Goal: Task Accomplishment & Management: Complete application form

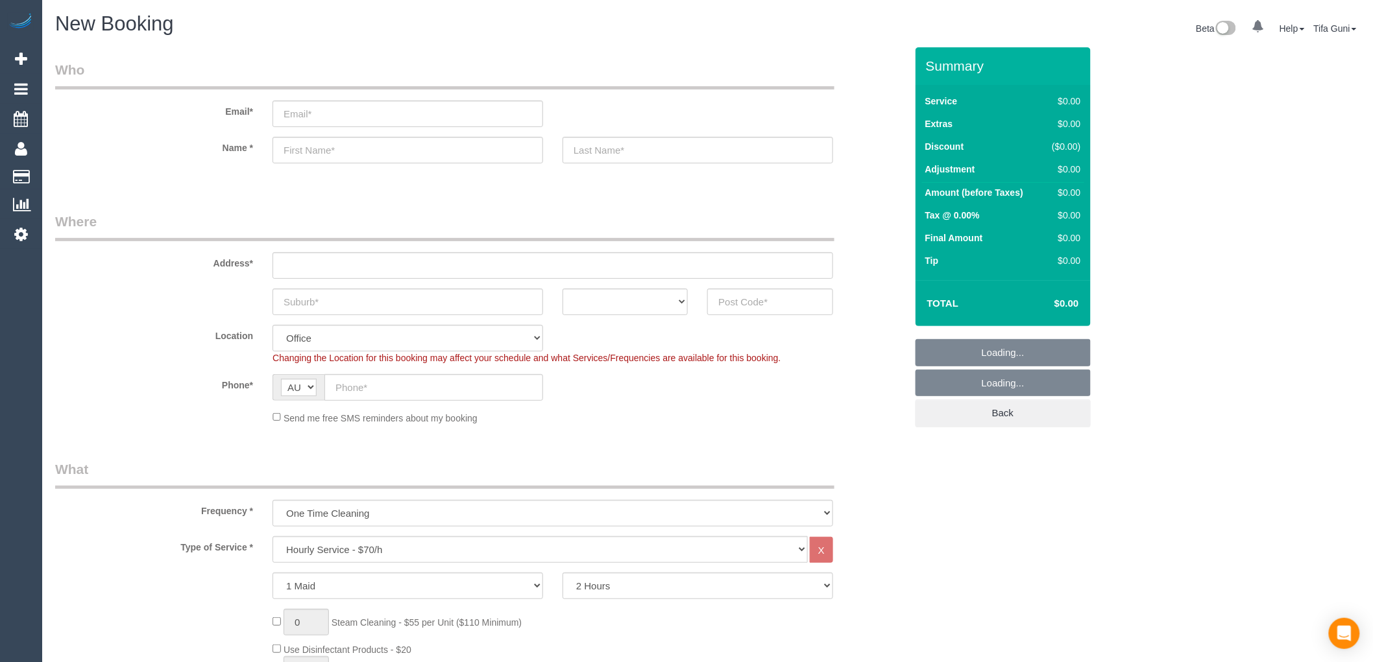
select select "object:1880"
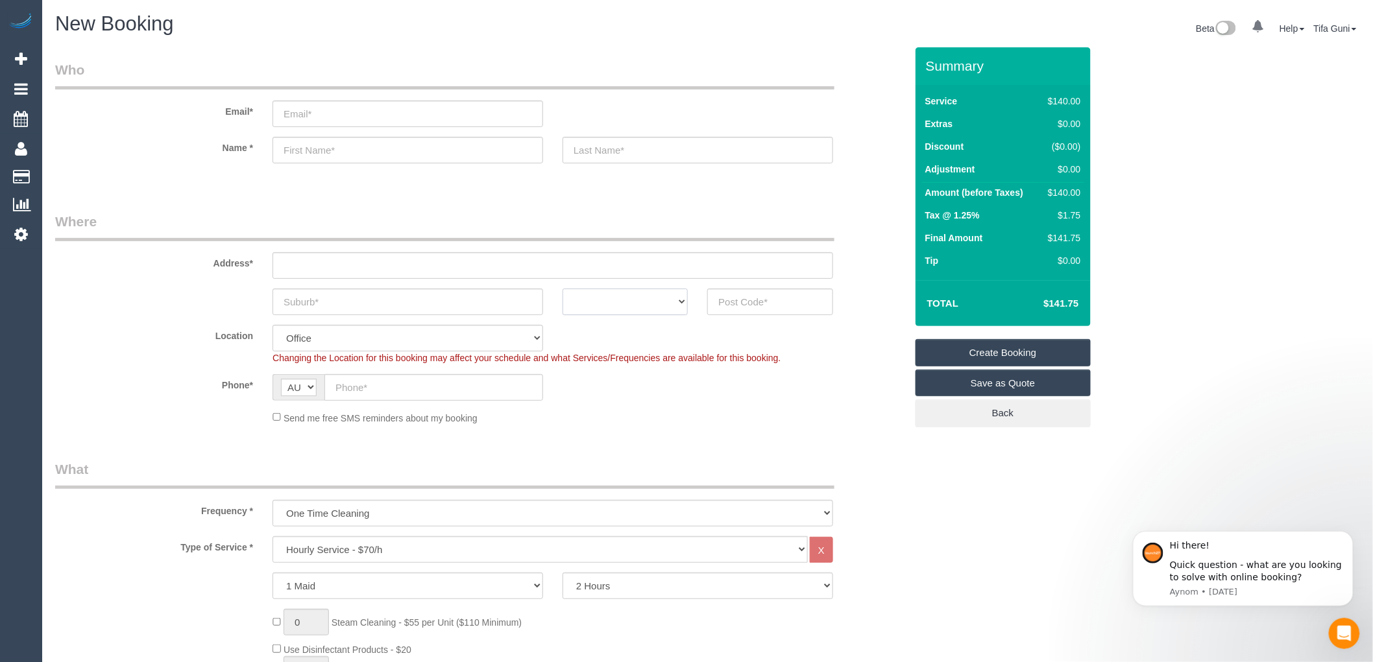
click at [623, 294] on select "ACT NSW NT QLD SA TAS VIC WA" at bounding box center [625, 302] width 125 height 27
select select "VIC"
click at [563, 289] on select "ACT NSW NT QLD SA TAS VIC WA" at bounding box center [625, 302] width 125 height 27
click at [432, 290] on input "text" at bounding box center [407, 302] width 271 height 27
type input "Brunswick"
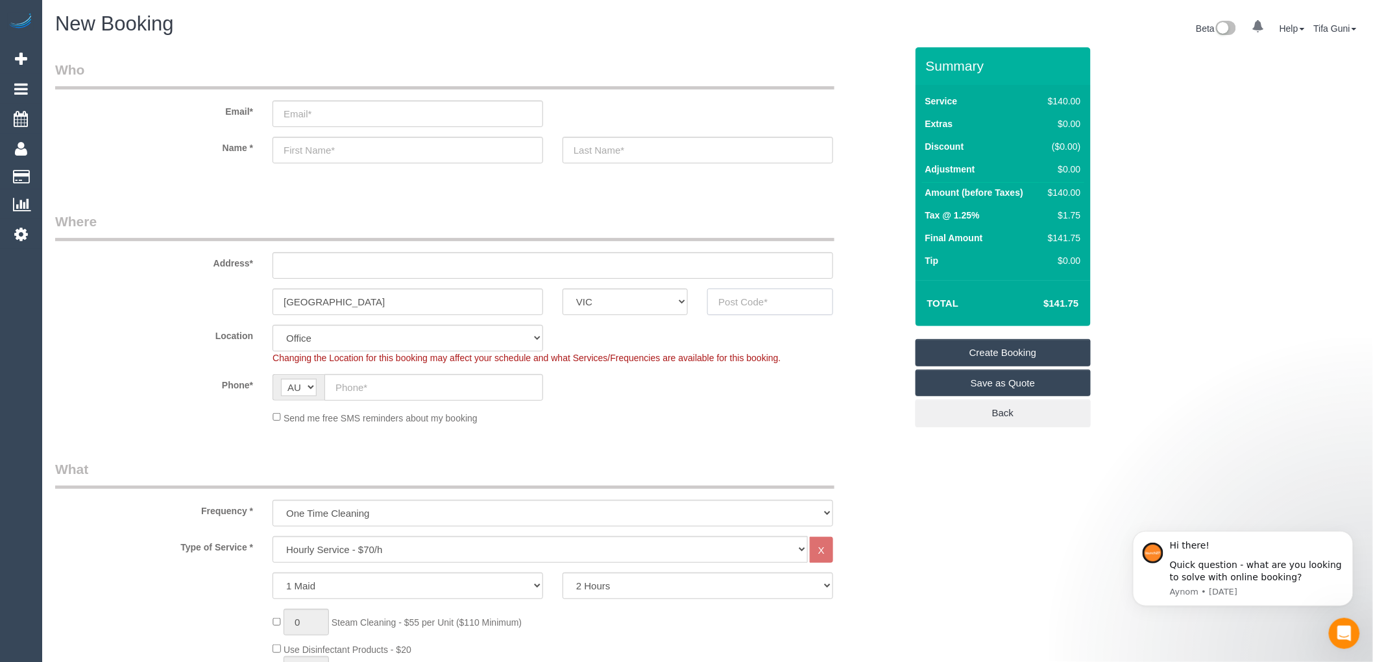
click at [740, 300] on input "text" at bounding box center [769, 302] width 125 height 27
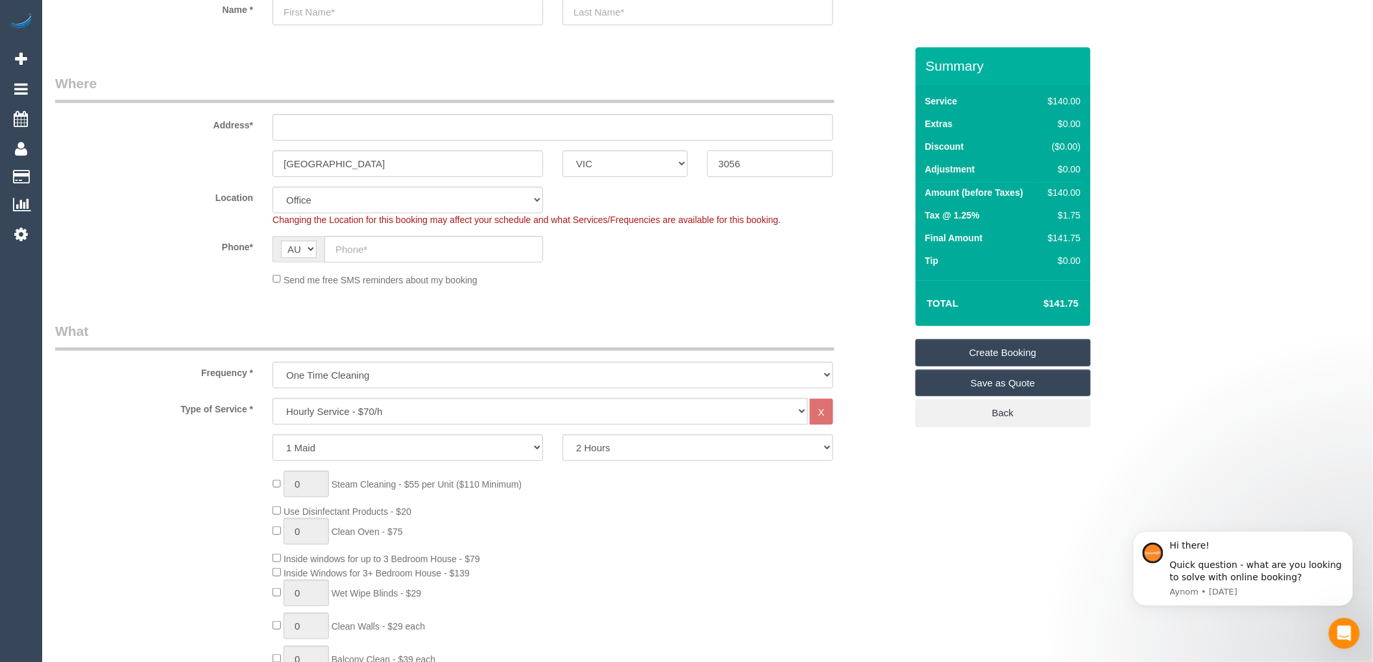
scroll to position [144, 0]
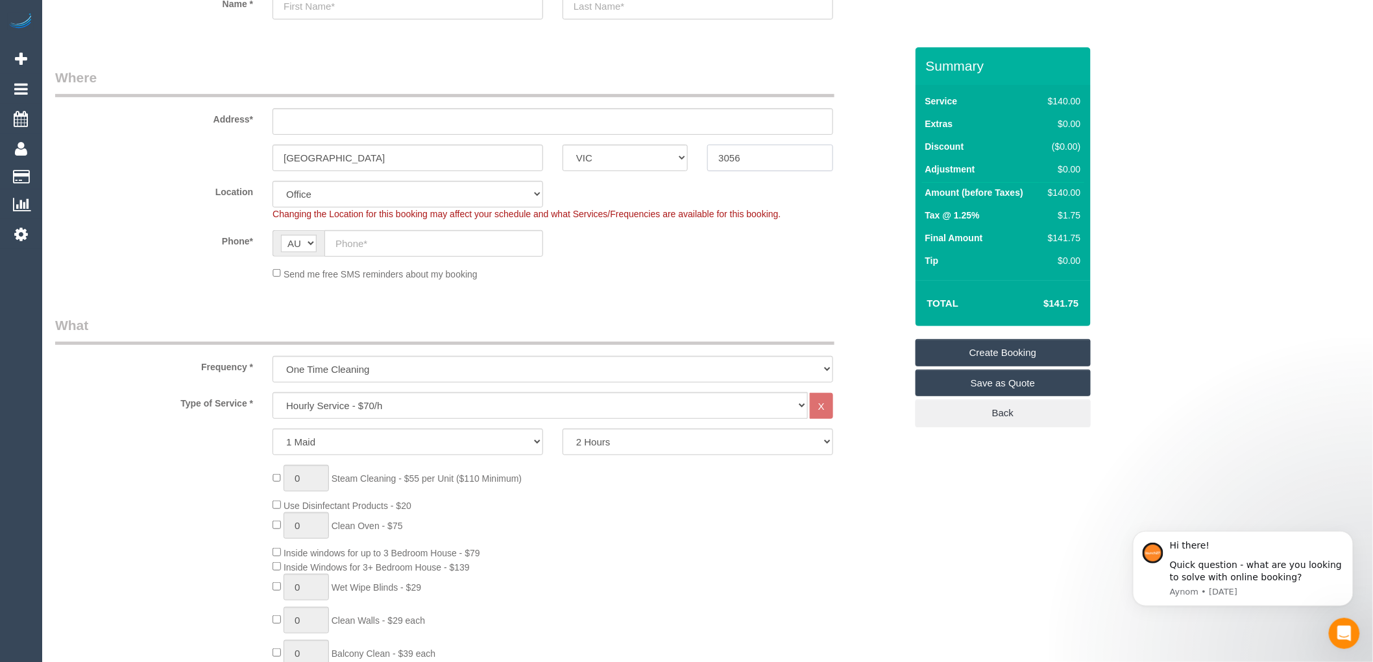
type input "3056"
click at [377, 400] on select "Hourly Service - $70/h Hourly Service - $65/h Hourly Service - $60/h Hourly Ser…" at bounding box center [539, 406] width 535 height 27
select select "211"
click at [272, 393] on select "Hourly Service - $70/h Hourly Service - $65/h Hourly Service - $60/h Hourly Ser…" at bounding box center [539, 406] width 535 height 27
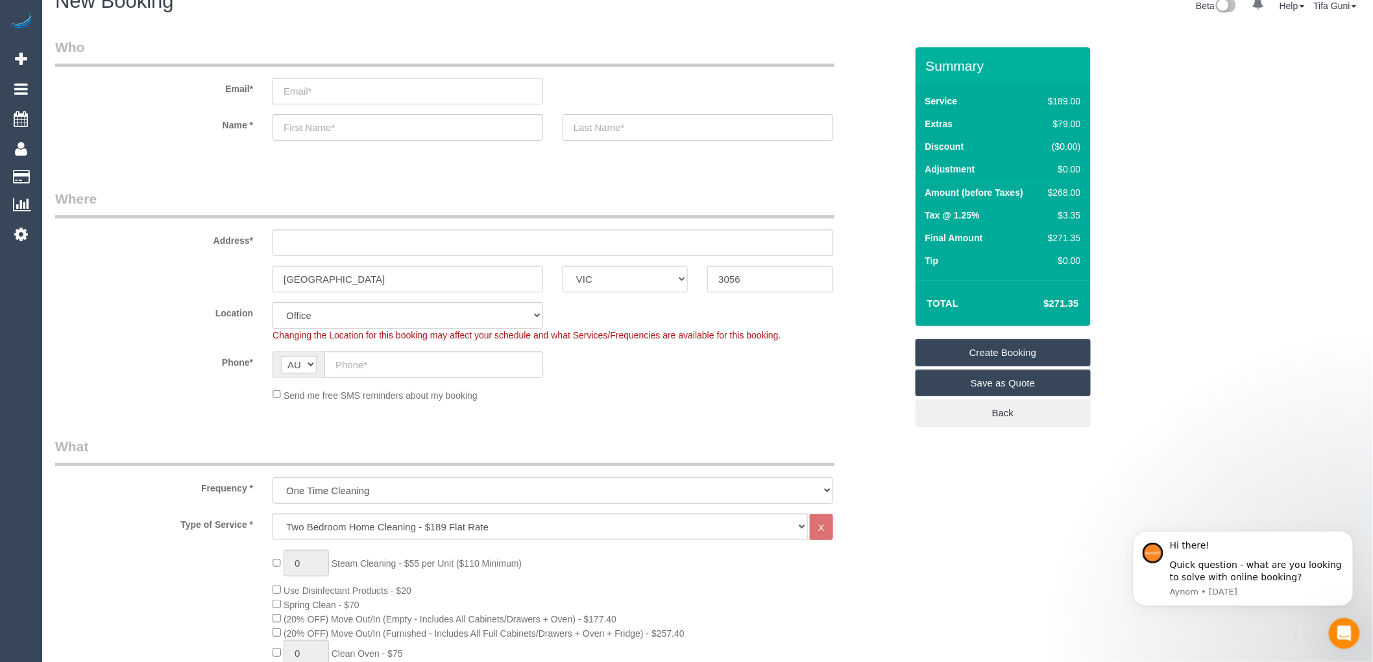
scroll to position [0, 0]
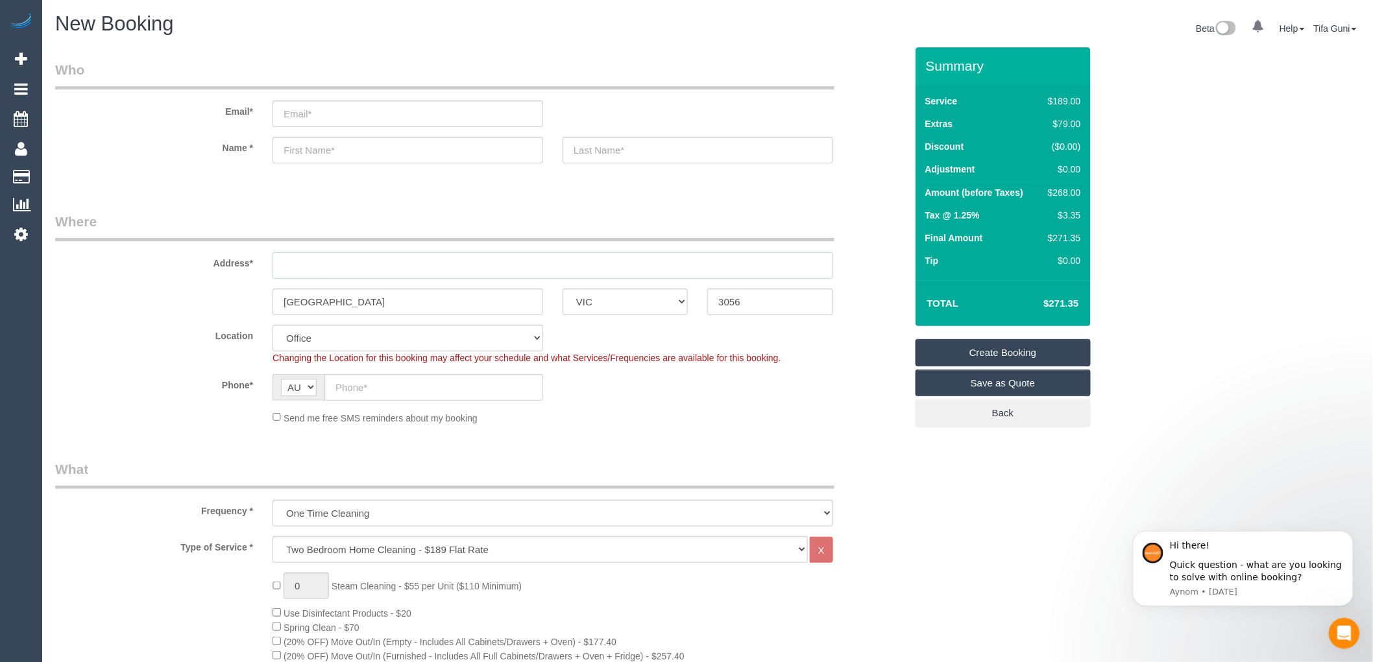
click at [306, 264] on input "text" at bounding box center [552, 265] width 561 height 27
type input "611 Sydney road"
click at [300, 154] on input "text" at bounding box center [407, 150] width 271 height 27
select select "88"
select select "object:2128"
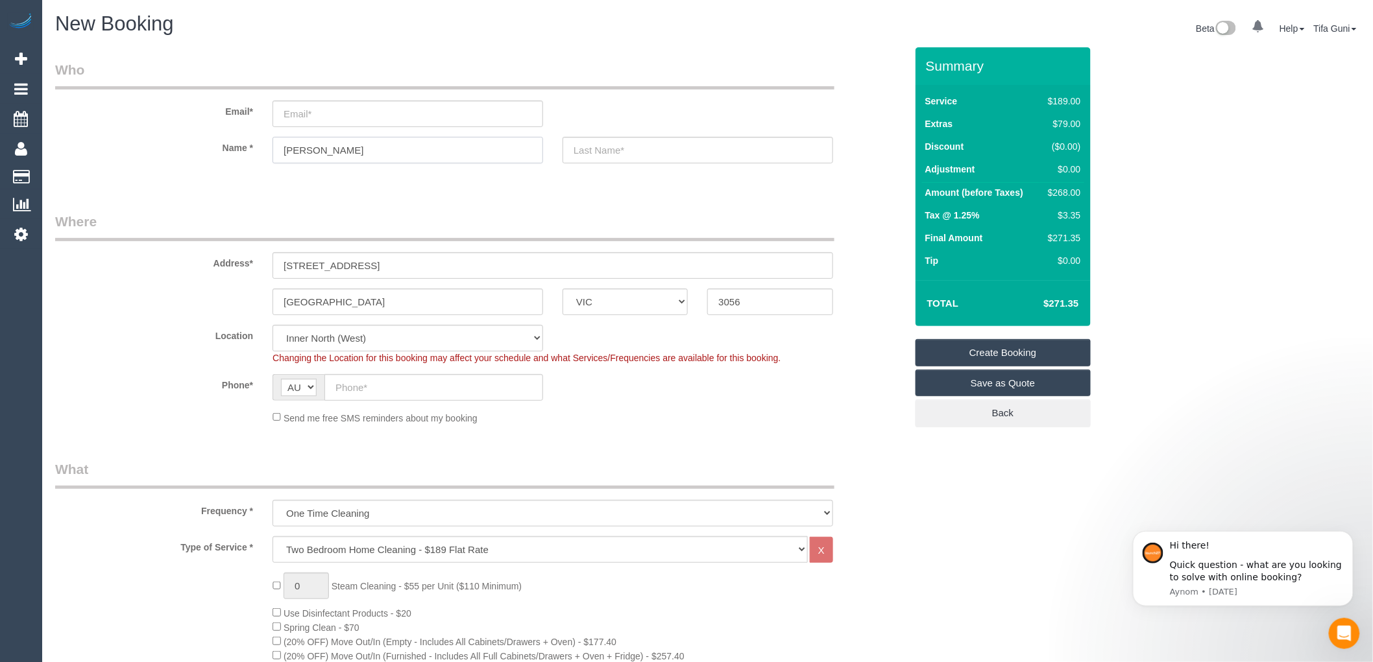
type input "Michael"
click at [604, 145] on input "text" at bounding box center [698, 150] width 271 height 27
type input "Domsth"
click at [287, 120] on input "email" at bounding box center [407, 114] width 271 height 27
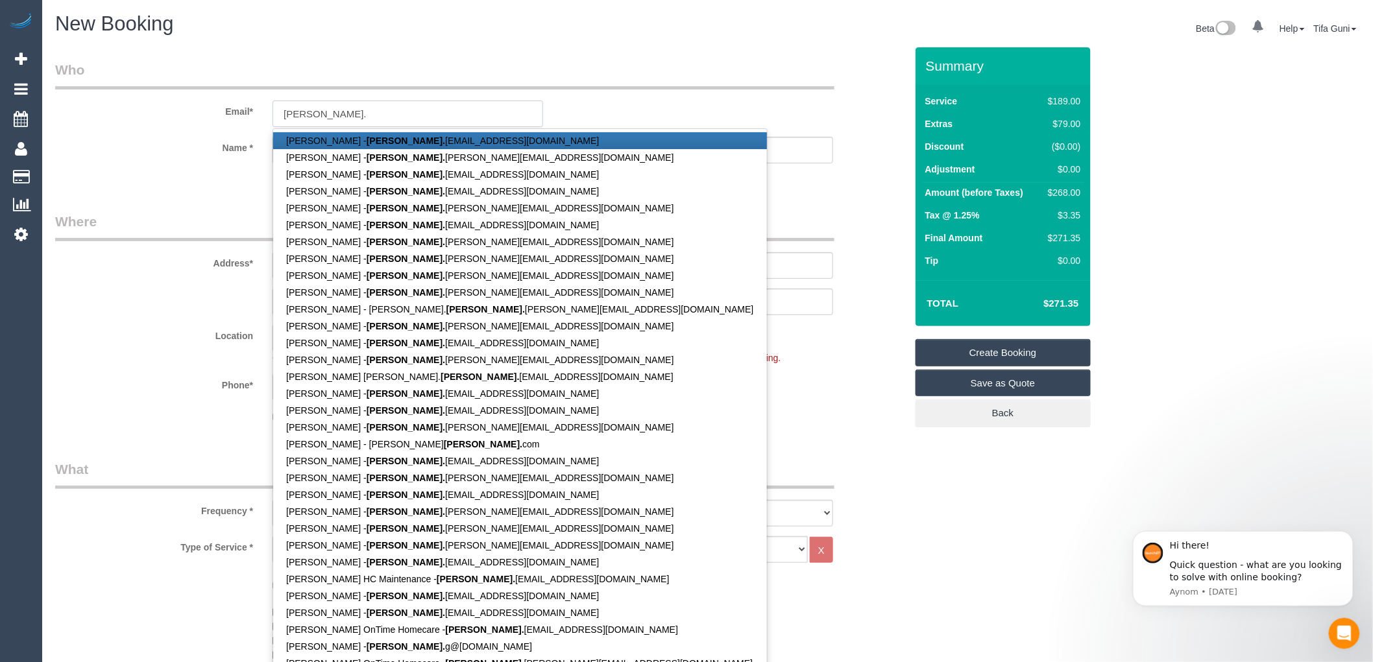
type input "michael."
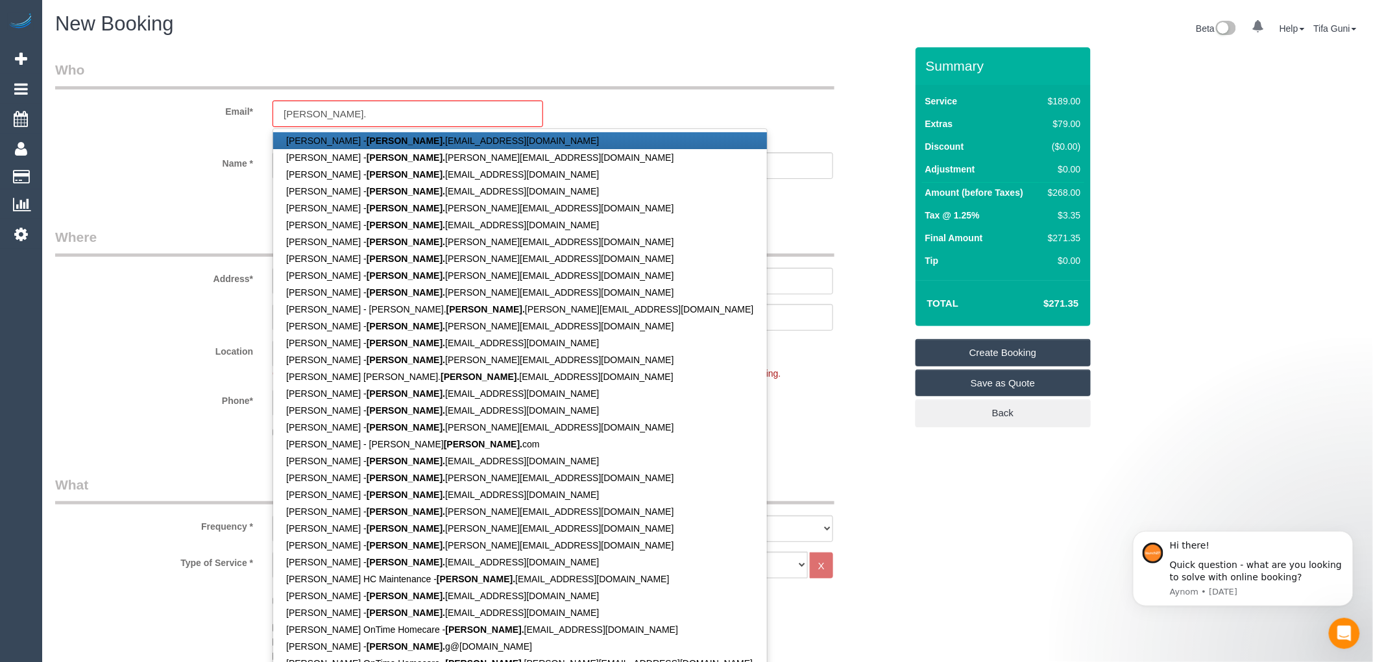
click at [237, 179] on fieldset "Who Email* michael. Michael Taylor - michael. j.taylor1984@gmail.com Michael As…" at bounding box center [480, 130] width 851 height 141
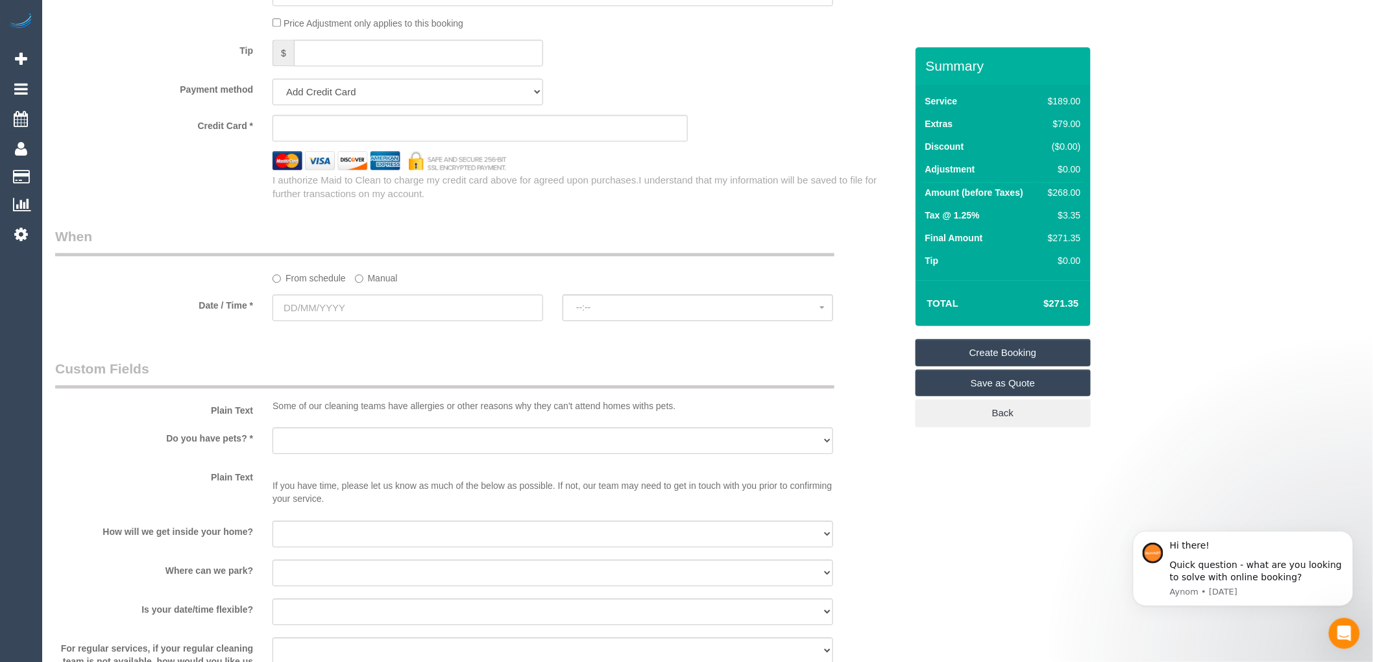
scroll to position [1298, 0]
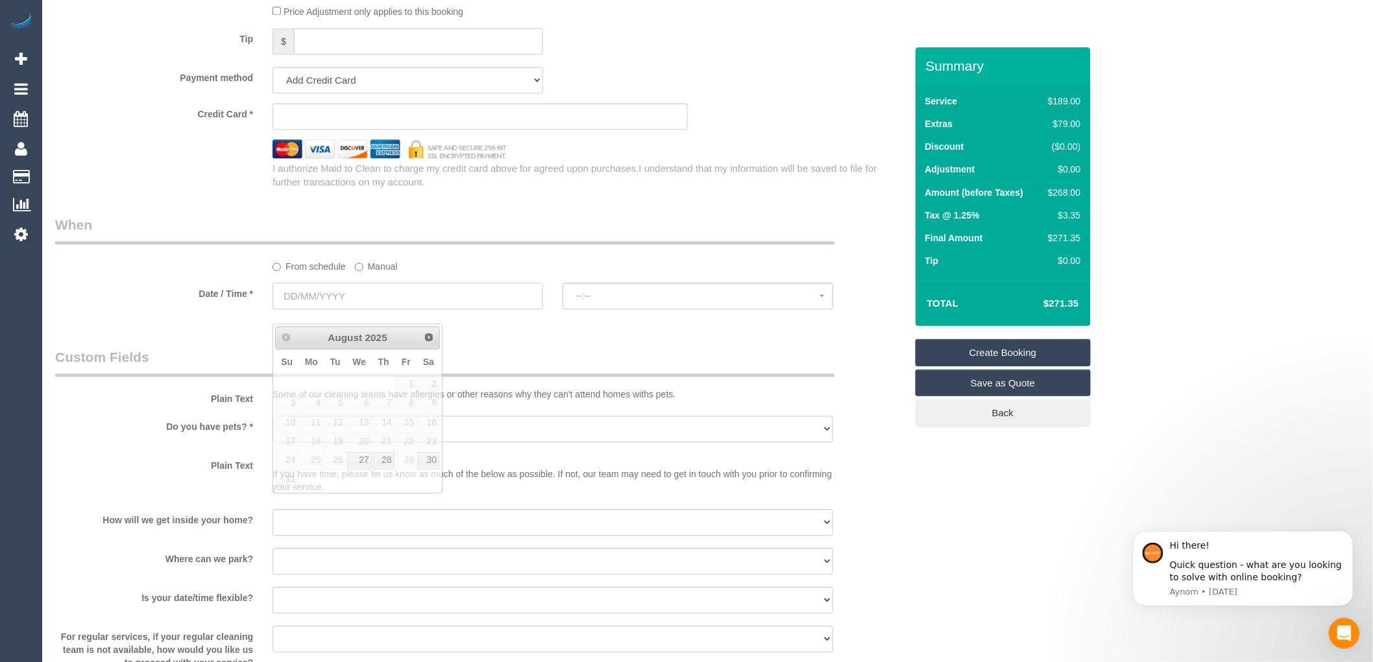
click at [391, 309] on input "text" at bounding box center [407, 296] width 271 height 27
click at [366, 457] on link "27" at bounding box center [359, 461] width 25 height 18
type input "27/08/2025"
click at [342, 309] on input "27/08/2025" at bounding box center [407, 296] width 271 height 27
click at [610, 301] on span "07:00 - 09:00" at bounding box center [697, 296] width 243 height 10
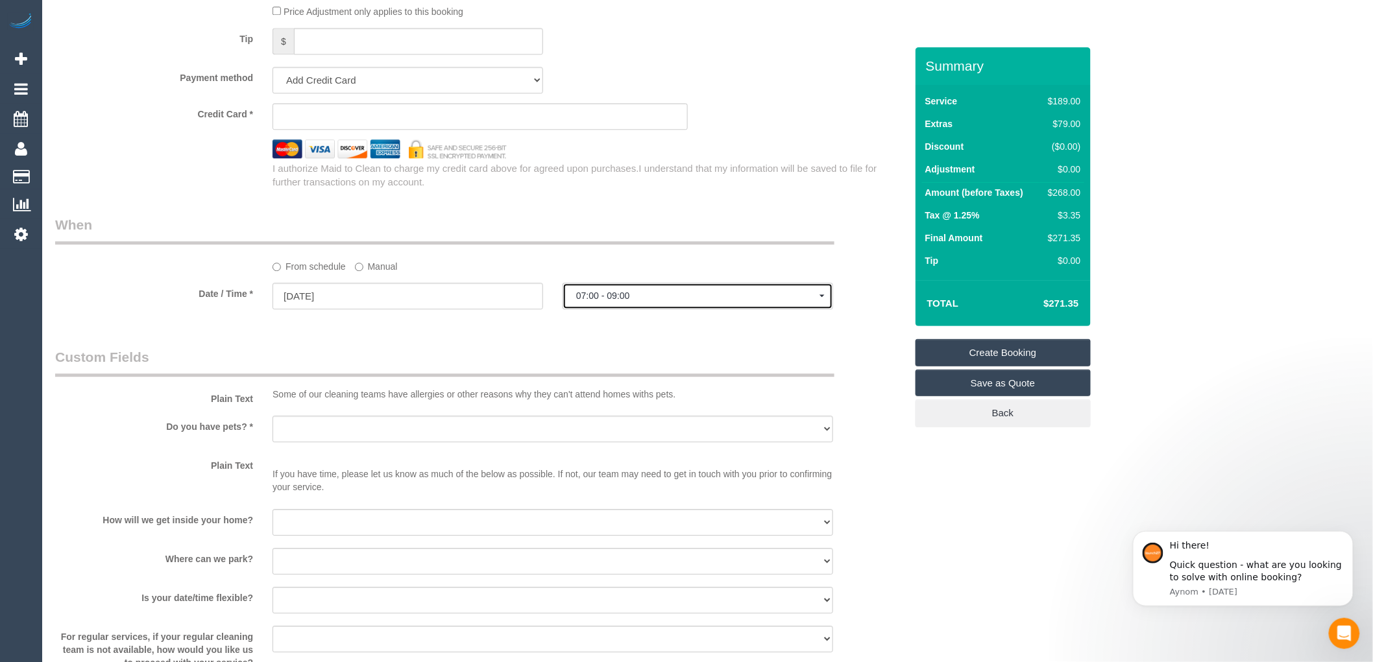
click at [627, 302] on button "07:00 - 09:00" at bounding box center [698, 296] width 271 height 27
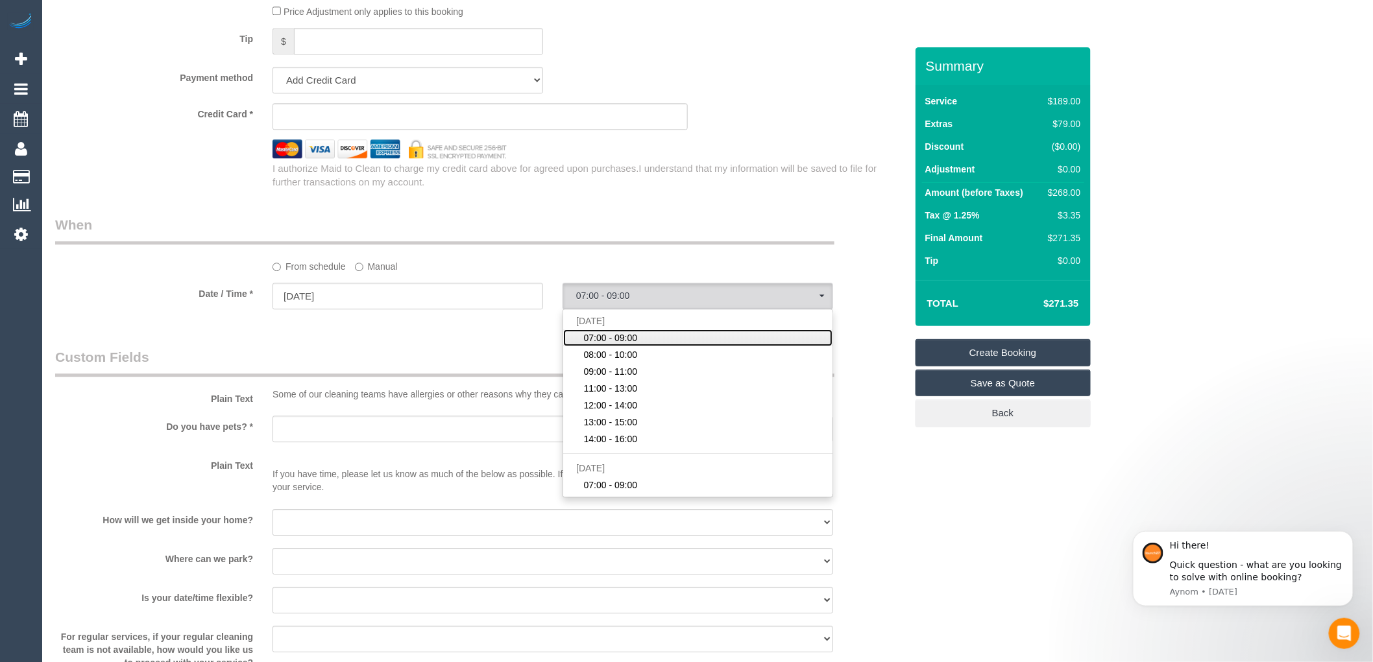
click at [614, 345] on span "07:00 - 09:00" at bounding box center [611, 338] width 54 height 13
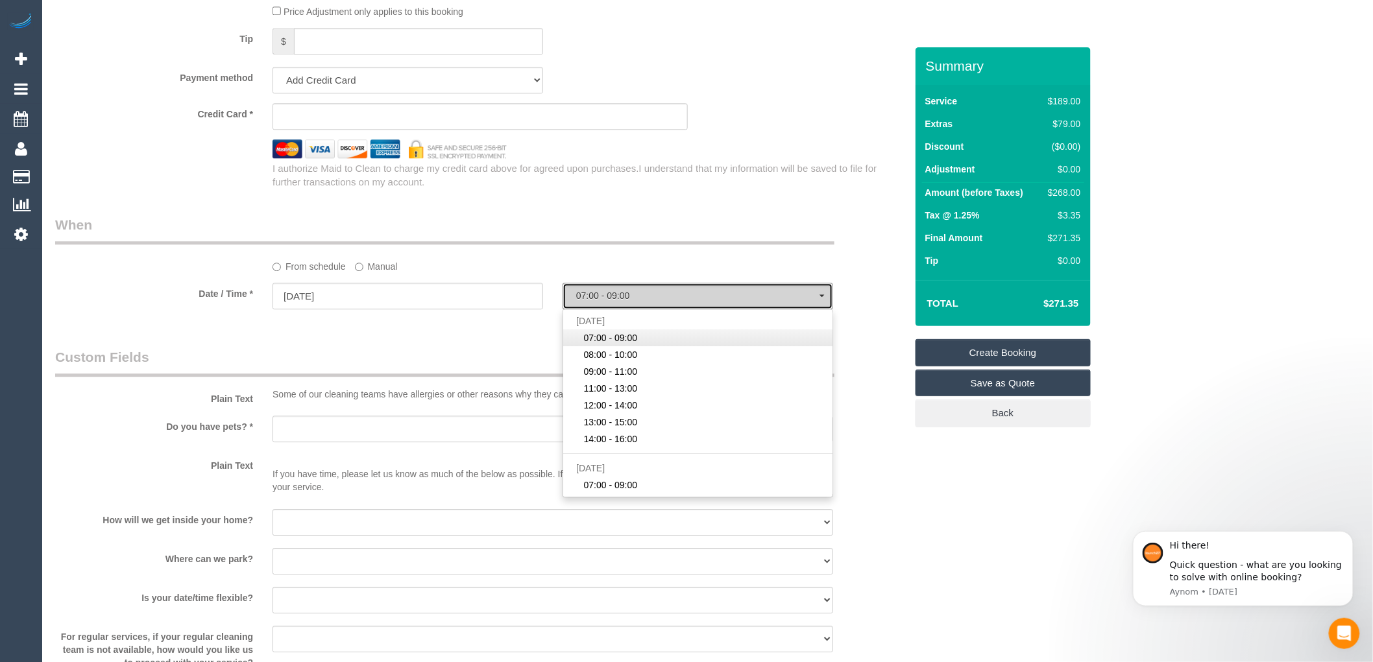
select select "spot1"
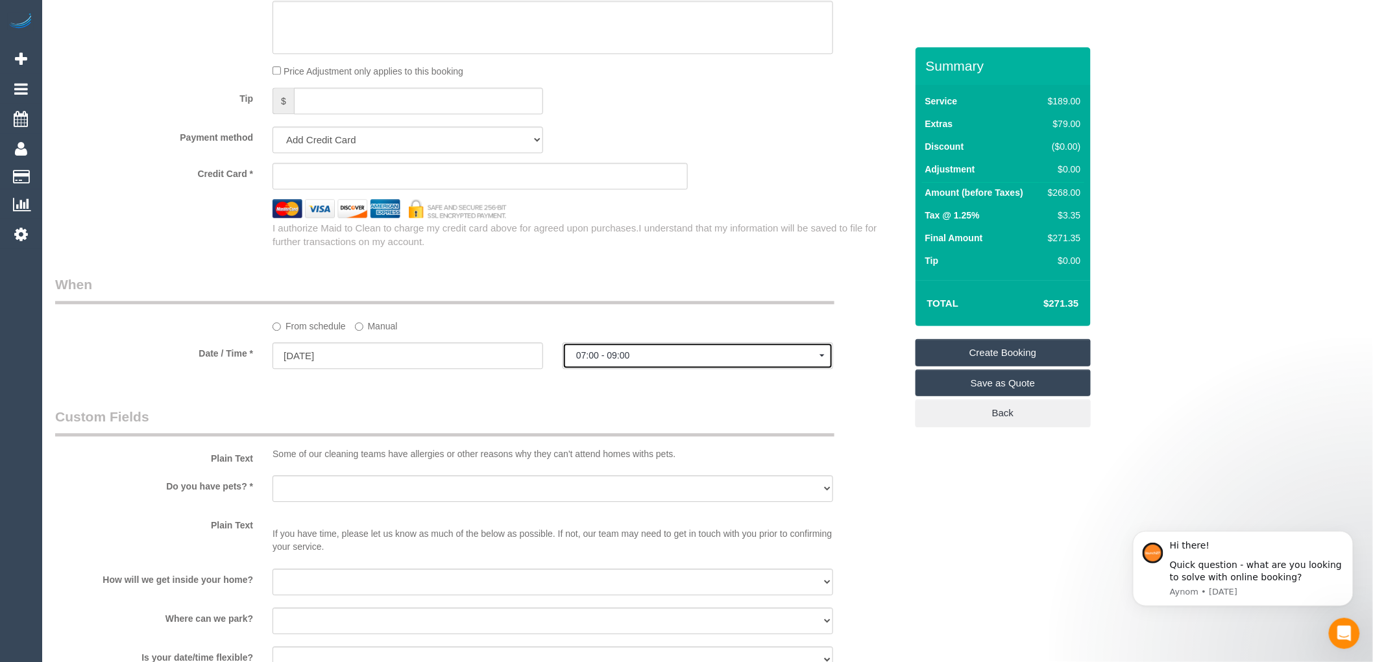
scroll to position [1370, 0]
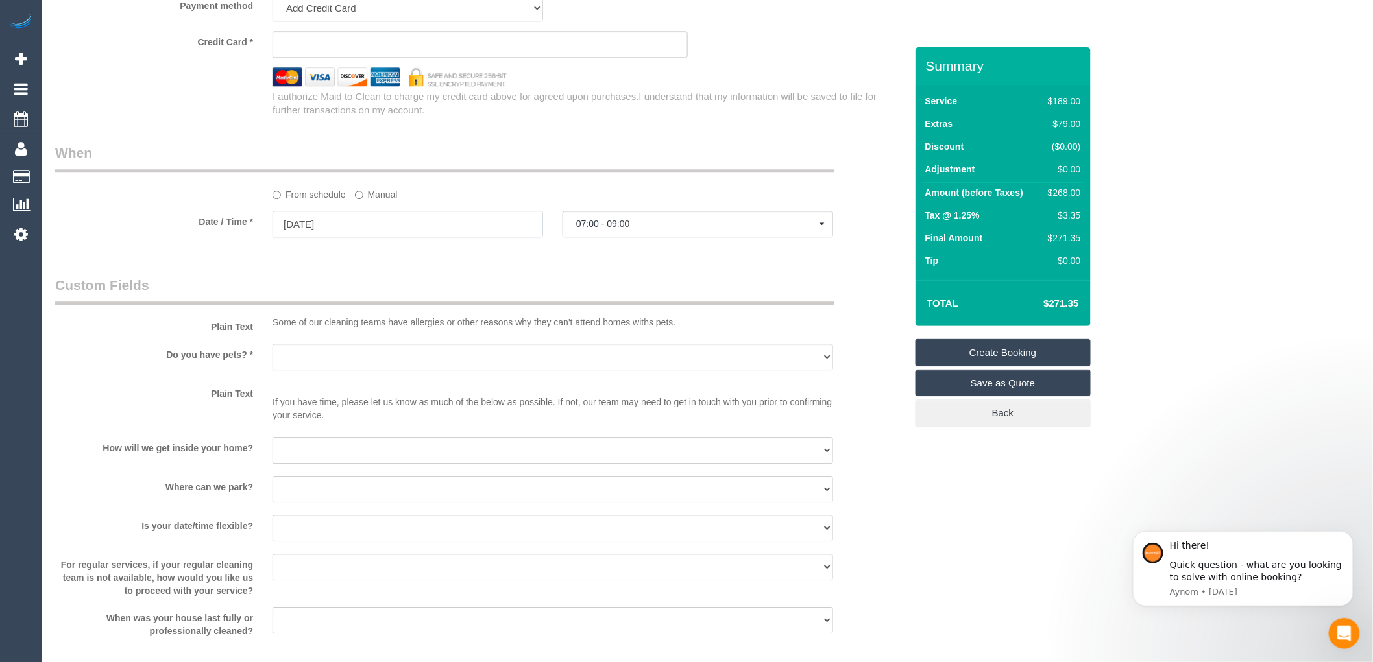
click at [314, 236] on input "27/08/2025" at bounding box center [407, 224] width 271 height 27
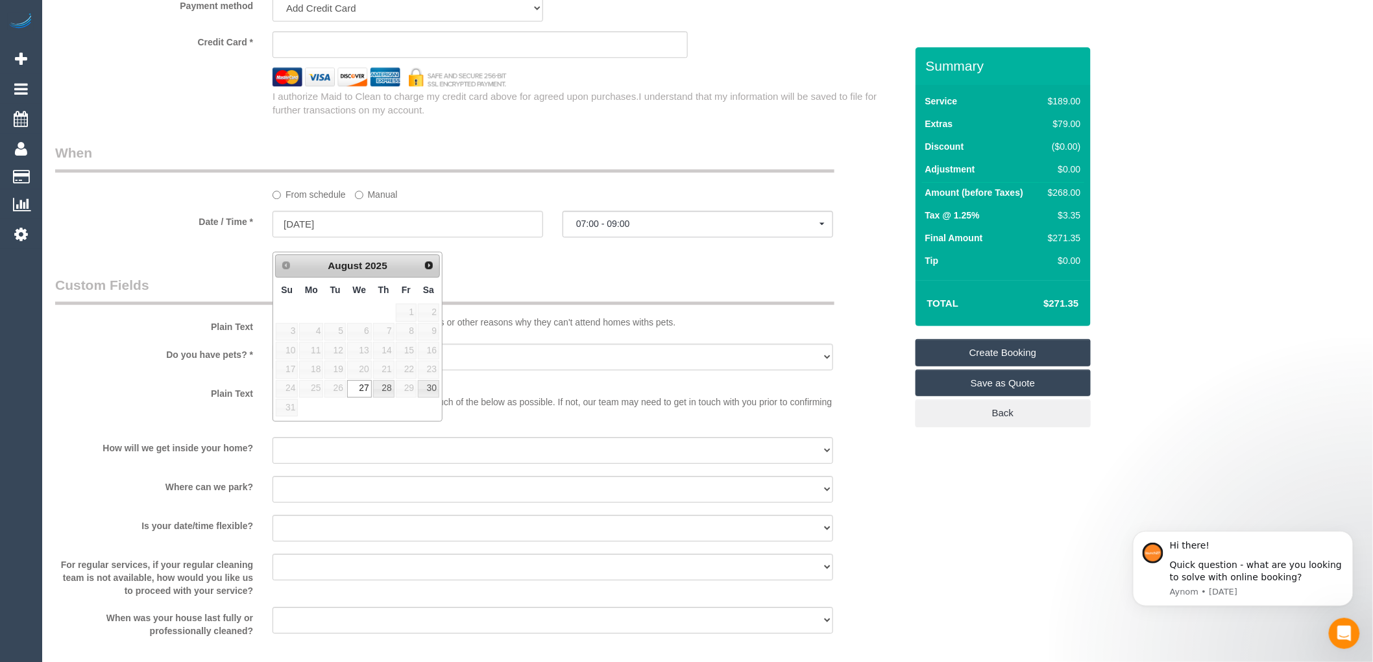
click at [483, 292] on legend "Custom Fields" at bounding box center [444, 290] width 779 height 29
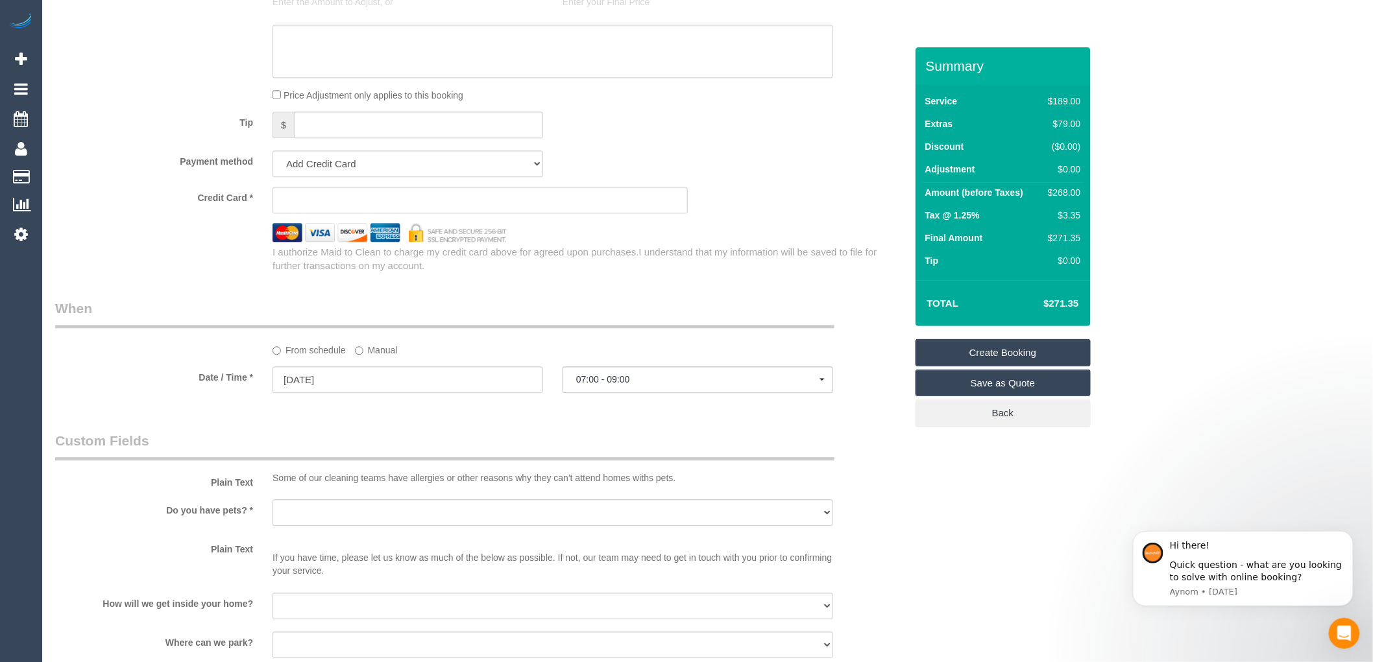
scroll to position [1225, 0]
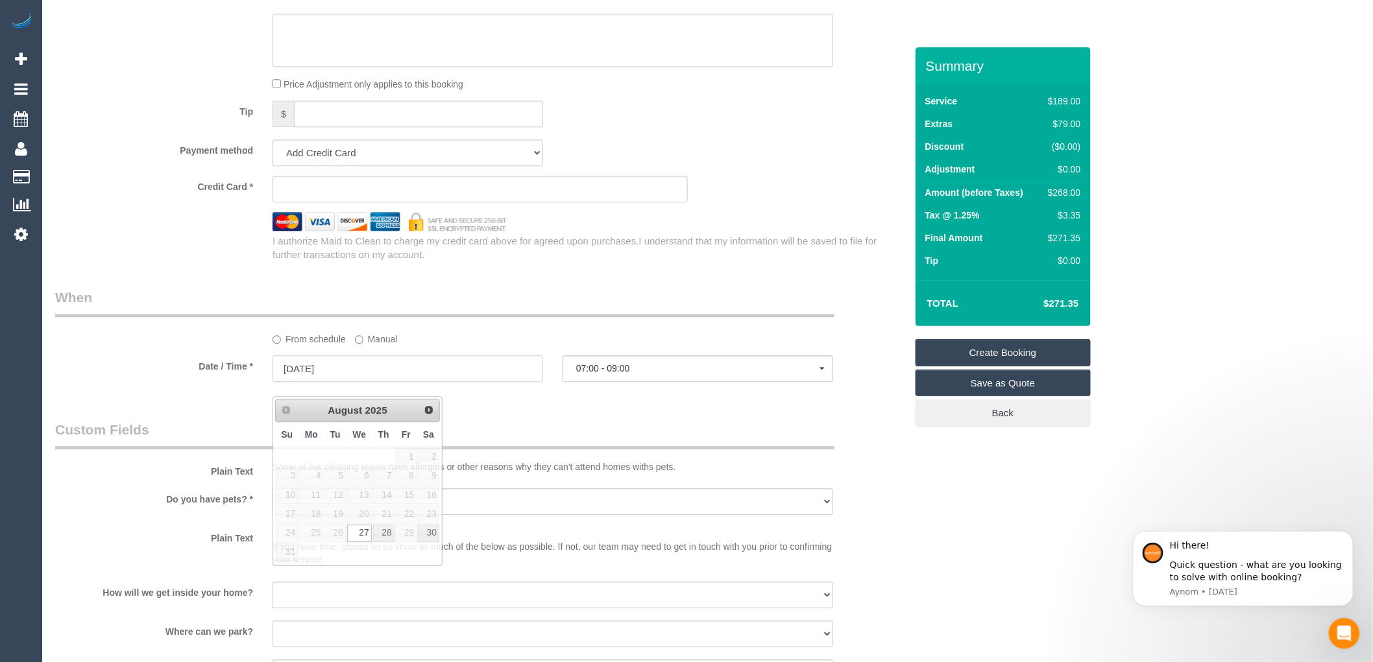
click at [351, 382] on input "27/08/2025" at bounding box center [407, 369] width 271 height 27
click at [489, 435] on legend "Custom Fields" at bounding box center [444, 434] width 779 height 29
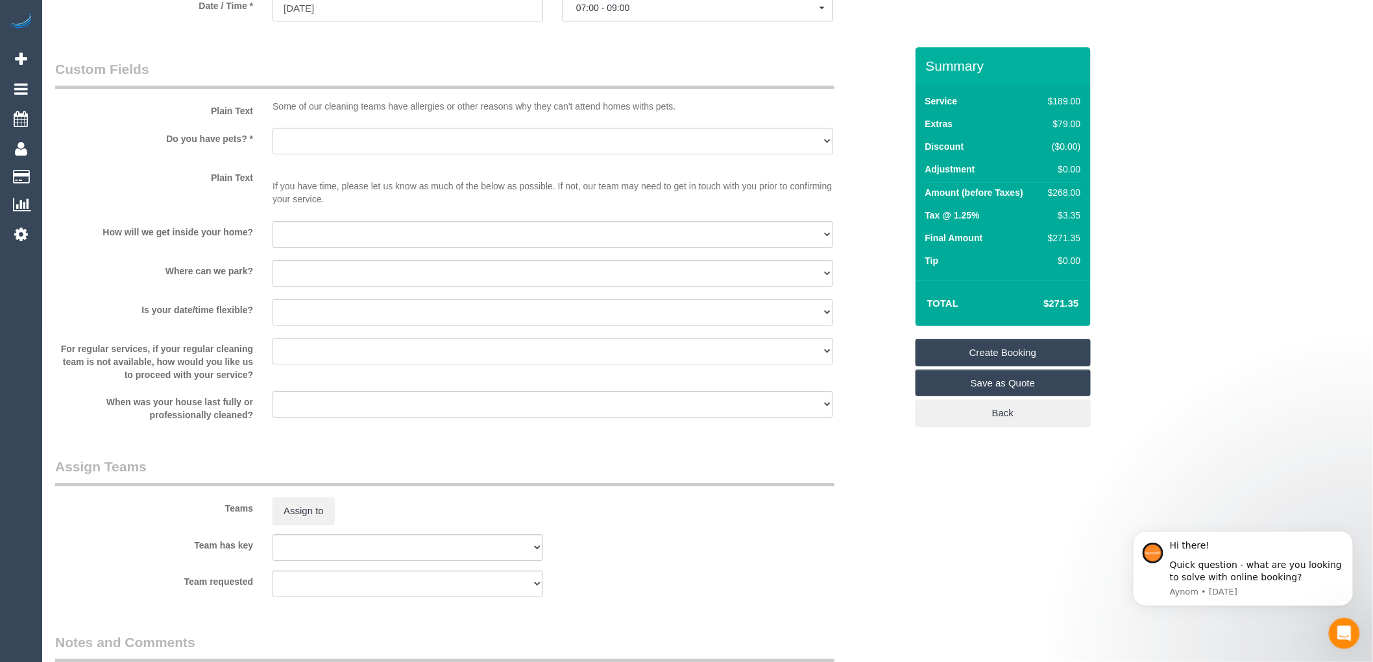
scroll to position [1807, 0]
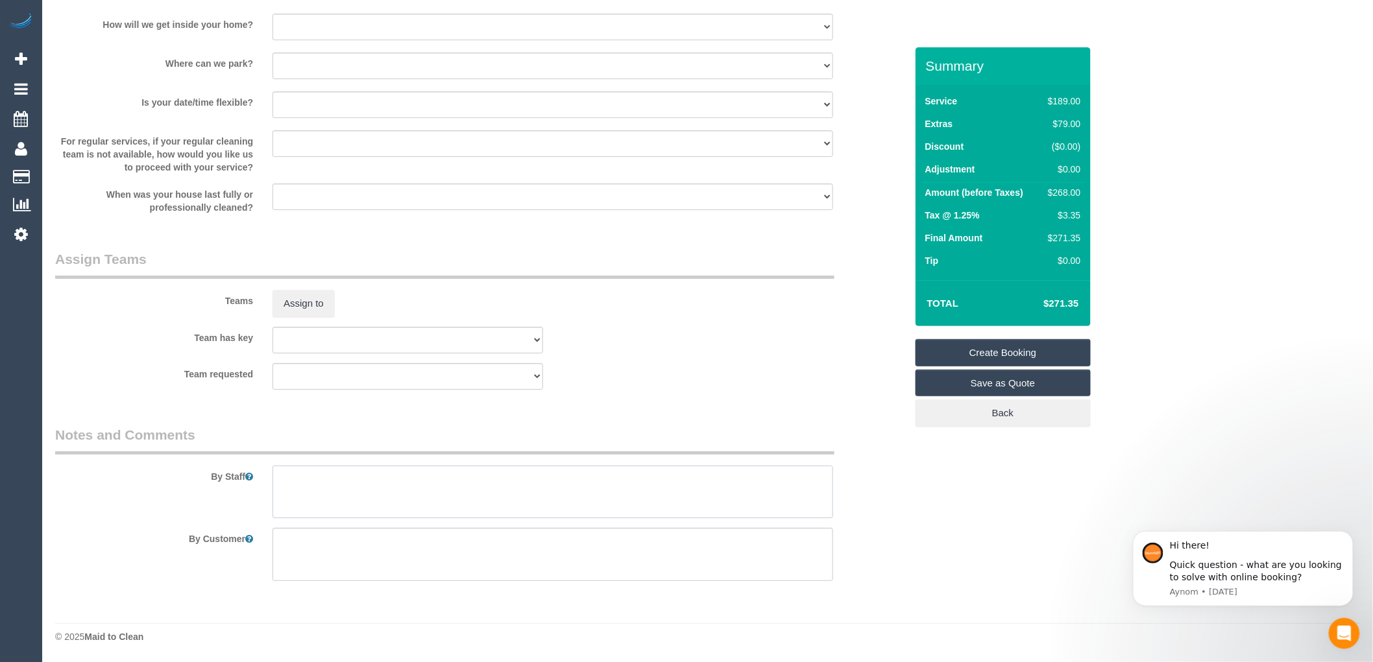
click at [320, 475] on textarea at bounding box center [552, 492] width 561 height 53
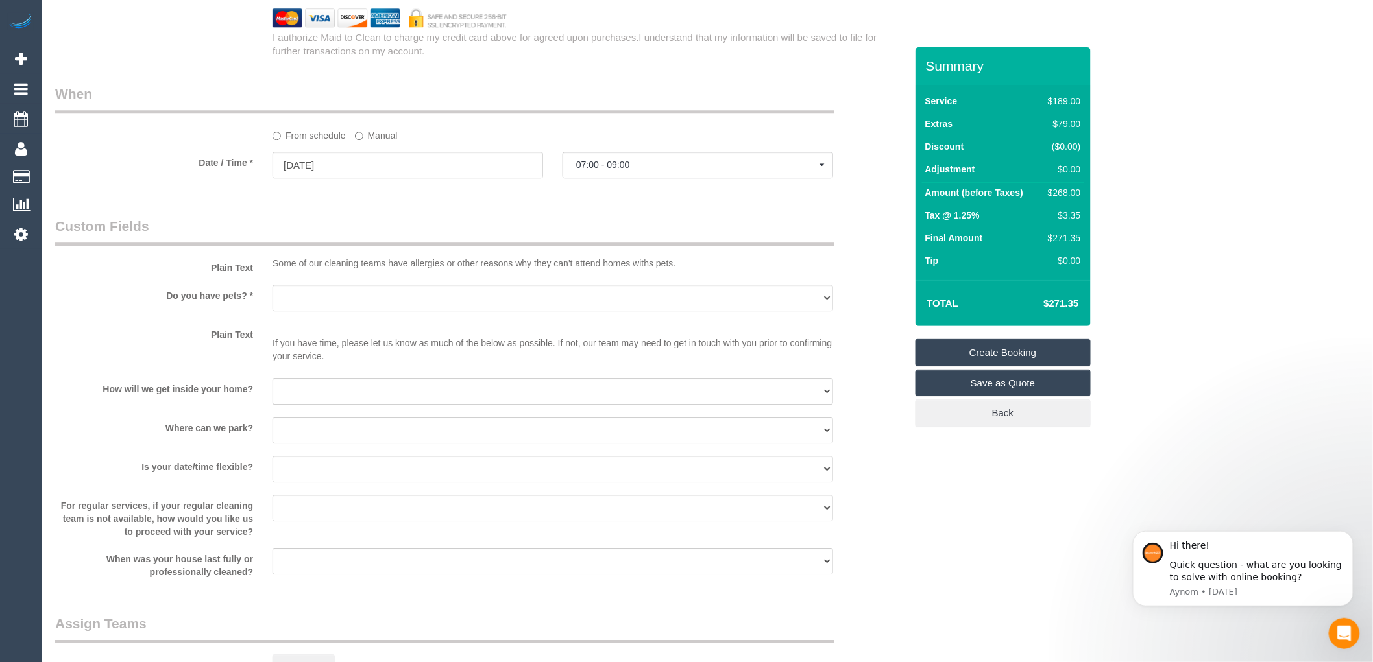
scroll to position [1225, 0]
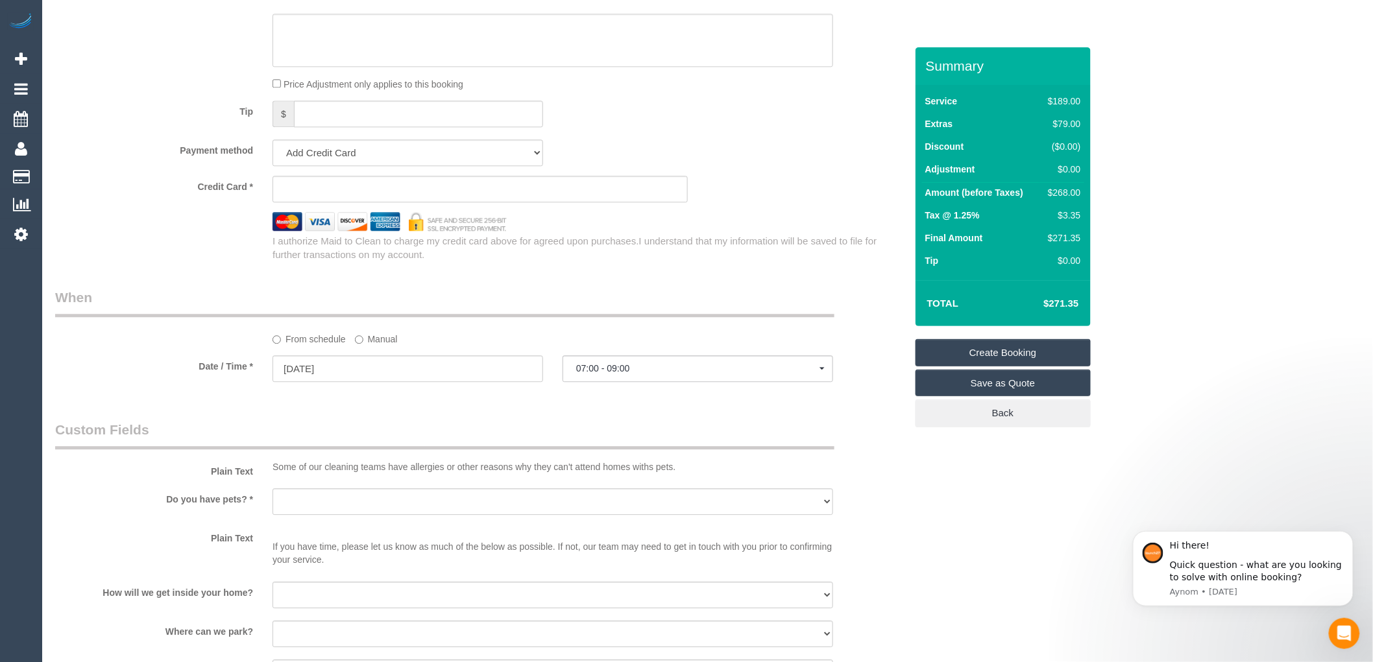
type textarea "Prefers Tuesday"
click at [322, 193] on sui-stripe-card at bounding box center [479, 189] width 415 height 27
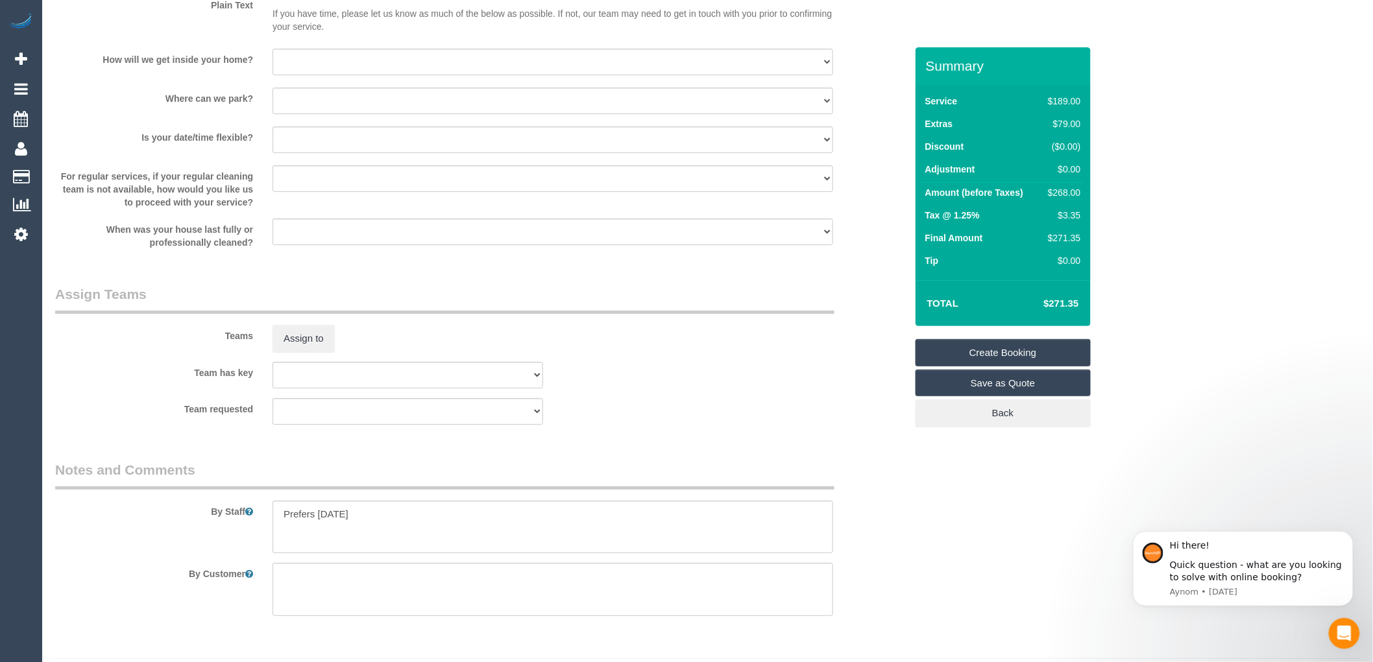
scroll to position [1519, 0]
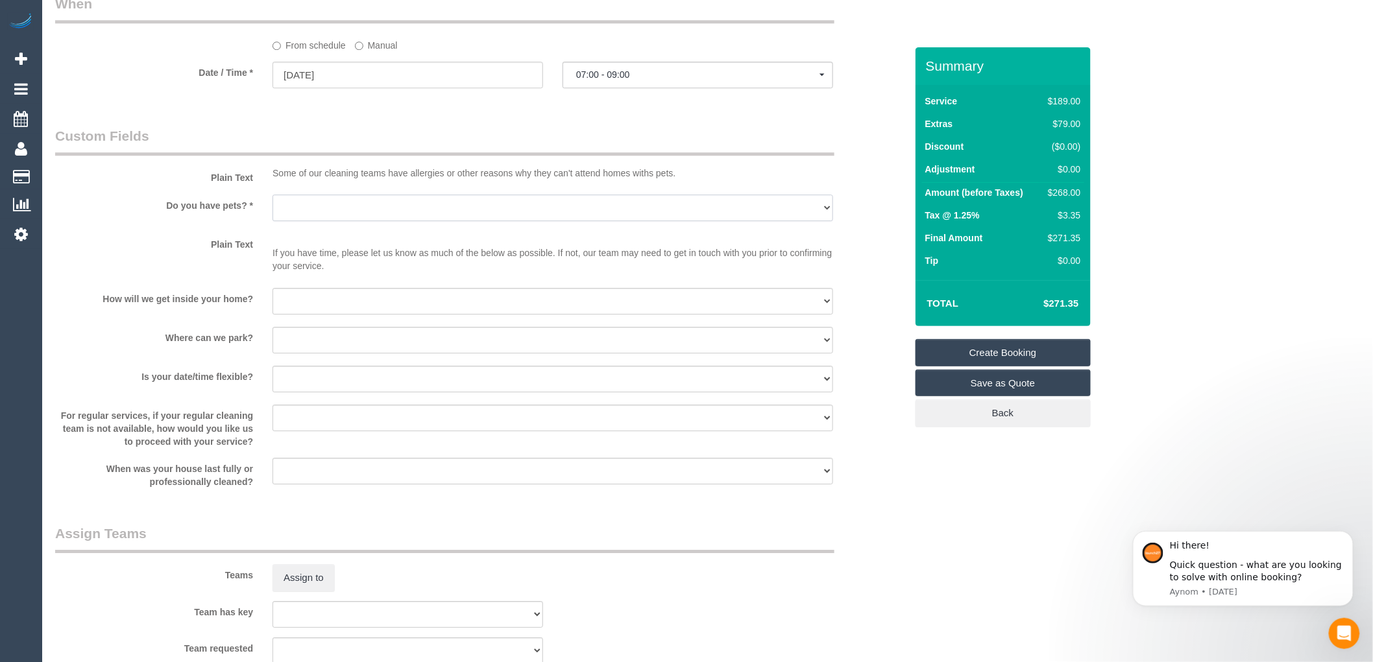
click at [334, 221] on select "Yes - Cats Yes - Dogs No pets Yes - Dogs and Cats Yes - Other" at bounding box center [552, 208] width 561 height 27
select select "number:28"
click at [272, 209] on select "Yes - Cats Yes - Dogs No pets Yes - Dogs and Cats Yes - Other" at bounding box center [552, 208] width 561 height 27
click at [317, 313] on select "I will be home Key will be left (please provide details below) Lock box/Access …" at bounding box center [552, 301] width 561 height 27
select select "number:14"
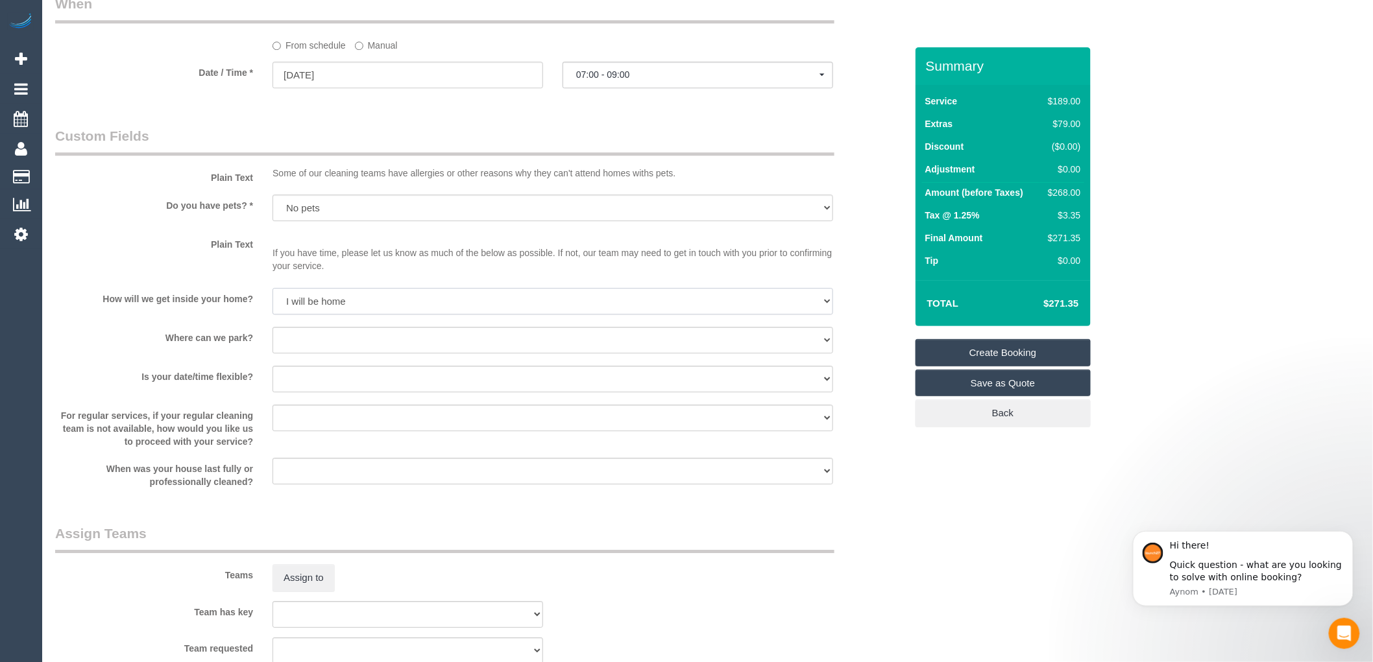
click at [272, 302] on select "I will be home Key will be left (please provide details below) Lock box/Access …" at bounding box center [552, 301] width 561 height 27
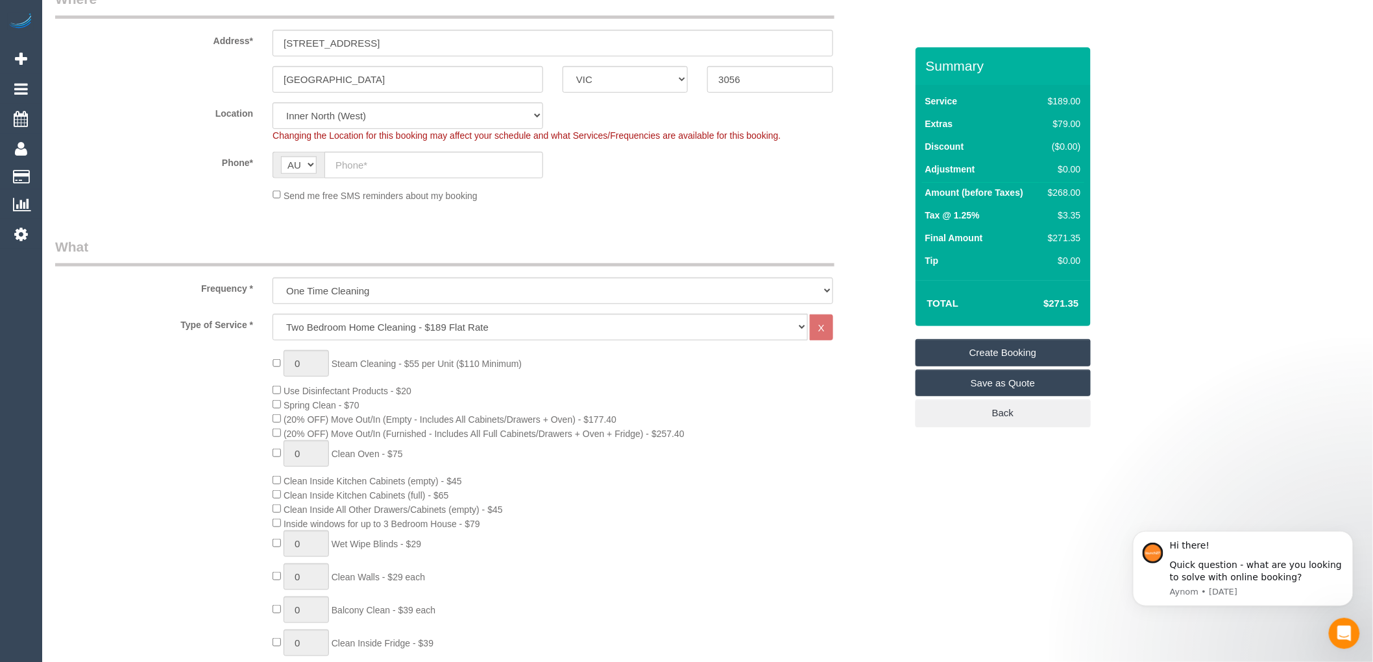
scroll to position [216, 0]
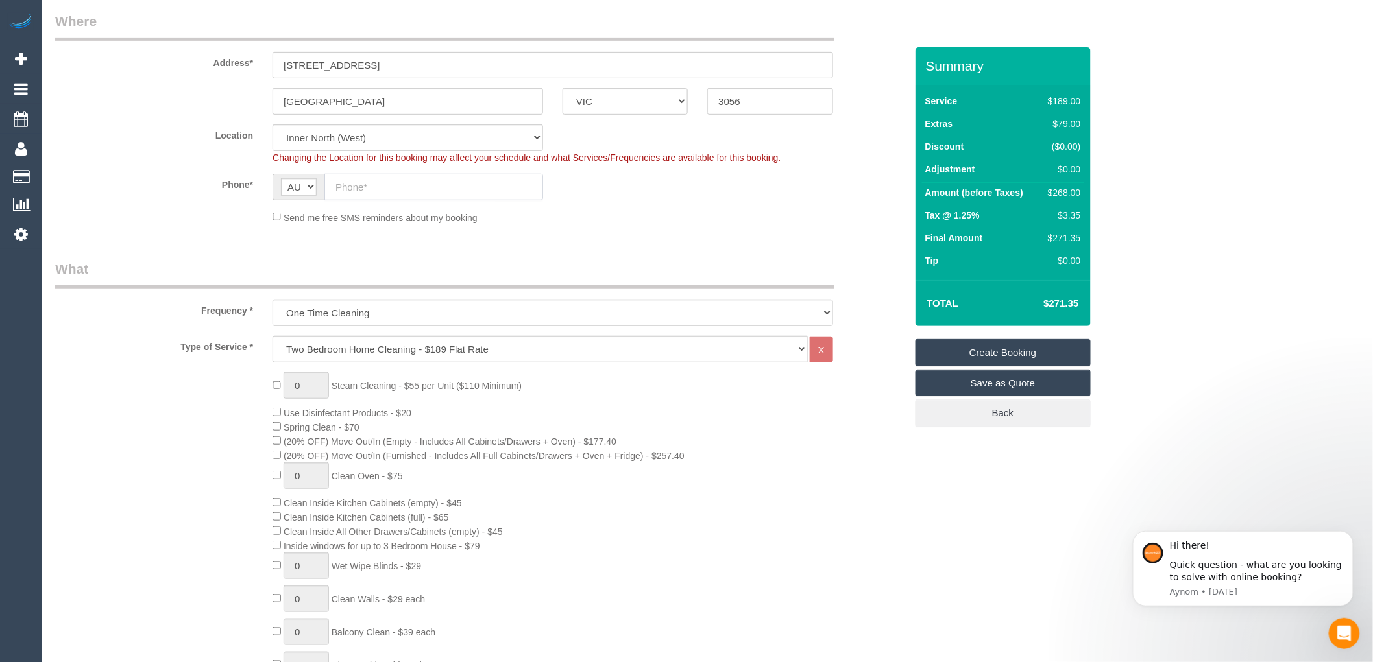
click at [352, 190] on input "text" at bounding box center [433, 187] width 219 height 27
paste input "61 481 519 182"
drag, startPoint x: 347, startPoint y: 186, endPoint x: 329, endPoint y: 186, distance: 18.2
click at [329, 186] on input "61 481 519 182" at bounding box center [433, 187] width 219 height 27
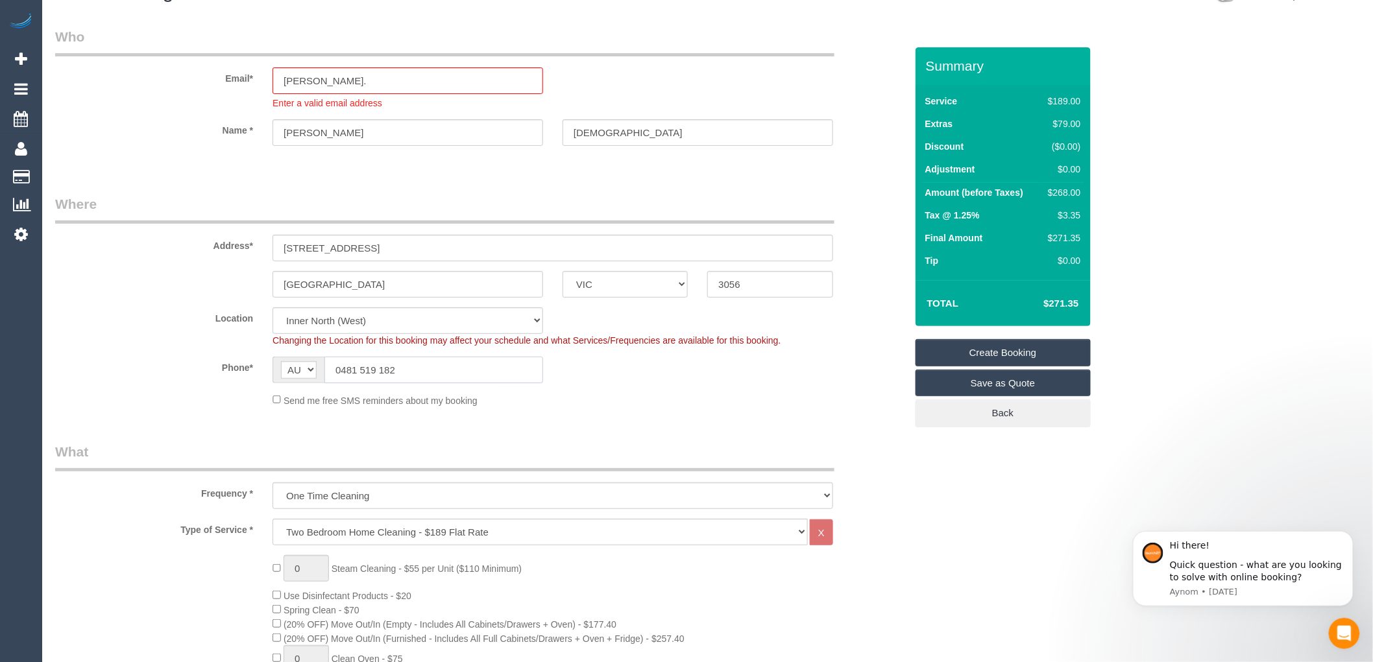
scroll to position [0, 0]
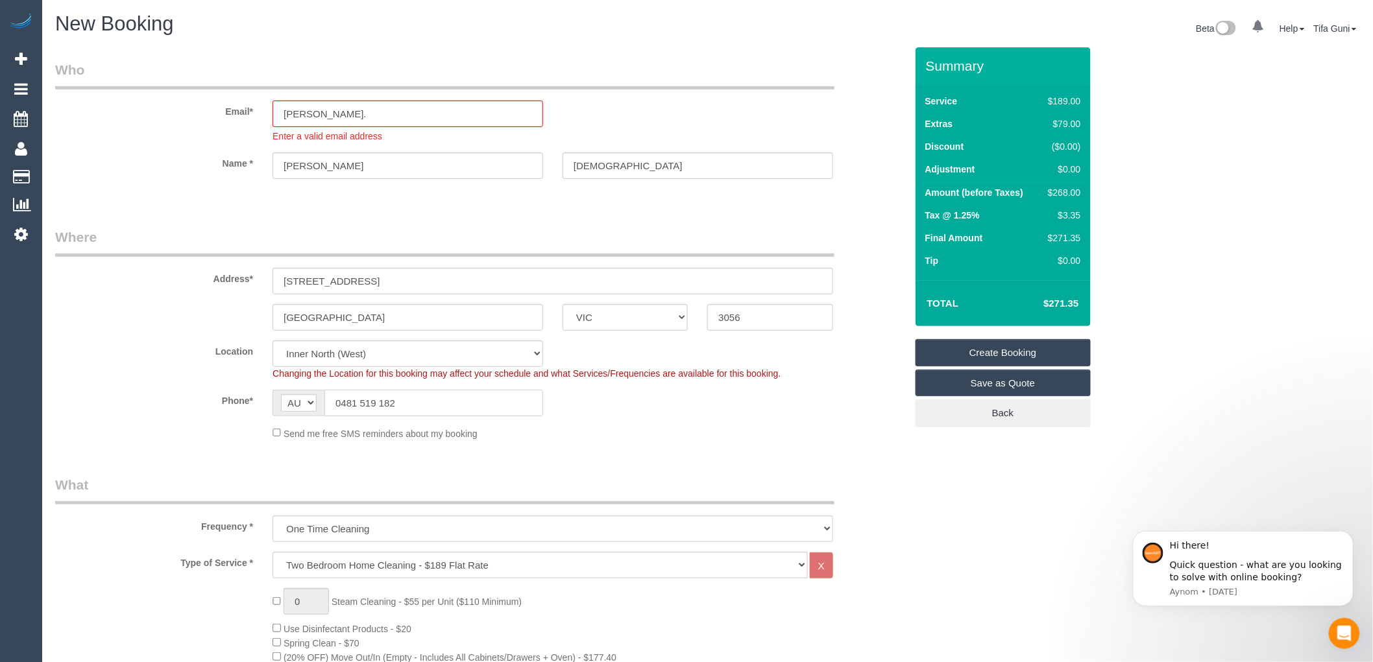
drag, startPoint x: 410, startPoint y: 405, endPoint x: 326, endPoint y: 397, distance: 84.1
click at [326, 397] on input "0481 519 182" at bounding box center [433, 403] width 219 height 27
type input "0481 519 182"
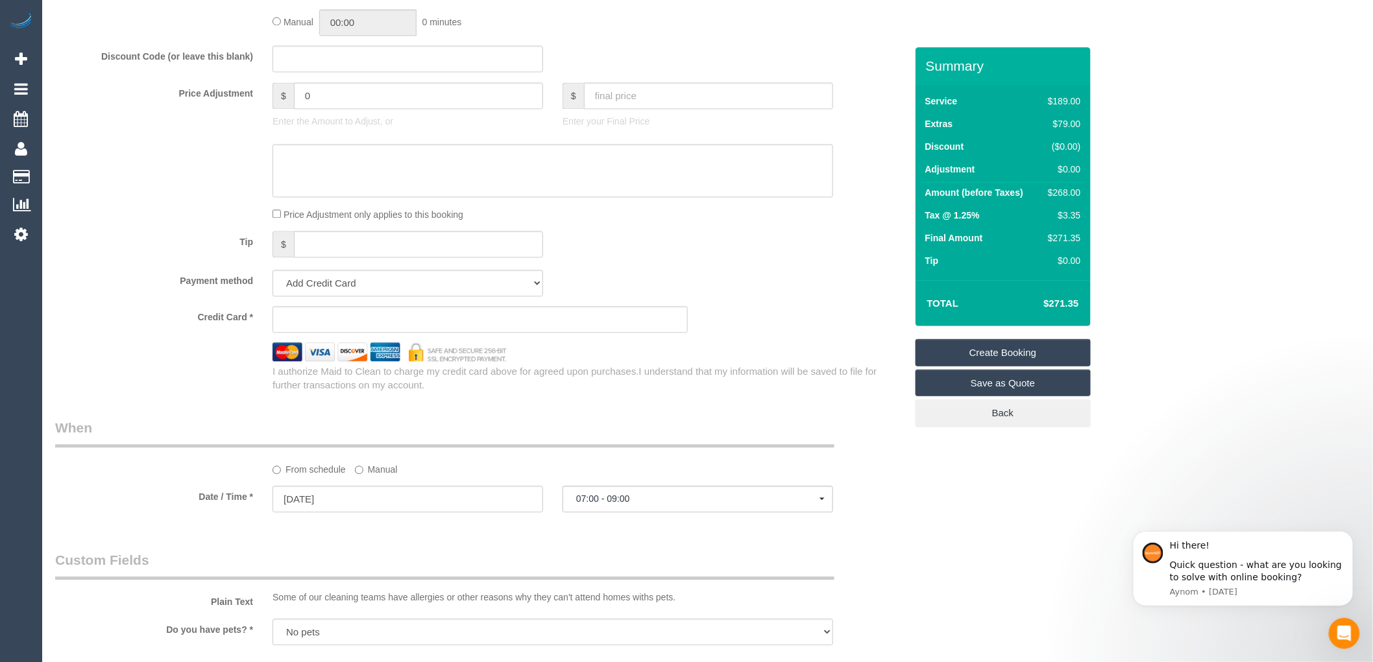
scroll to position [1153, 0]
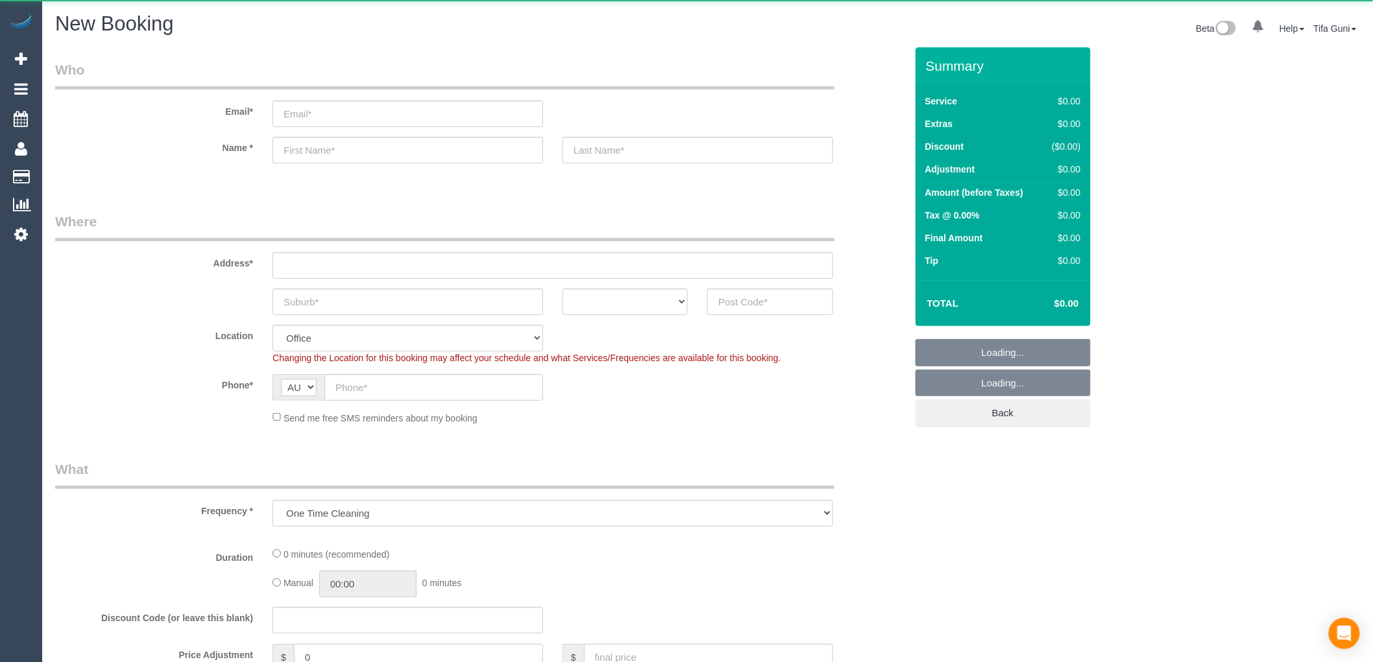
select select "object:813"
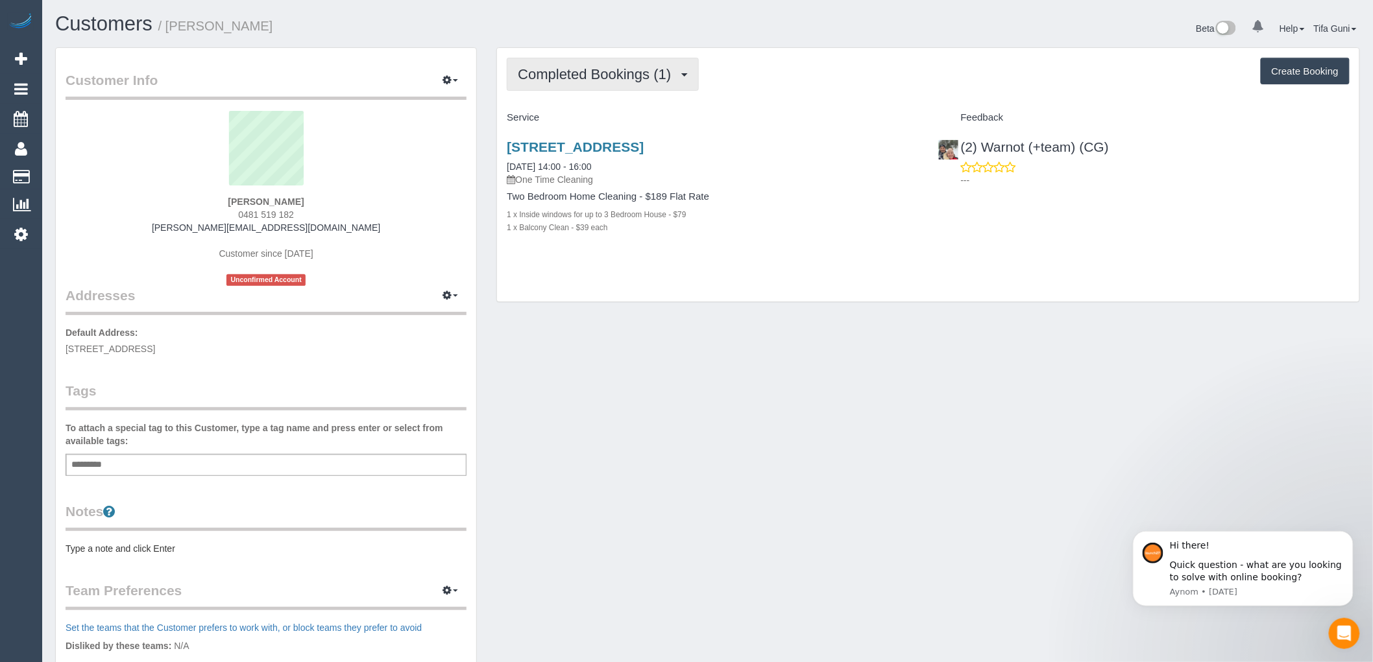
click at [675, 83] on button "Completed Bookings (1)" at bounding box center [603, 74] width 192 height 33
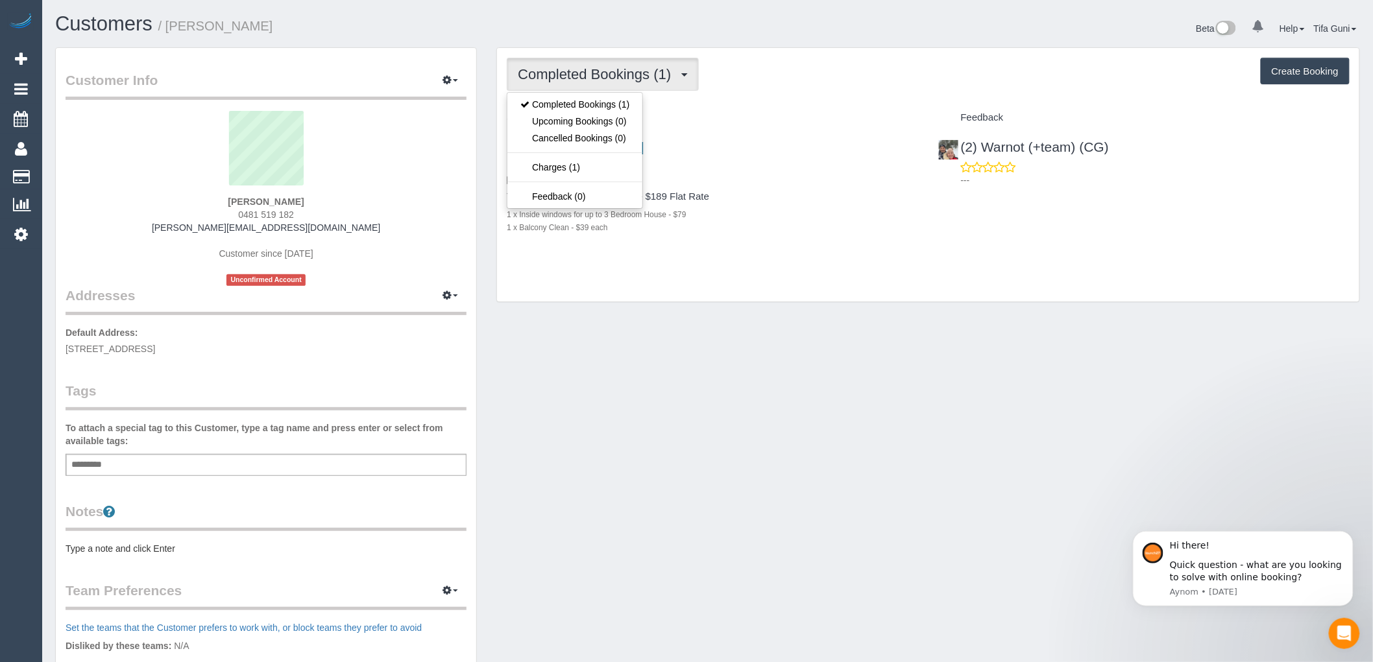
click at [1291, 71] on button "Create Booking" at bounding box center [1305, 71] width 89 height 27
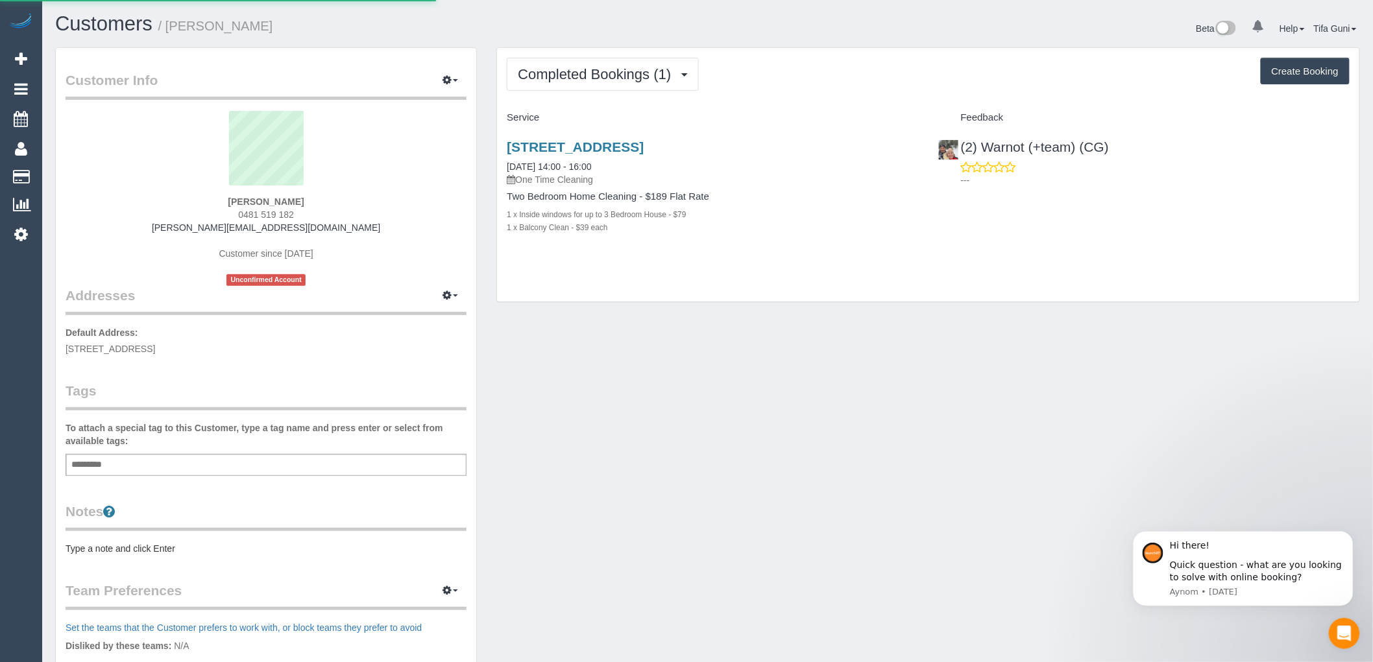
select select "VIC"
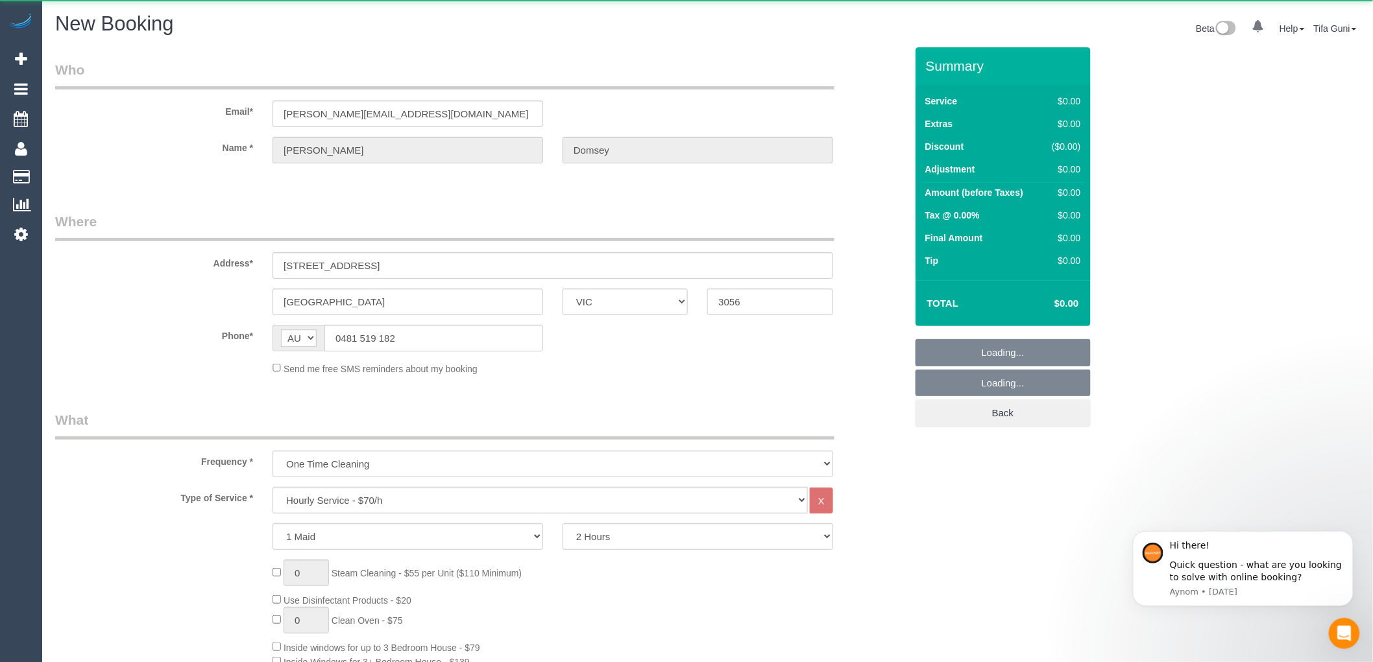
select select "string:AU"
select select "object:1067"
select select "string:stripe-pm_1RB9Xt2GScqysDRVR0UDBPEO"
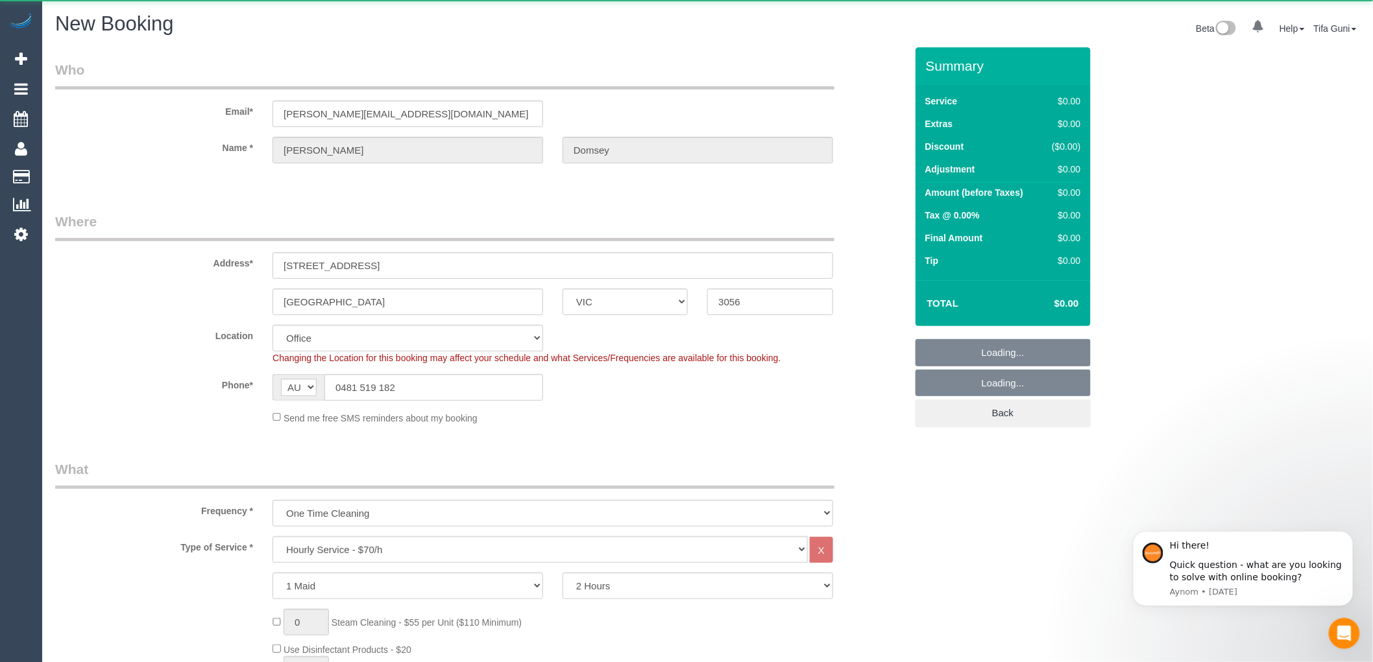
select select "object:1238"
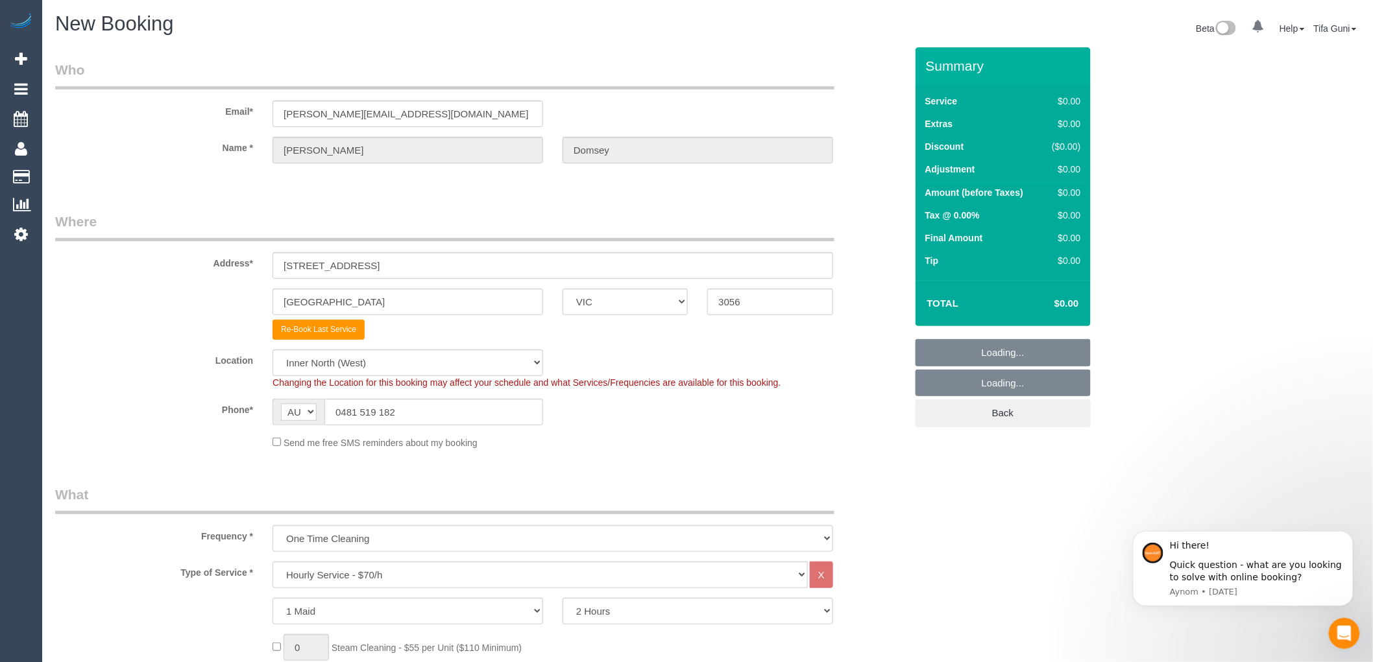
select select "88"
select select "object:2479"
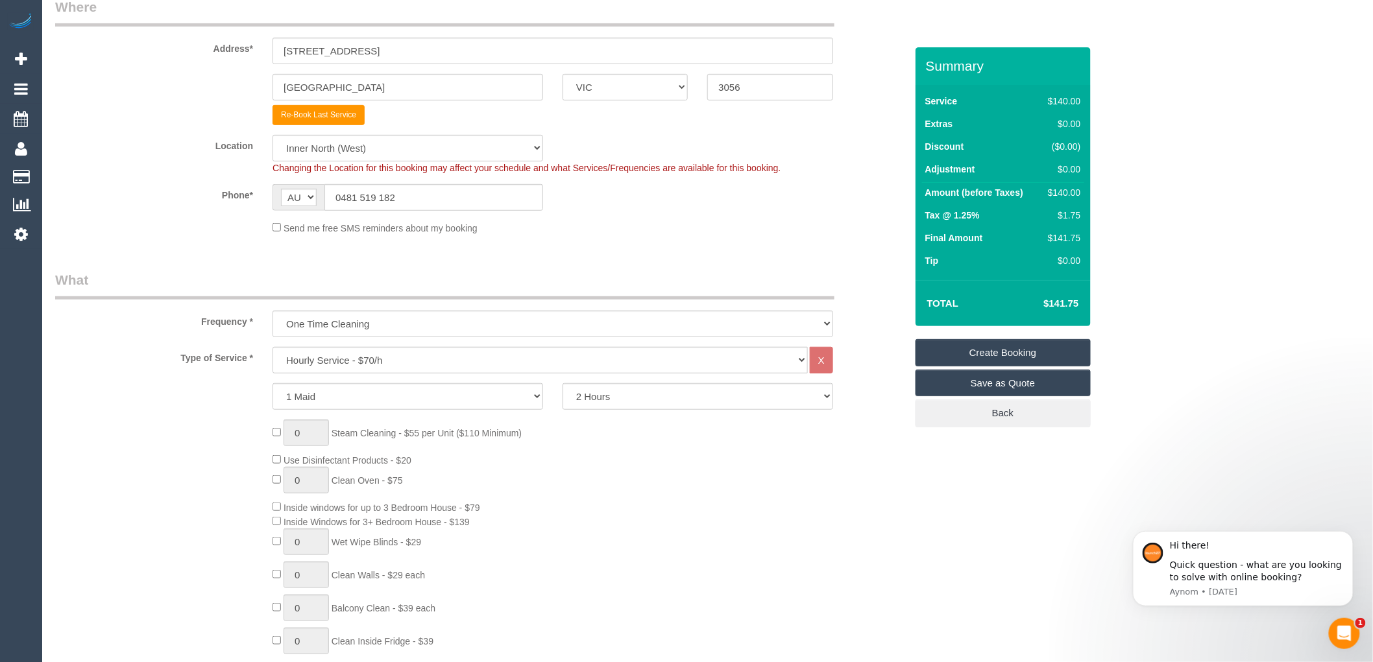
scroll to position [288, 0]
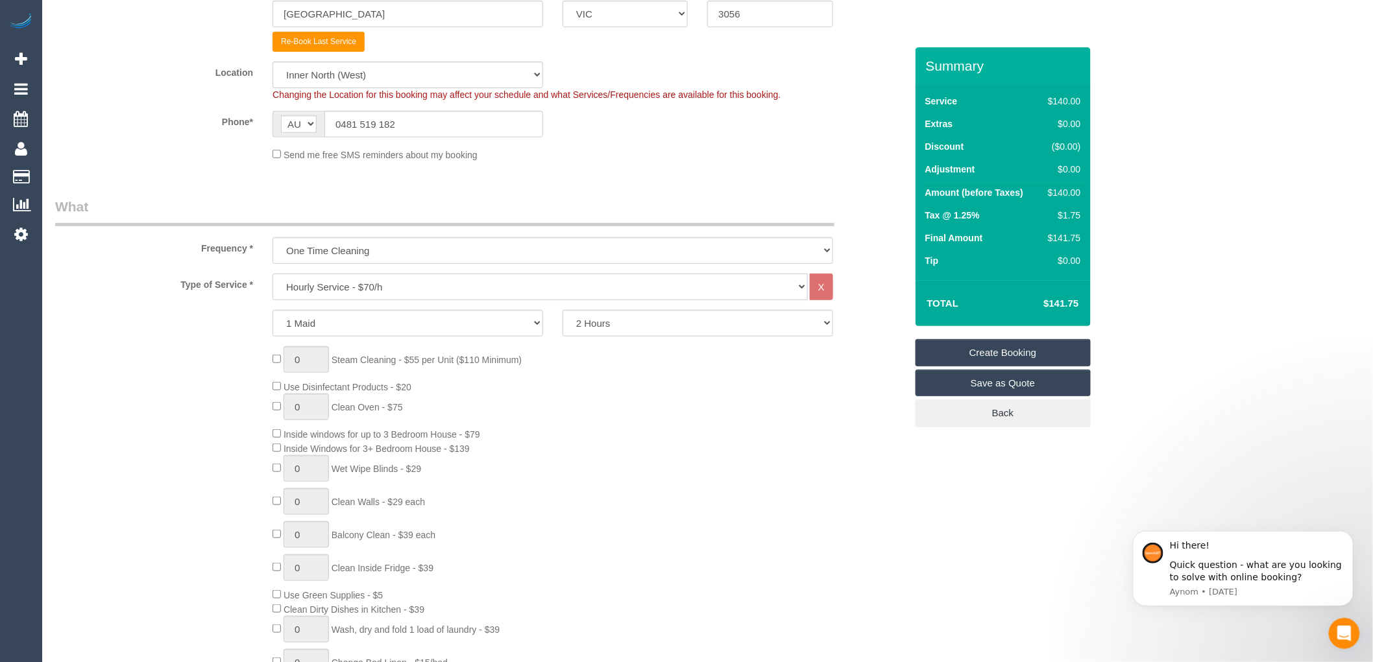
click at [323, 291] on select "Hourly Service - $70/h Hourly Service - $65/h Hourly Service - $60/h Hourly Ser…" at bounding box center [539, 287] width 535 height 27
select select "211"
click at [272, 274] on select "Hourly Service - $70/h Hourly Service - $65/h Hourly Service - $60/h Hourly Ser…" at bounding box center [539, 287] width 535 height 27
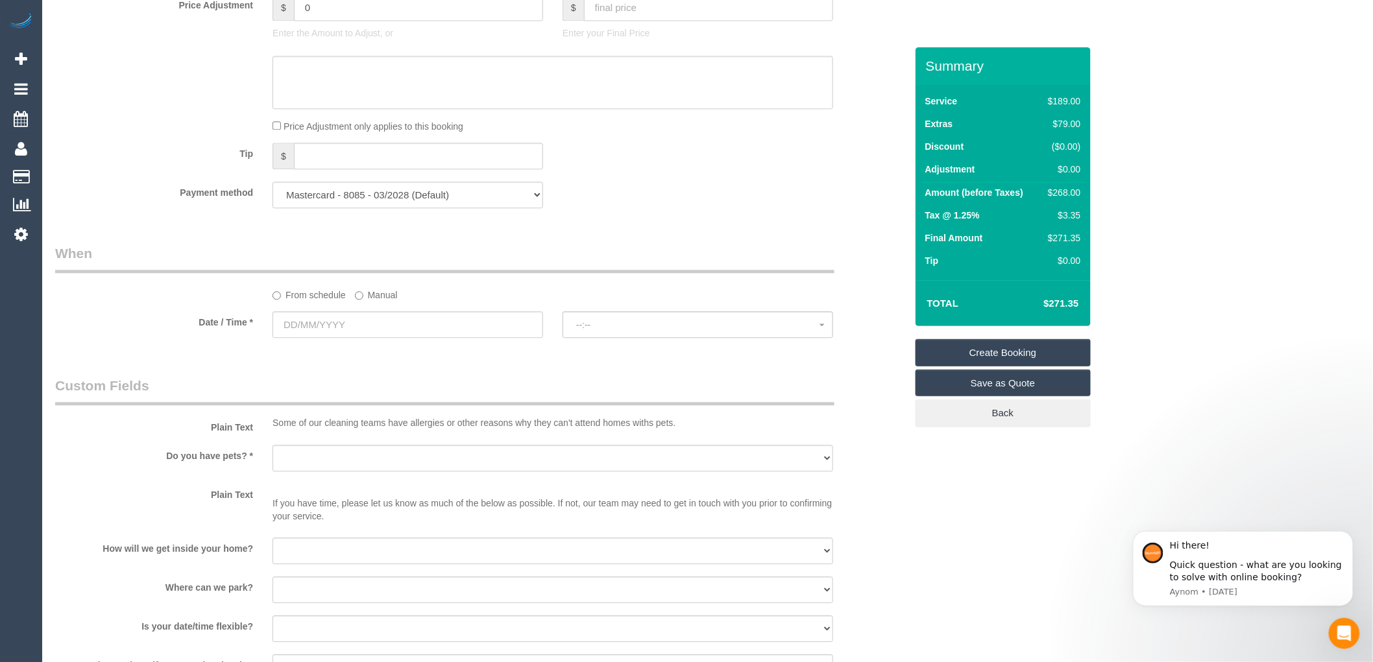
scroll to position [1225, 0]
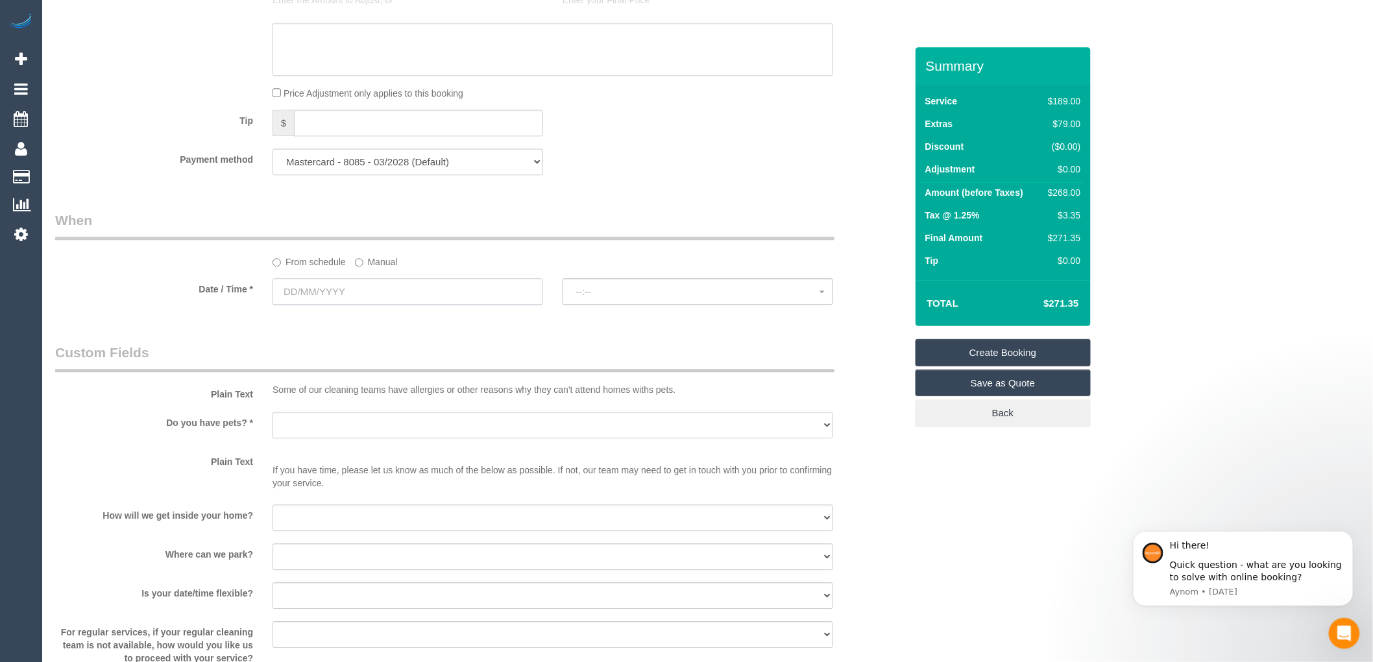
click at [345, 305] on input "text" at bounding box center [407, 291] width 271 height 27
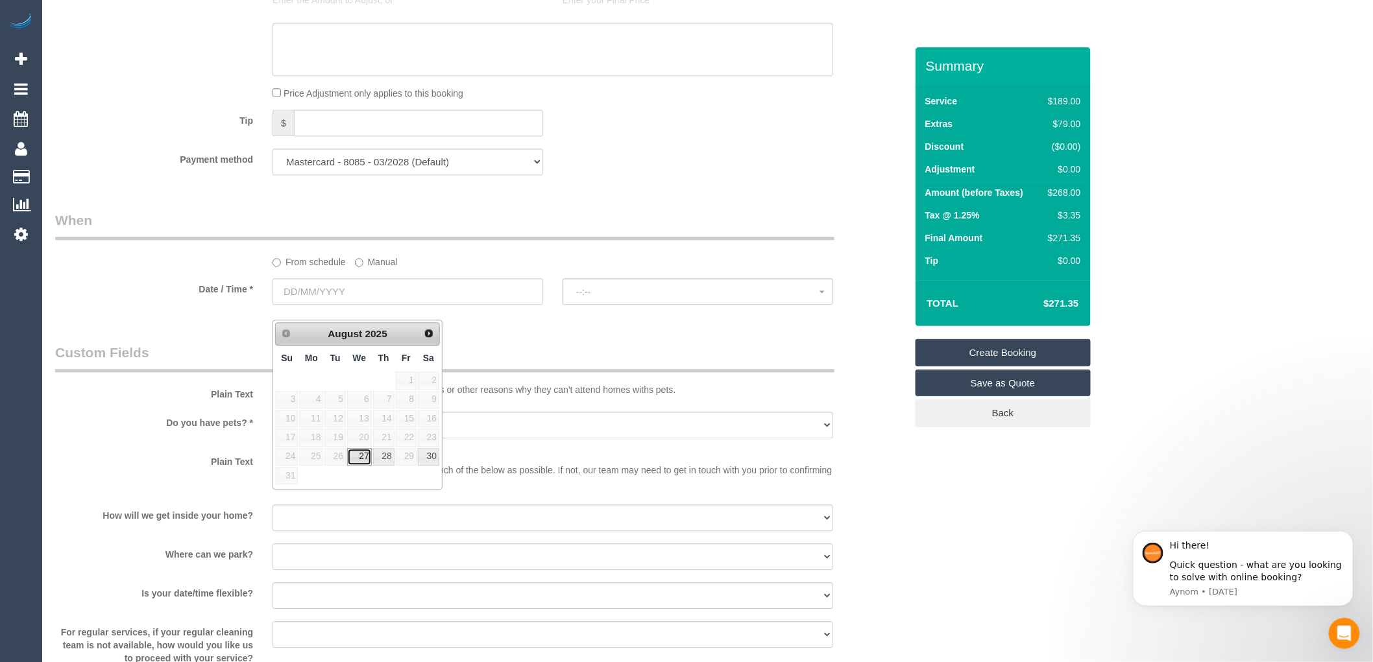
click at [361, 459] on link "27" at bounding box center [359, 457] width 25 height 18
type input "27/08/2025"
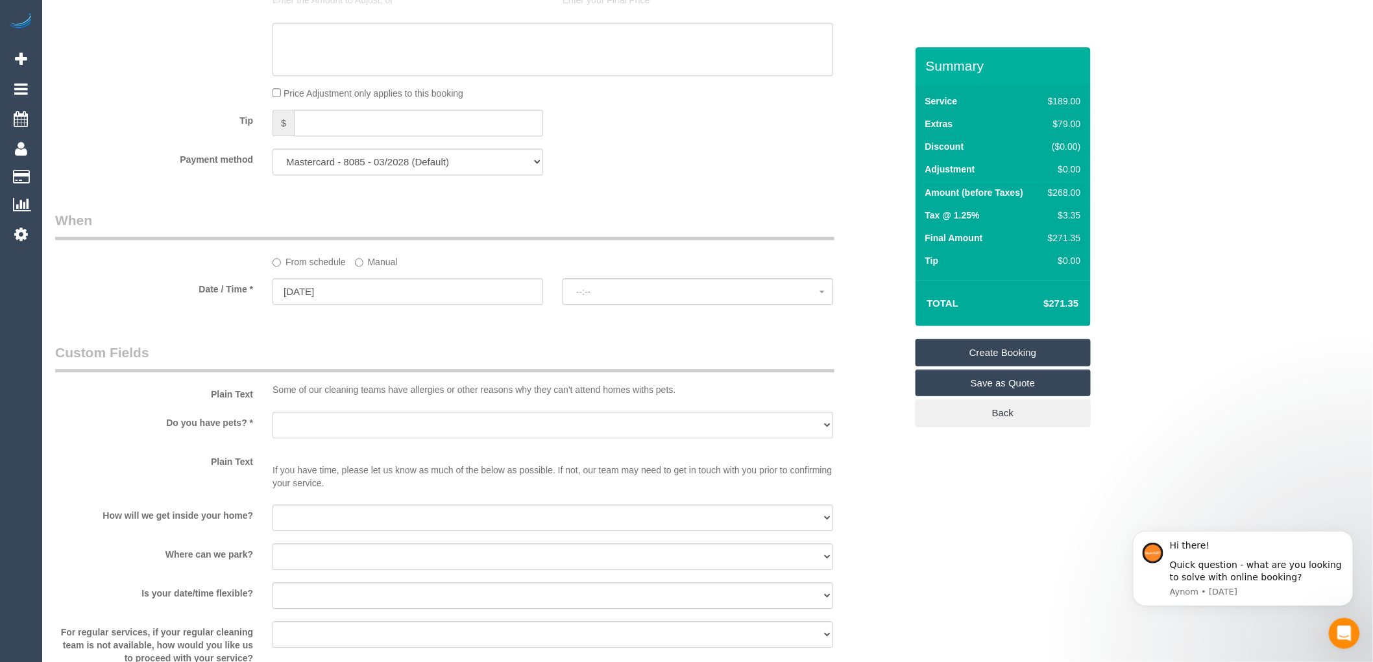
select select "spot1"
click at [309, 439] on select "Yes - Cats Yes - Dogs No pets Yes - Dogs and Cats Yes - Other" at bounding box center [552, 425] width 561 height 27
select select "number:28"
click at [272, 426] on select "Yes - Cats Yes - Dogs No pets Yes - Dogs and Cats Yes - Other" at bounding box center [552, 425] width 561 height 27
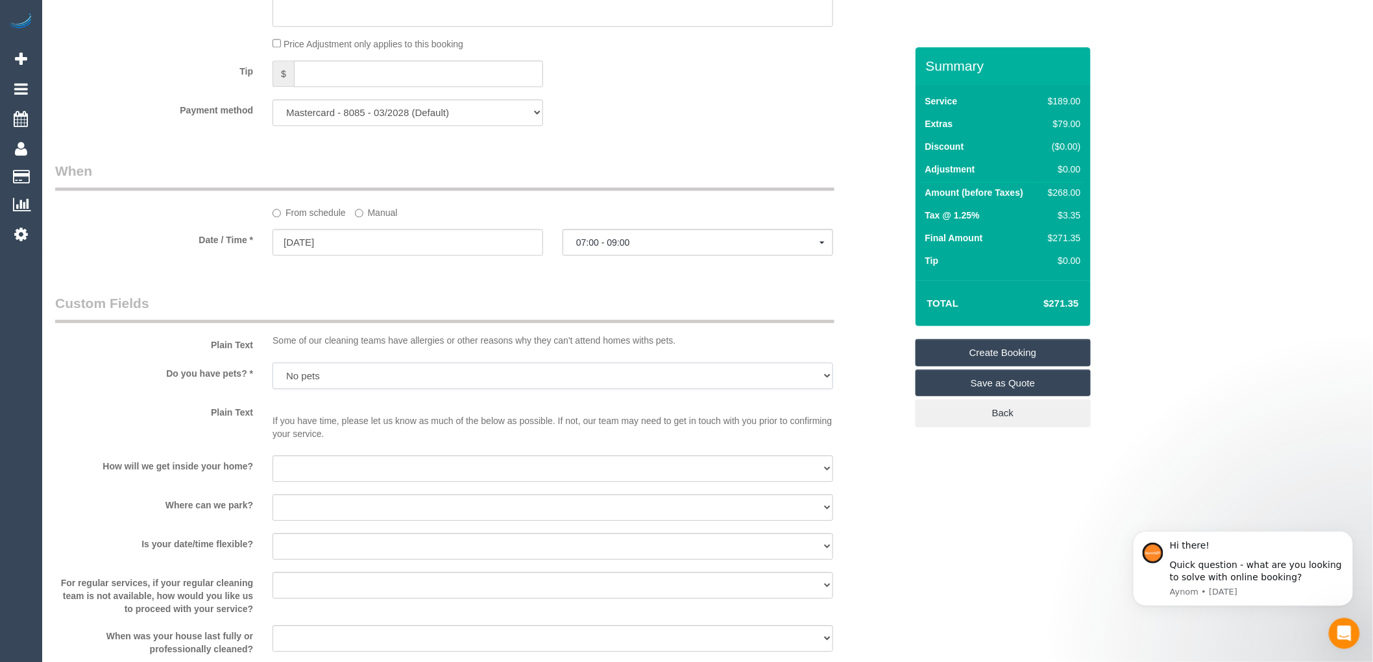
scroll to position [1298, 0]
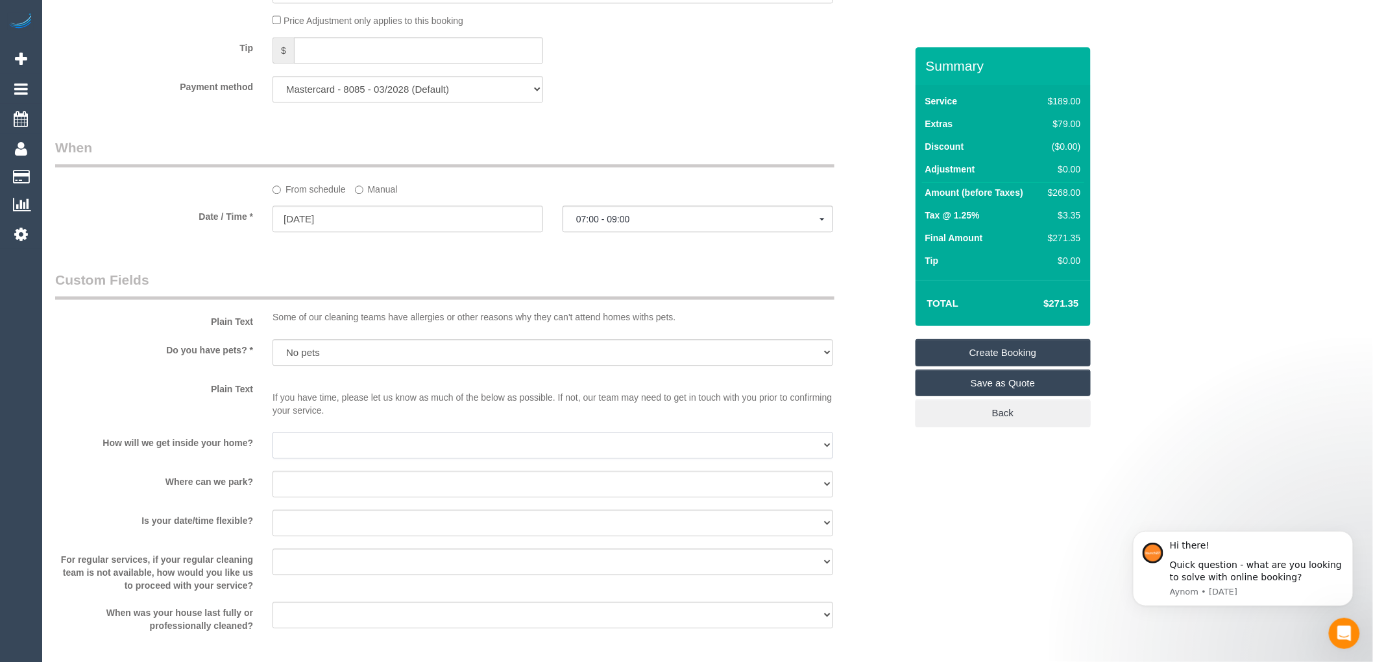
click at [308, 459] on select "I will be home Key will be left (please provide details below) Lock box/Access …" at bounding box center [552, 445] width 561 height 27
select select "number:14"
click at [272, 446] on select "I will be home Key will be left (please provide details below) Lock box/Access …" at bounding box center [552, 445] width 561 height 27
click at [313, 498] on select "I will provide parking on-site Free street parking Paid street parking (cost wi…" at bounding box center [552, 484] width 561 height 27
click at [272, 485] on select "I will provide parking on-site Free street parking Paid street parking (cost wi…" at bounding box center [552, 484] width 561 height 27
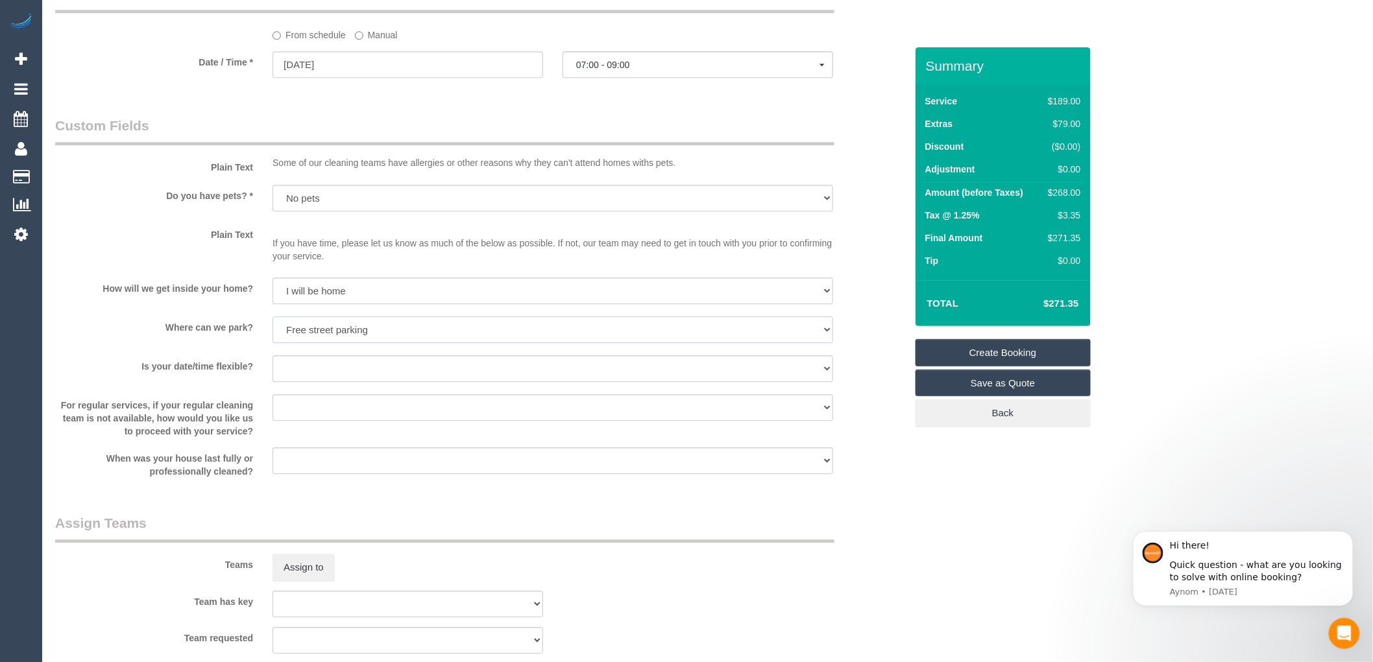
scroll to position [1514, 0]
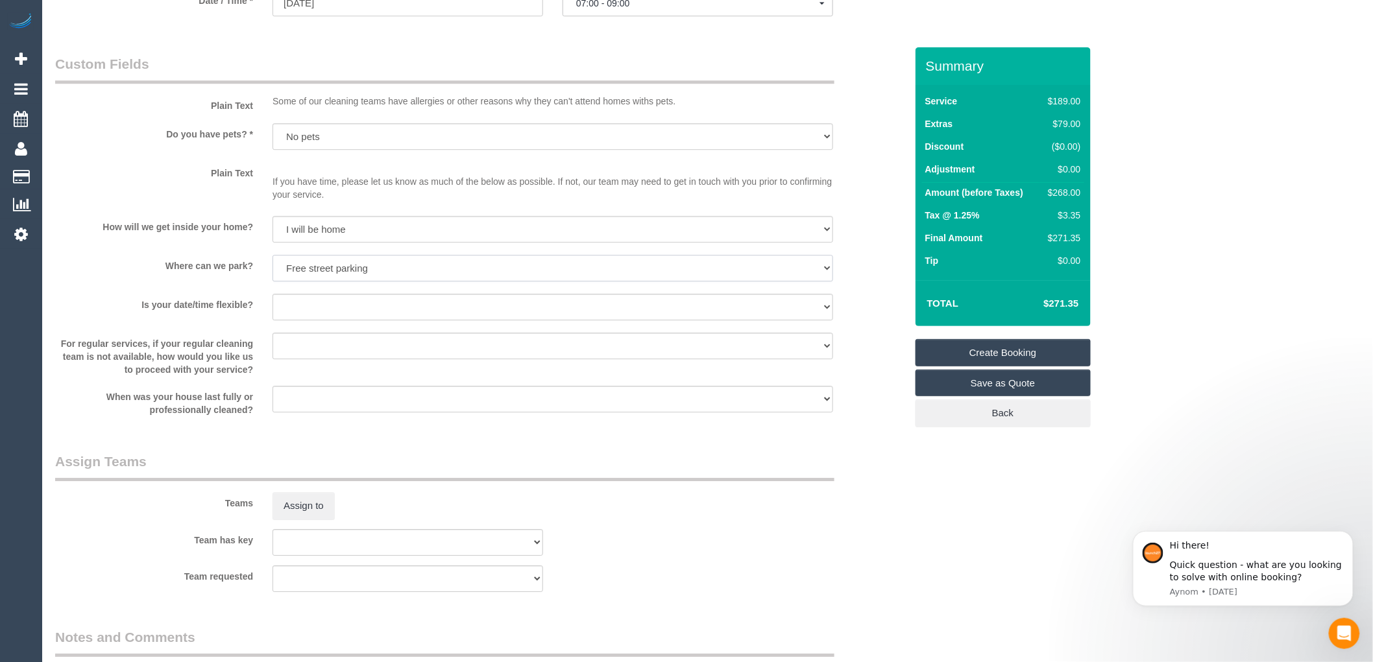
click at [362, 282] on select "I will provide parking on-site Free street parking Paid street parking (cost wi…" at bounding box center [552, 268] width 561 height 27
select select "number:18"
click at [272, 269] on select "I will provide parking on-site Free street parking Paid street parking (cost wi…" at bounding box center [552, 268] width 561 height 27
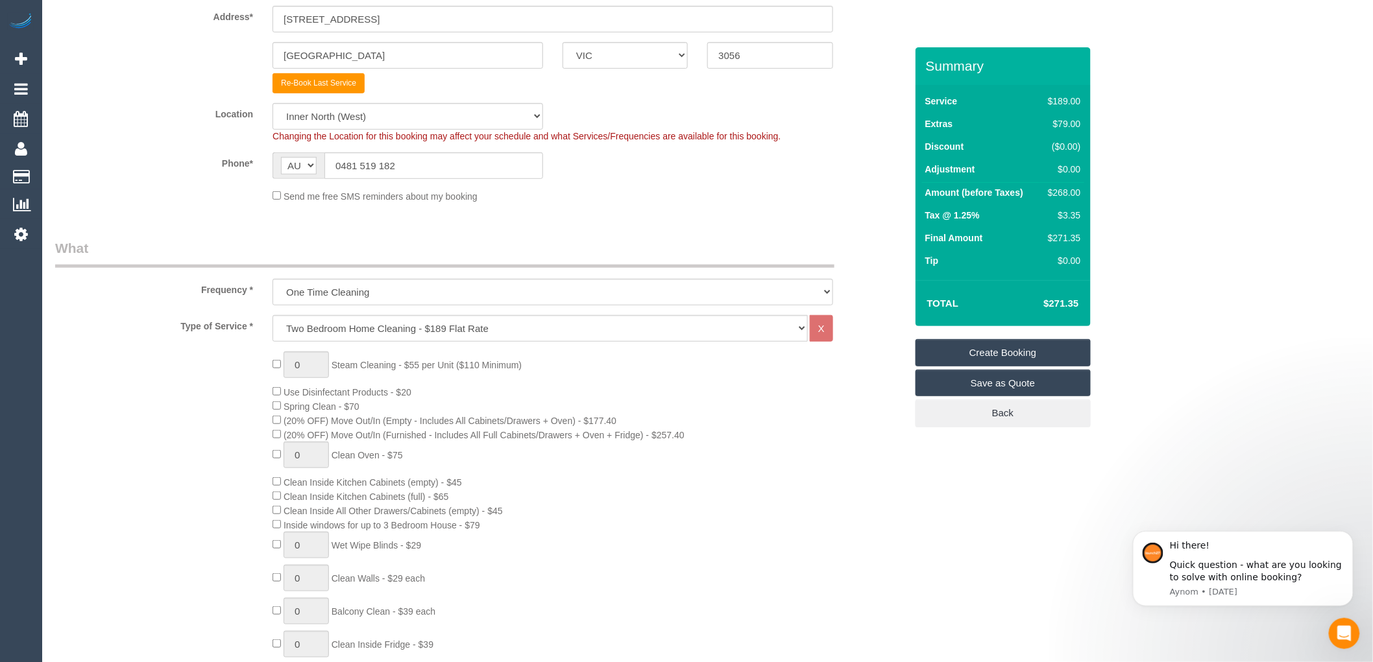
scroll to position [288, 0]
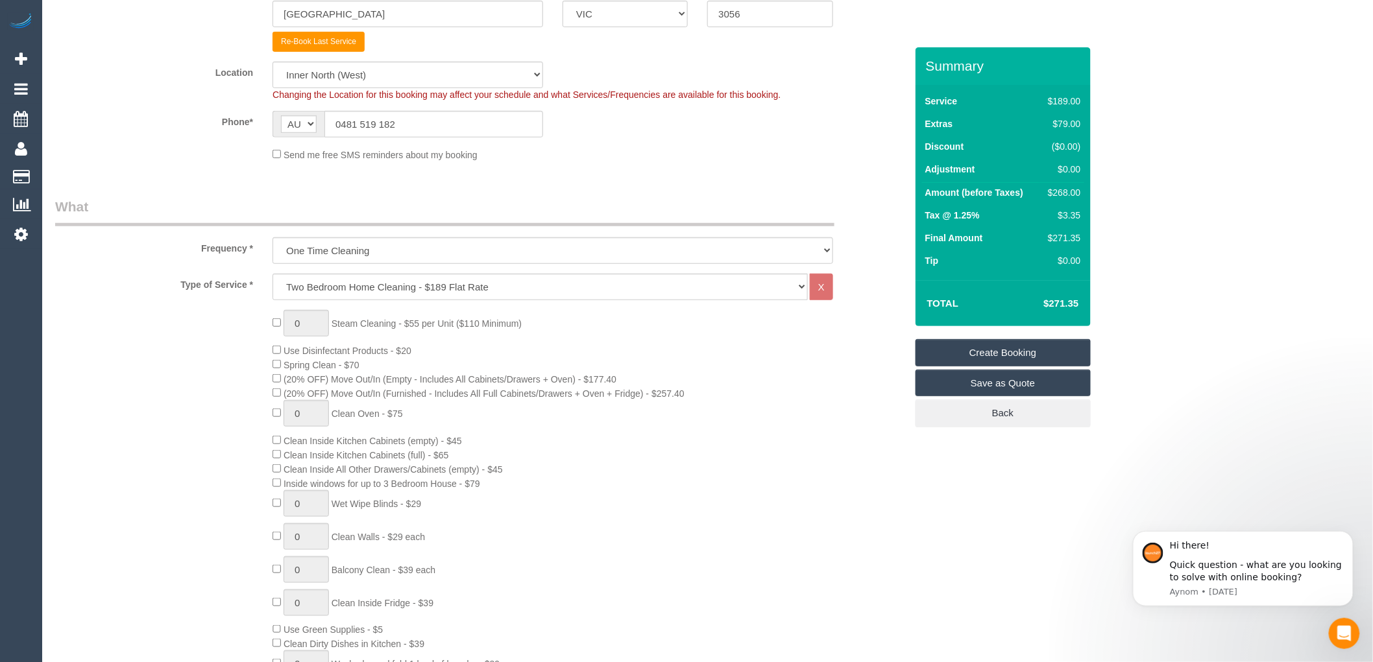
click at [756, 352] on div "0 Steam Cleaning - $55 per Unit ($110 Minimum) Use Disinfectant Products - $20 …" at bounding box center [589, 537] width 652 height 455
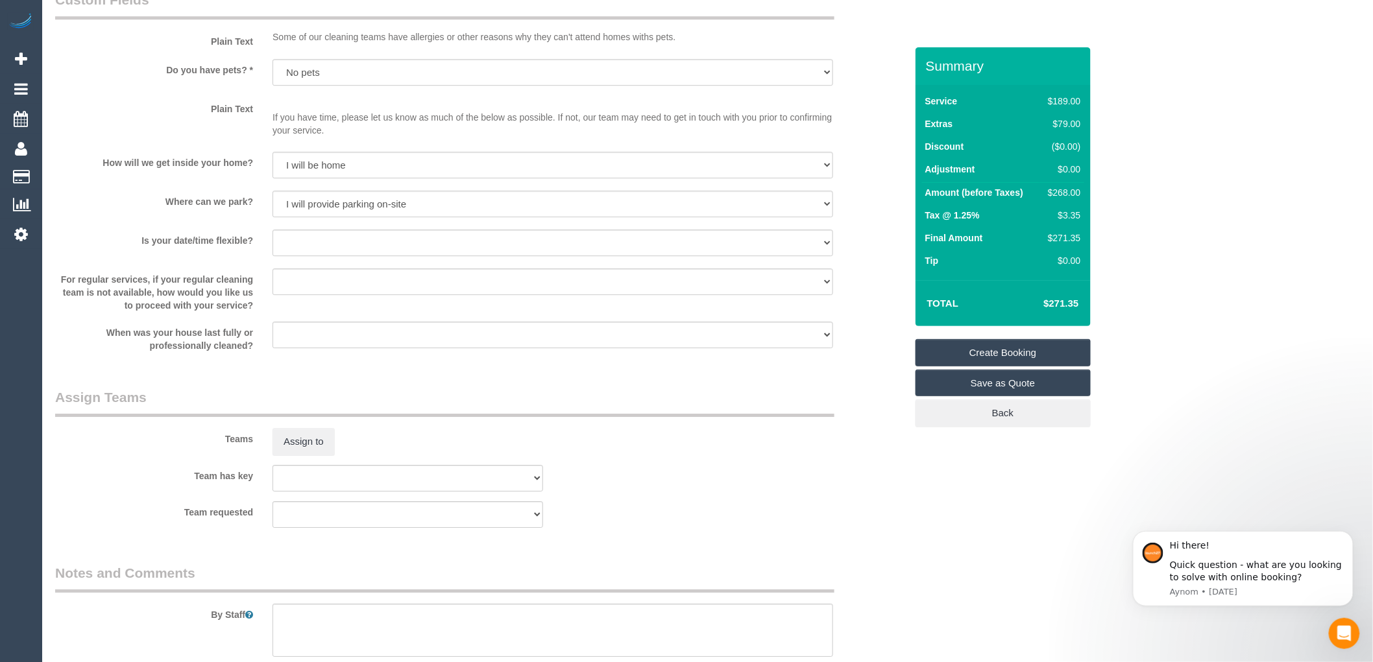
scroll to position [1586, 0]
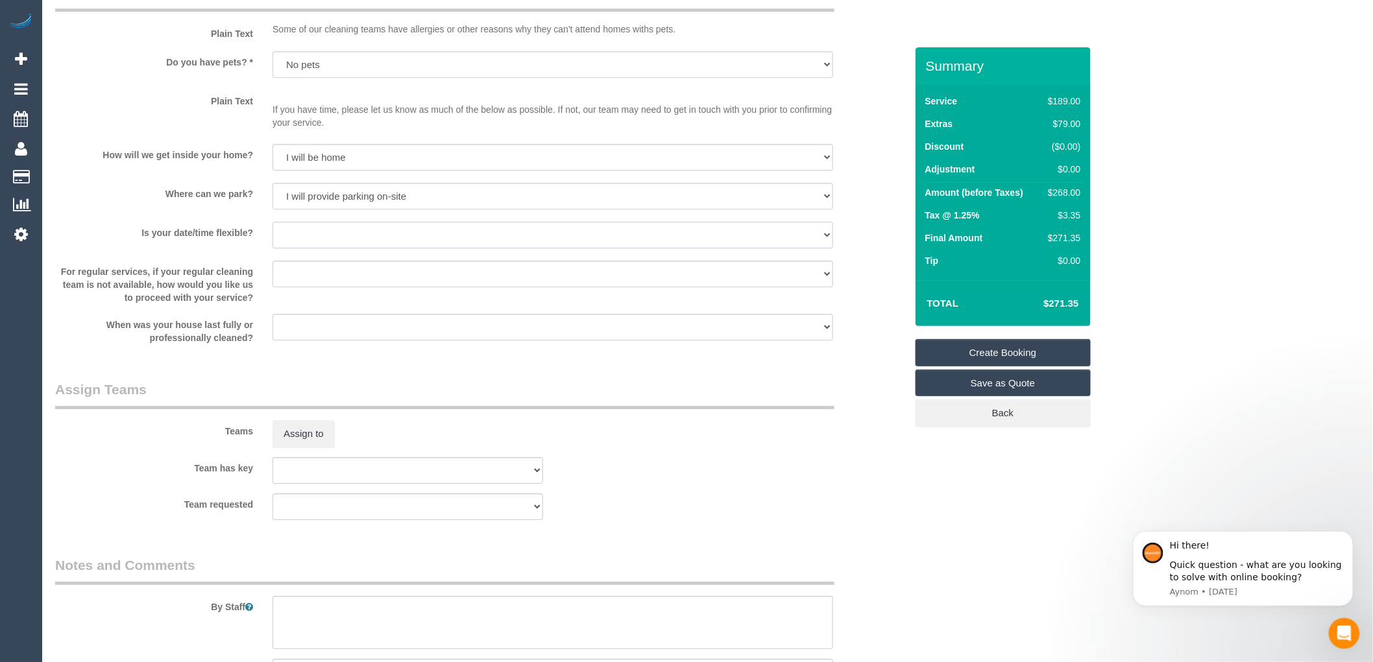
click at [380, 248] on select "Yes - date and time Yes - date but not time Yes - time but not date No - No fle…" at bounding box center [552, 235] width 561 height 27
select select "number:36"
click at [272, 236] on select "Yes - date and time Yes - date but not time Yes - time but not date No - No fle…" at bounding box center [552, 235] width 561 height 27
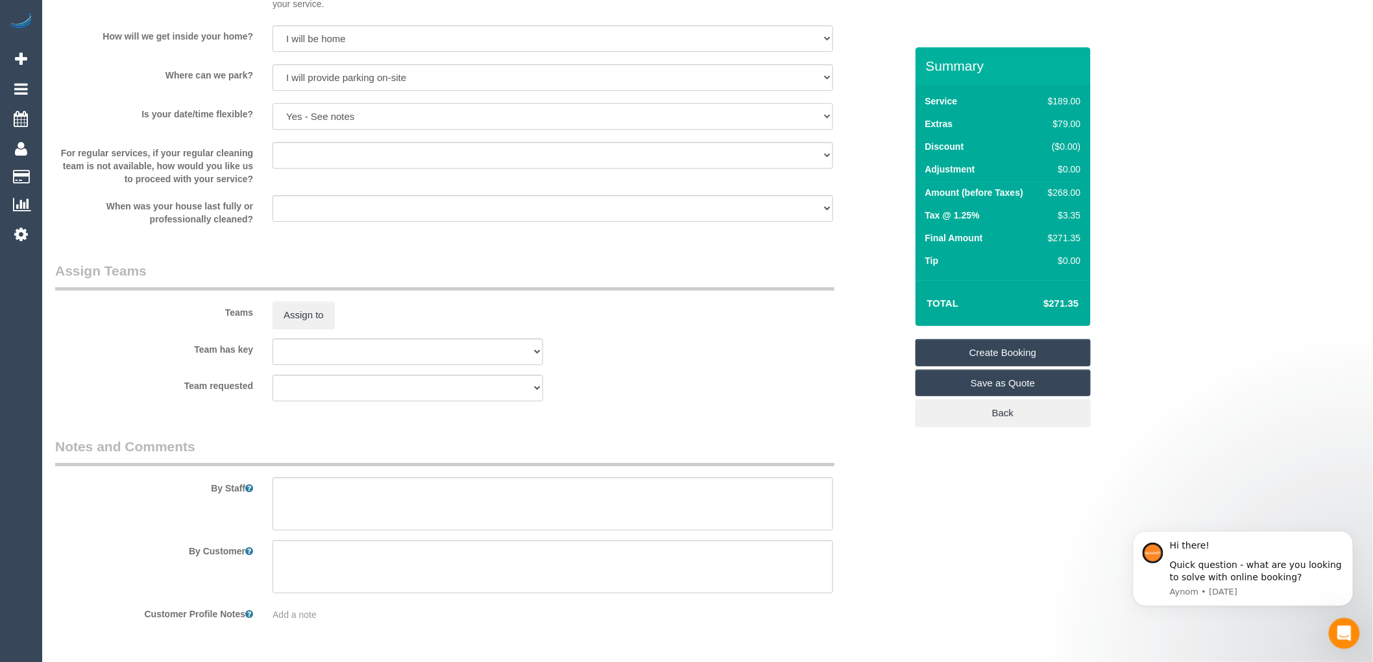
scroll to position [1758, 0]
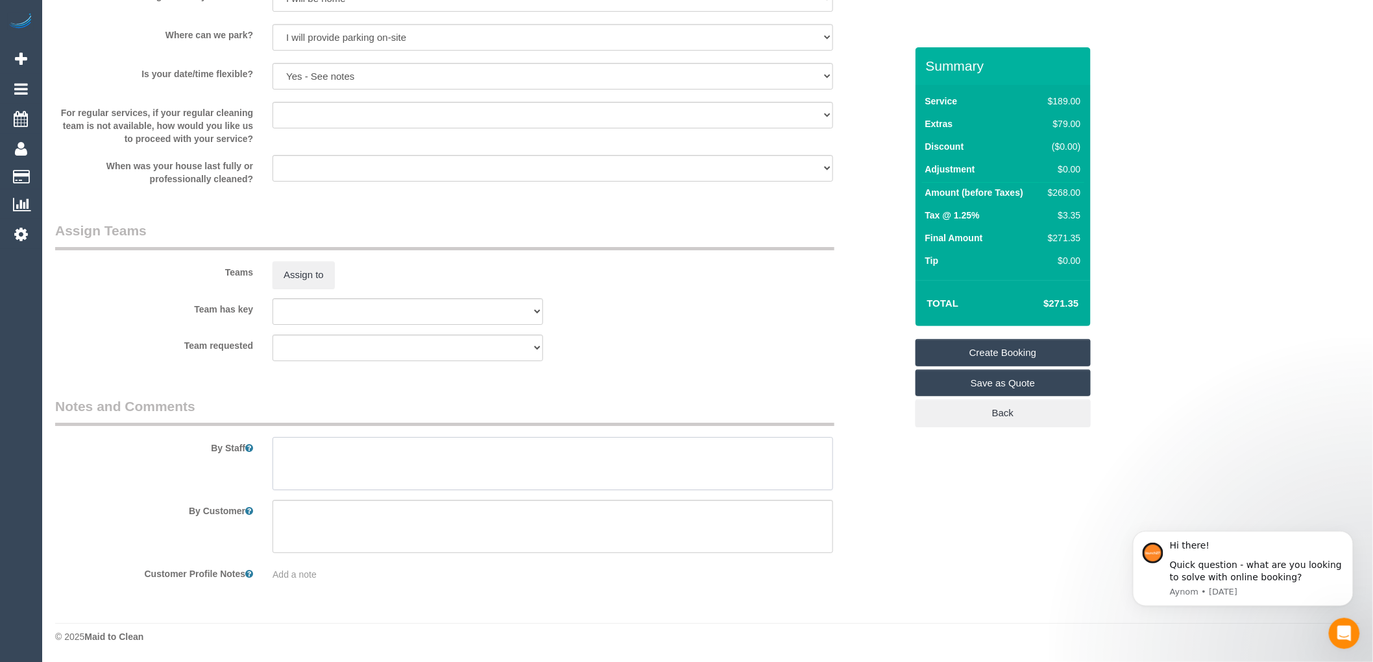
click at [286, 449] on textarea at bounding box center [552, 463] width 561 height 53
drag, startPoint x: 311, startPoint y: 449, endPoint x: 267, endPoint y: 437, distance: 45.8
click at [267, 437] on div at bounding box center [553, 463] width 580 height 53
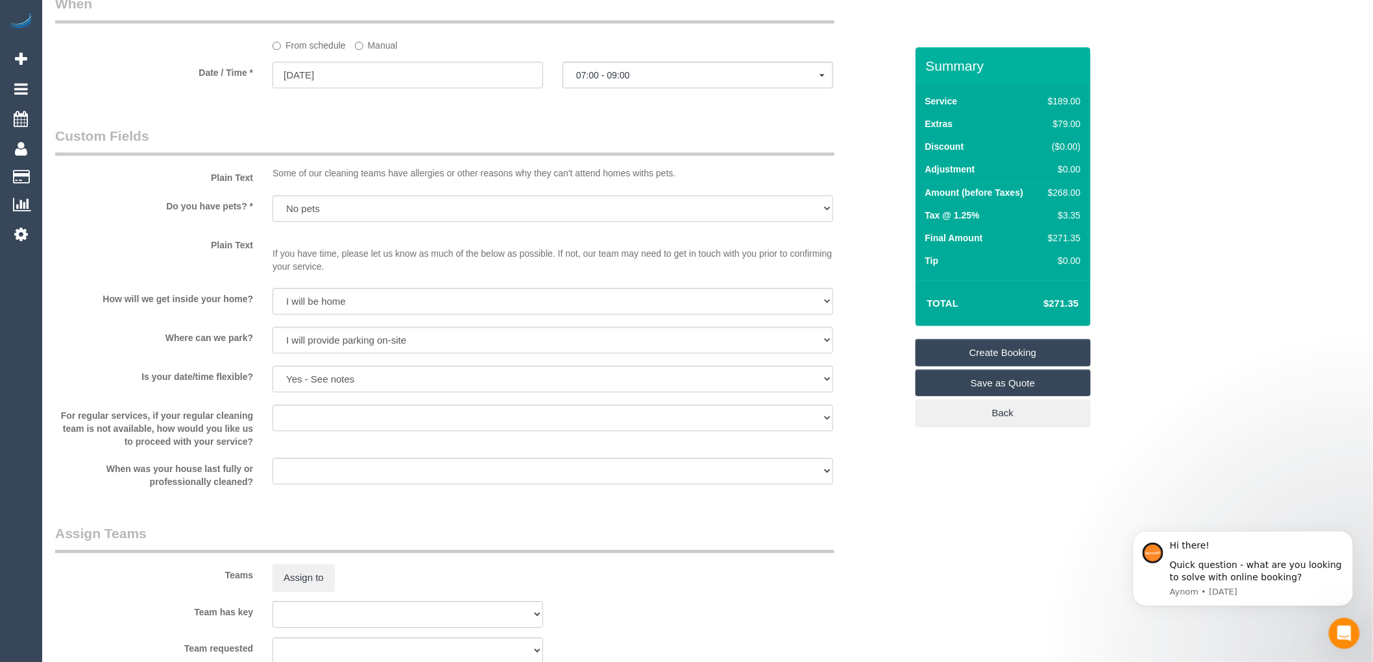
scroll to position [1730, 0]
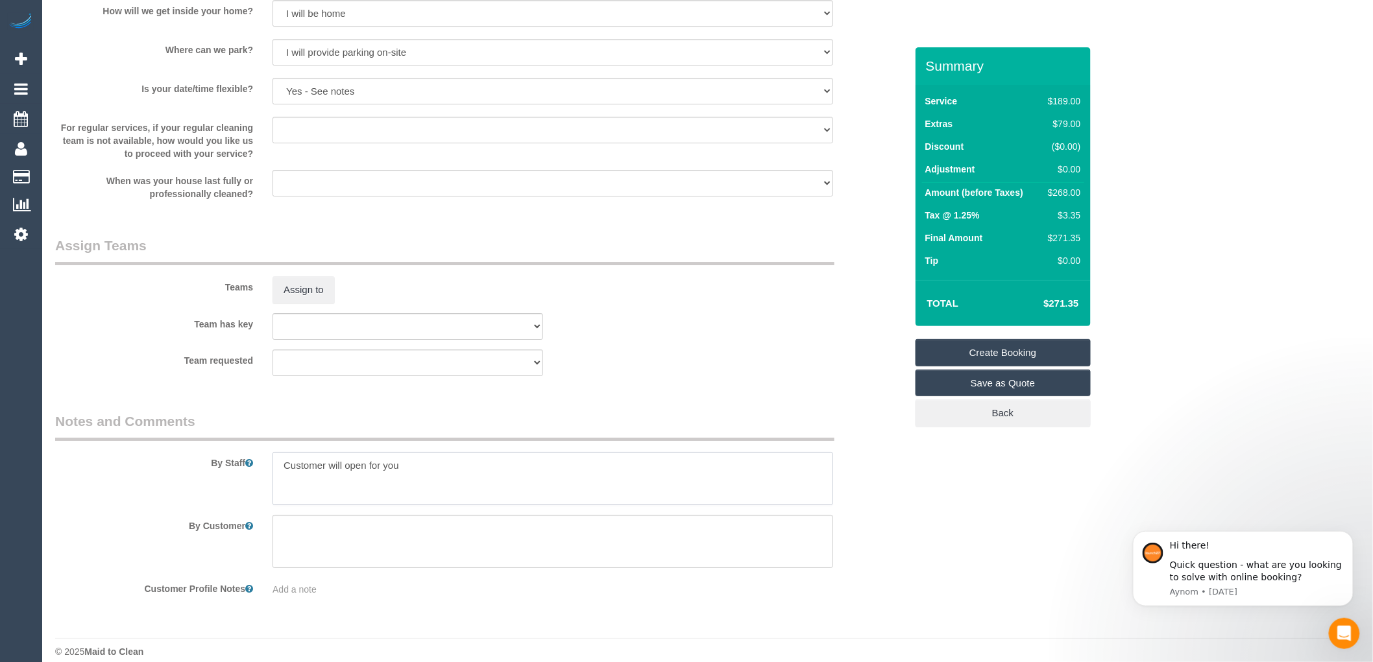
click at [284, 478] on textarea at bounding box center [552, 478] width 561 height 53
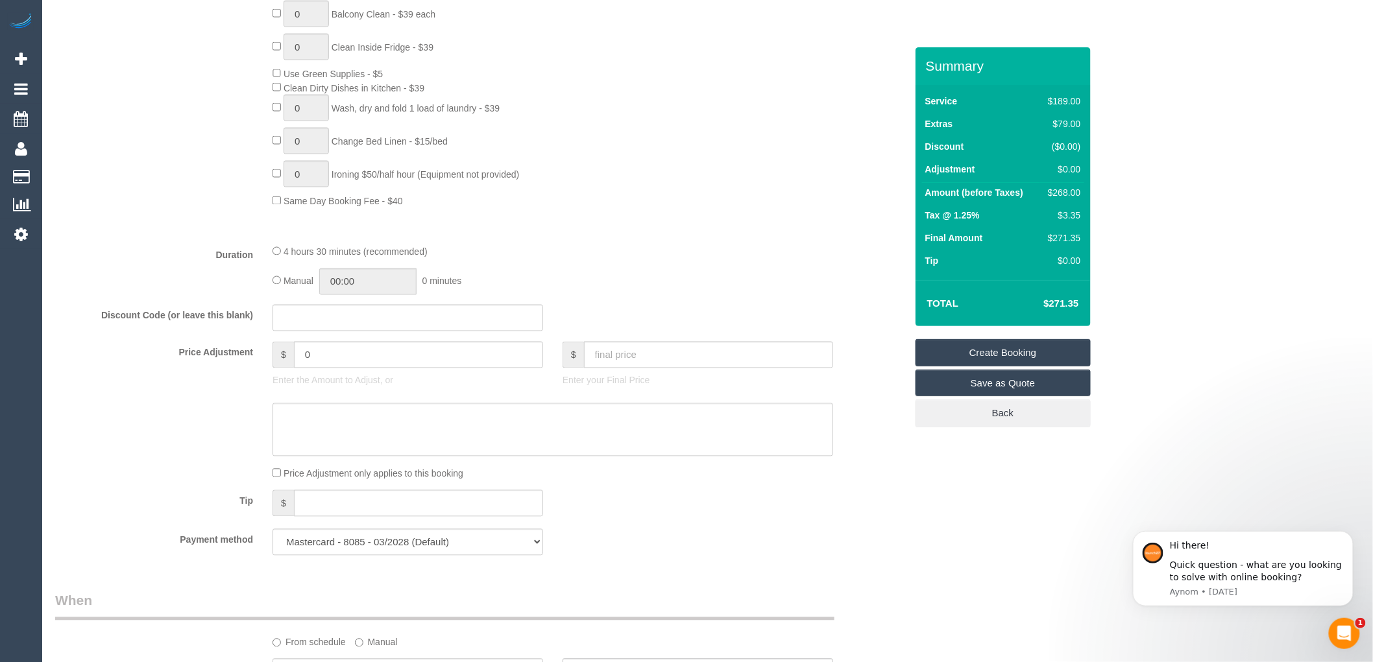
scroll to position [793, 0]
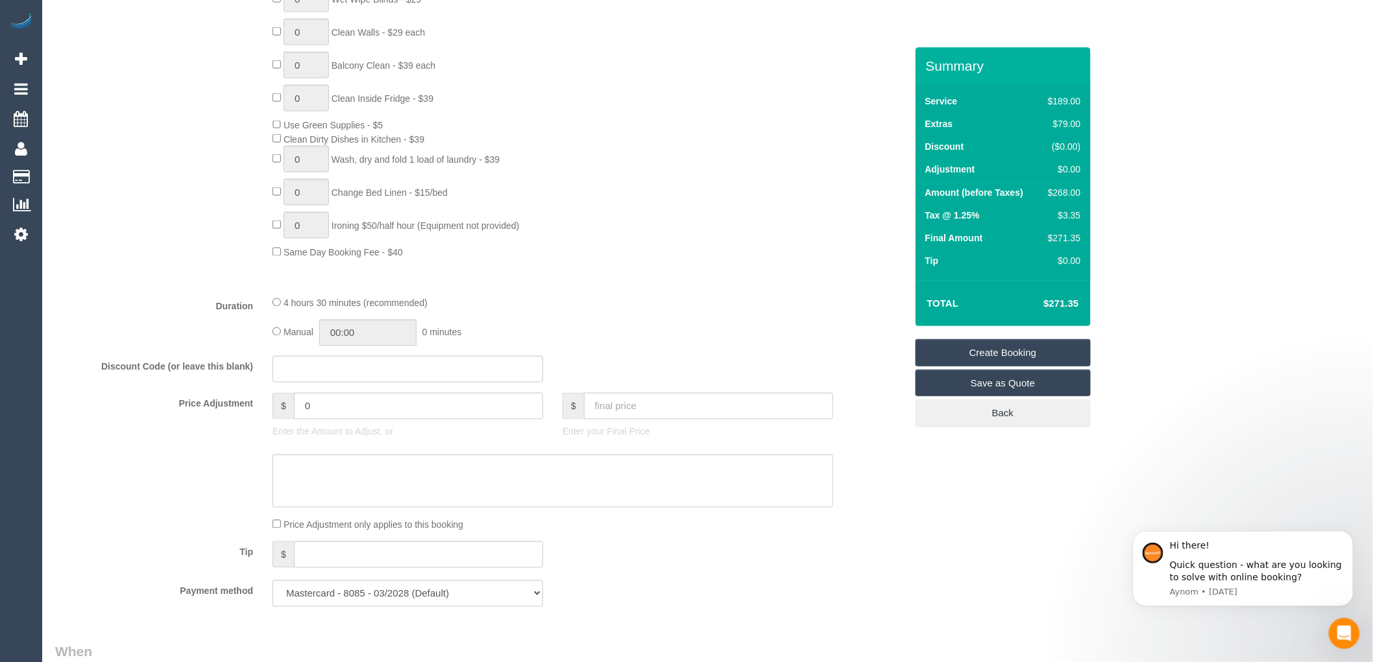
type textarea "Customer will open for you"
click at [479, 607] on select "Mastercard - 8085 - 03/2028 (Default) Add Credit Card ─────────────── Cash Chec…" at bounding box center [407, 594] width 271 height 27
click at [140, 286] on div "Type of Service * Hourly Service - $70/h Hourly Service - $65/h Hourly Service …" at bounding box center [480, 27] width 851 height 517
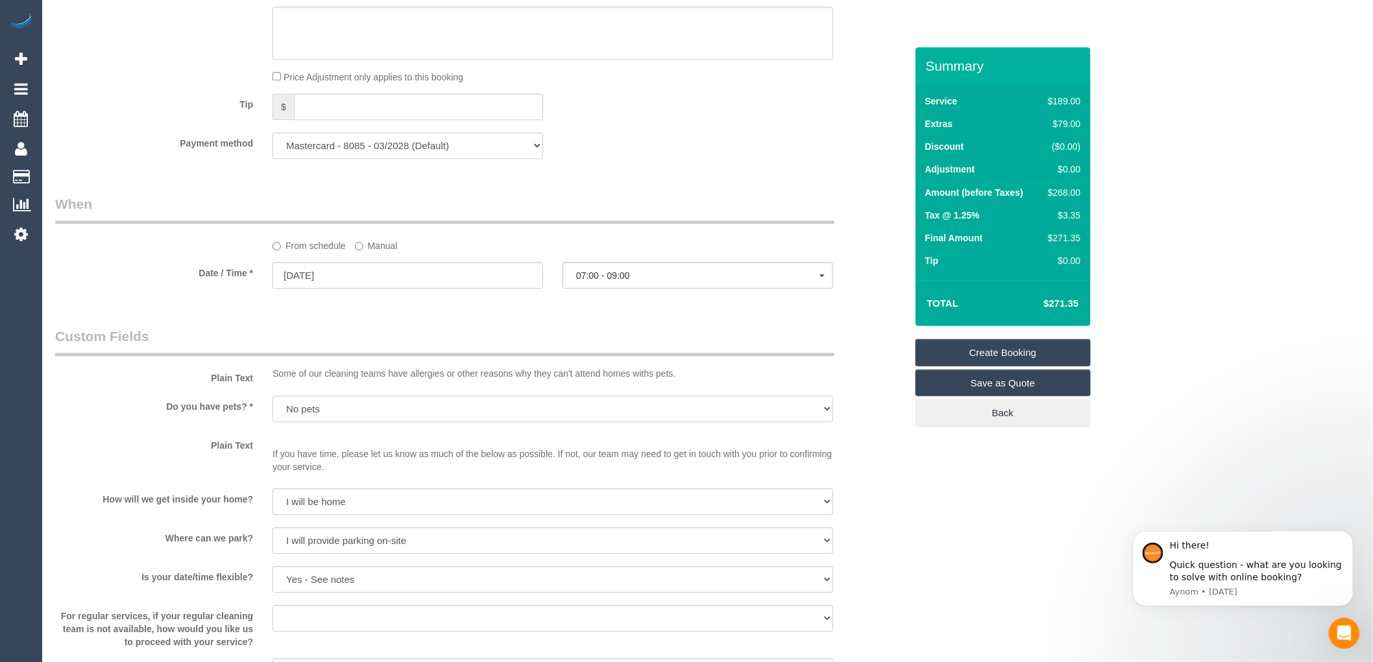
scroll to position [1109, 0]
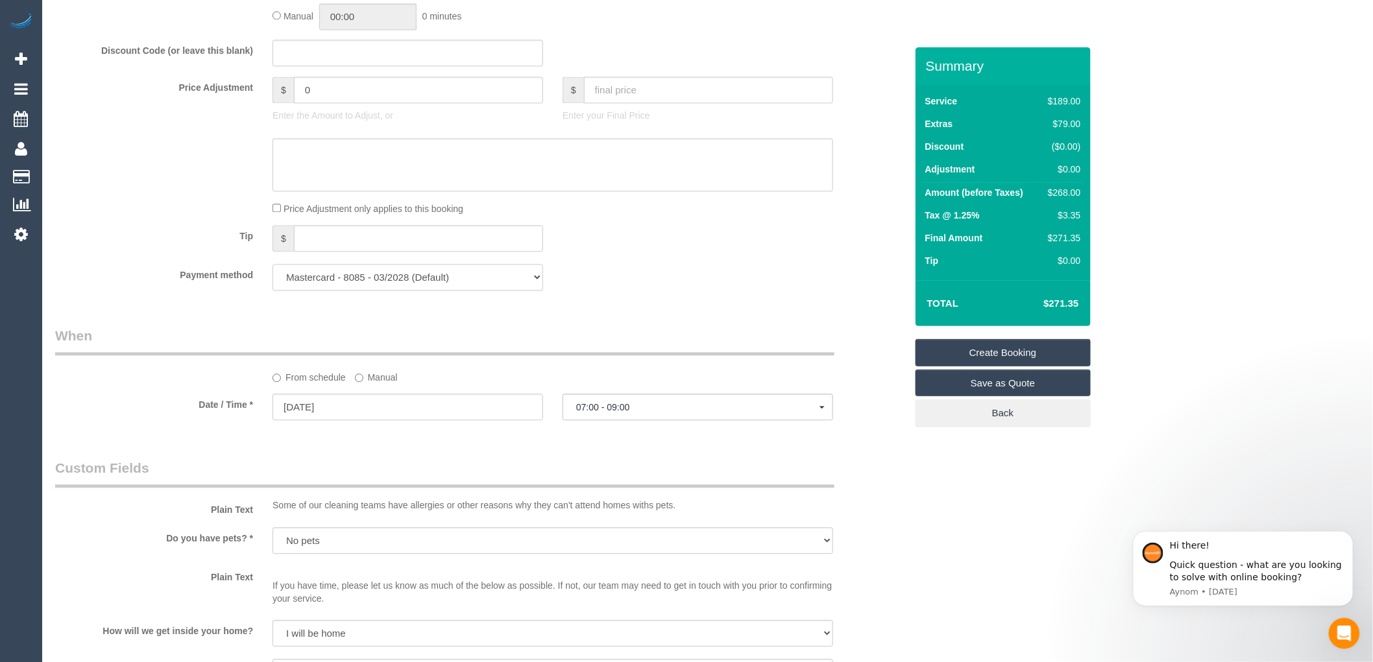
click at [358, 291] on select "Mastercard - 8085 - 03/2028 (Default) Add Credit Card ─────────────── Cash Chec…" at bounding box center [407, 277] width 271 height 27
select select "string:stripe"
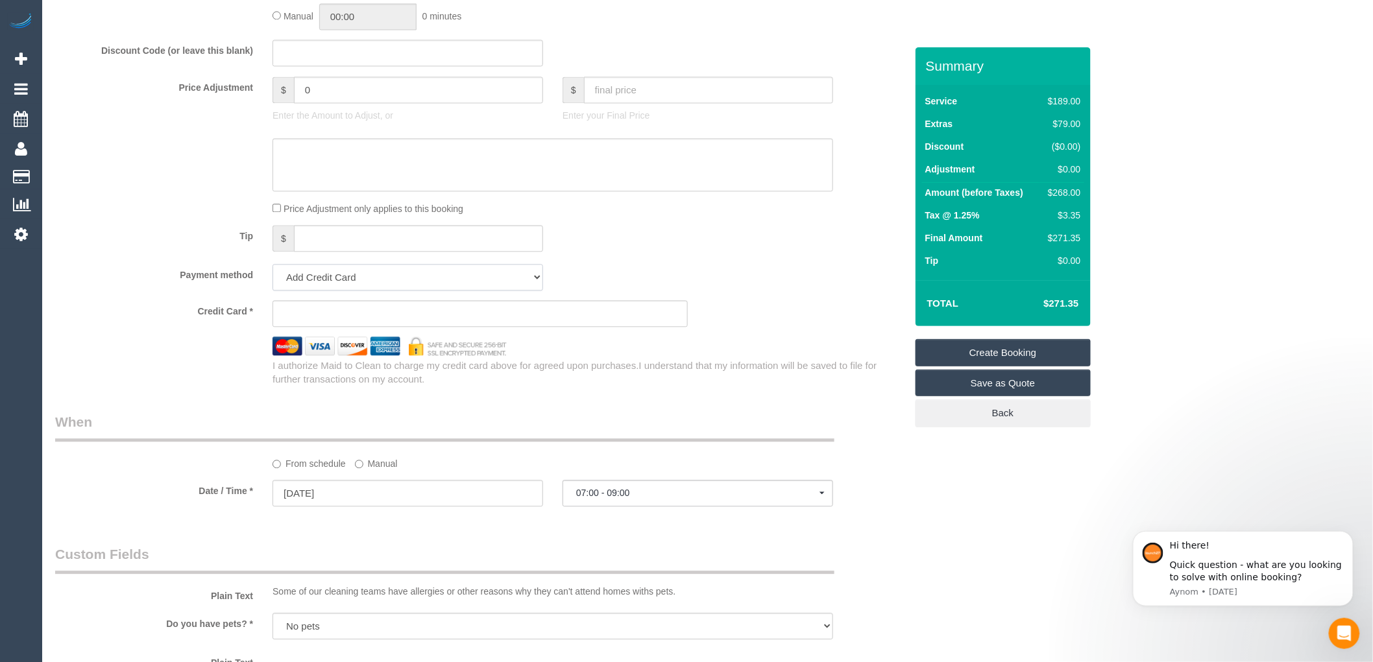
scroll to position [1195, 0]
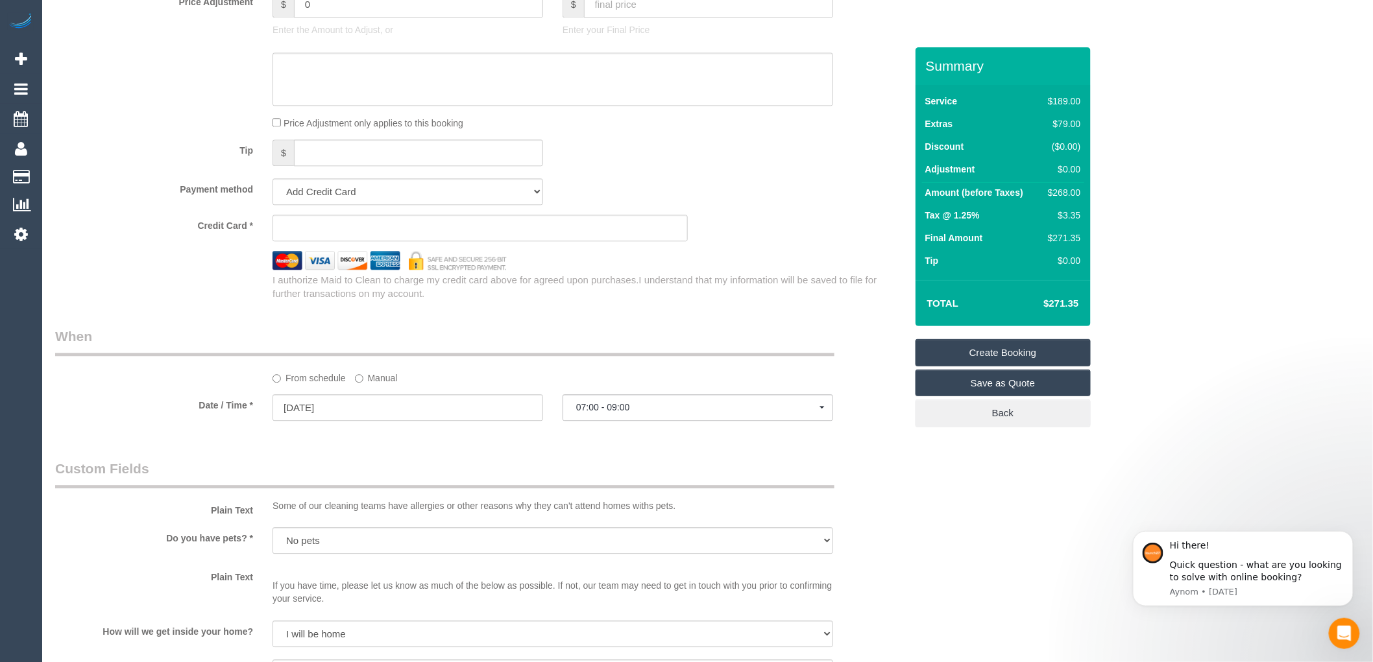
click at [760, 239] on div "Credit Card *" at bounding box center [480, 228] width 870 height 27
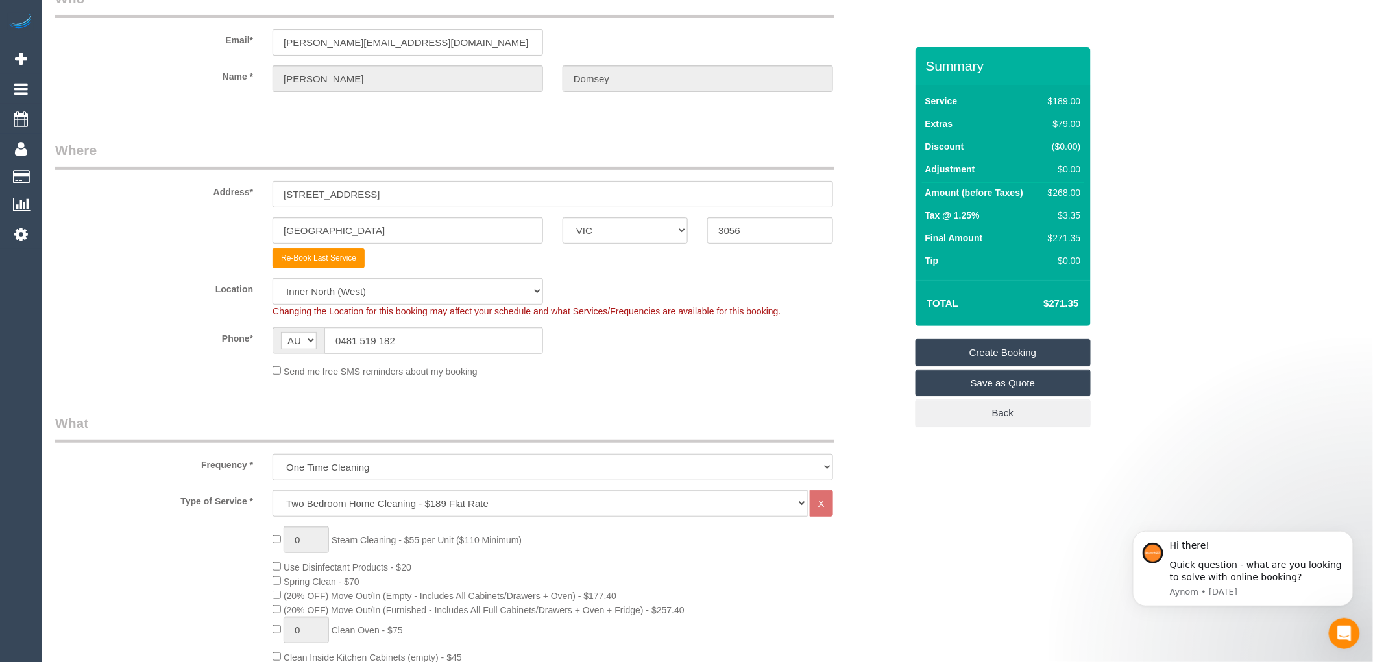
scroll to position [0, 0]
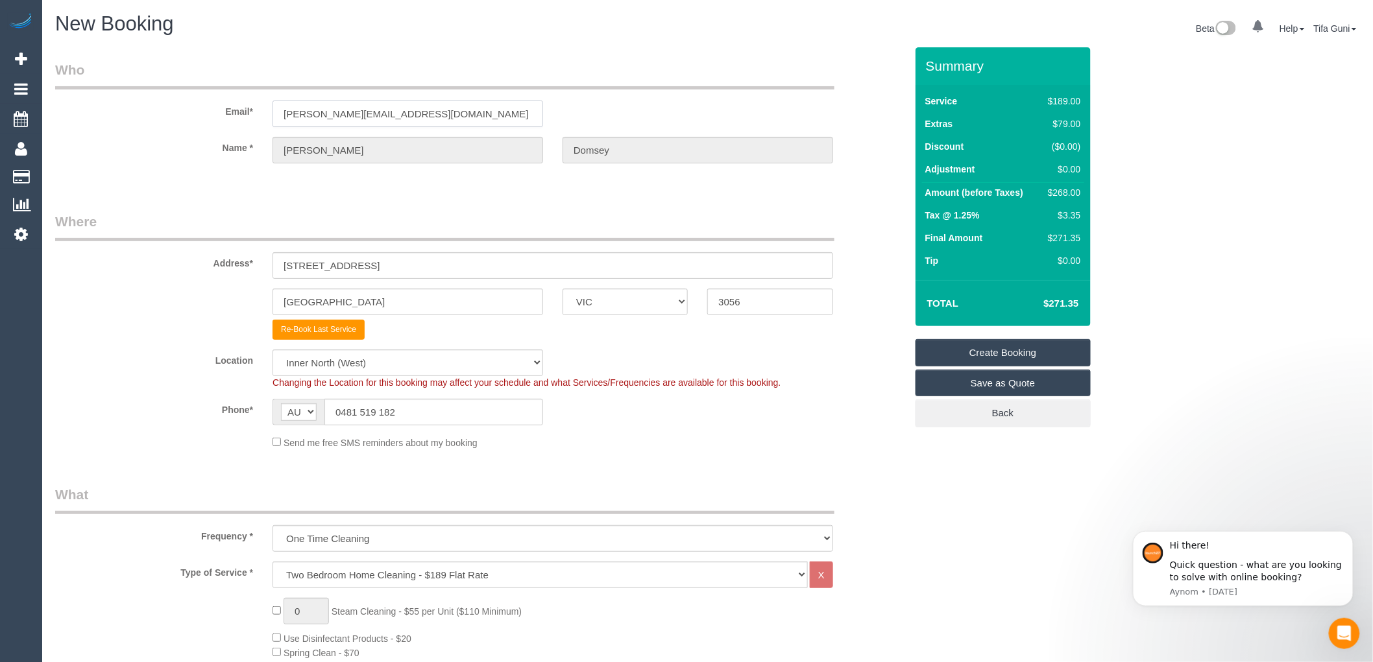
drag, startPoint x: 449, startPoint y: 114, endPoint x: 270, endPoint y: 128, distance: 179.7
click at [270, 128] on sui-booking-customer "Email* michael.domseh98@gmail.com Name * Michael Domsey" at bounding box center [480, 118] width 851 height 116
click at [1013, 352] on link "Create Booking" at bounding box center [1002, 352] width 175 height 27
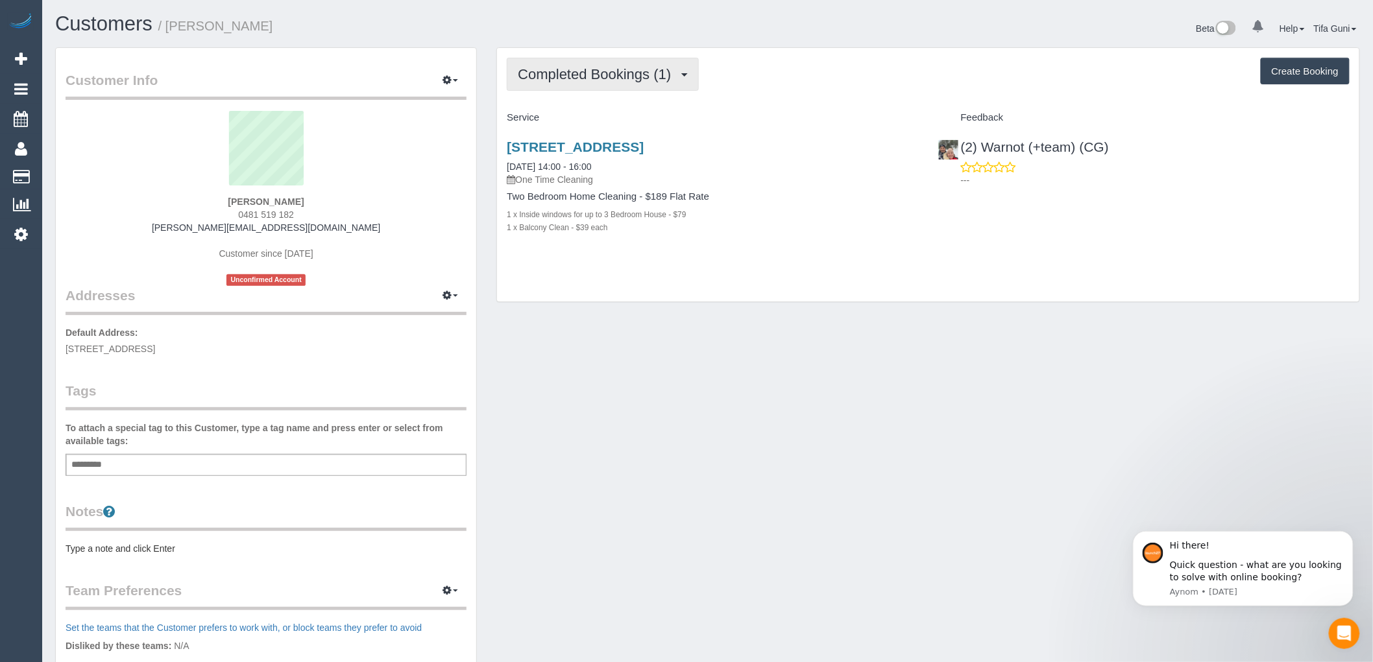
click at [694, 72] on button "Completed Bookings (1)" at bounding box center [603, 74] width 192 height 33
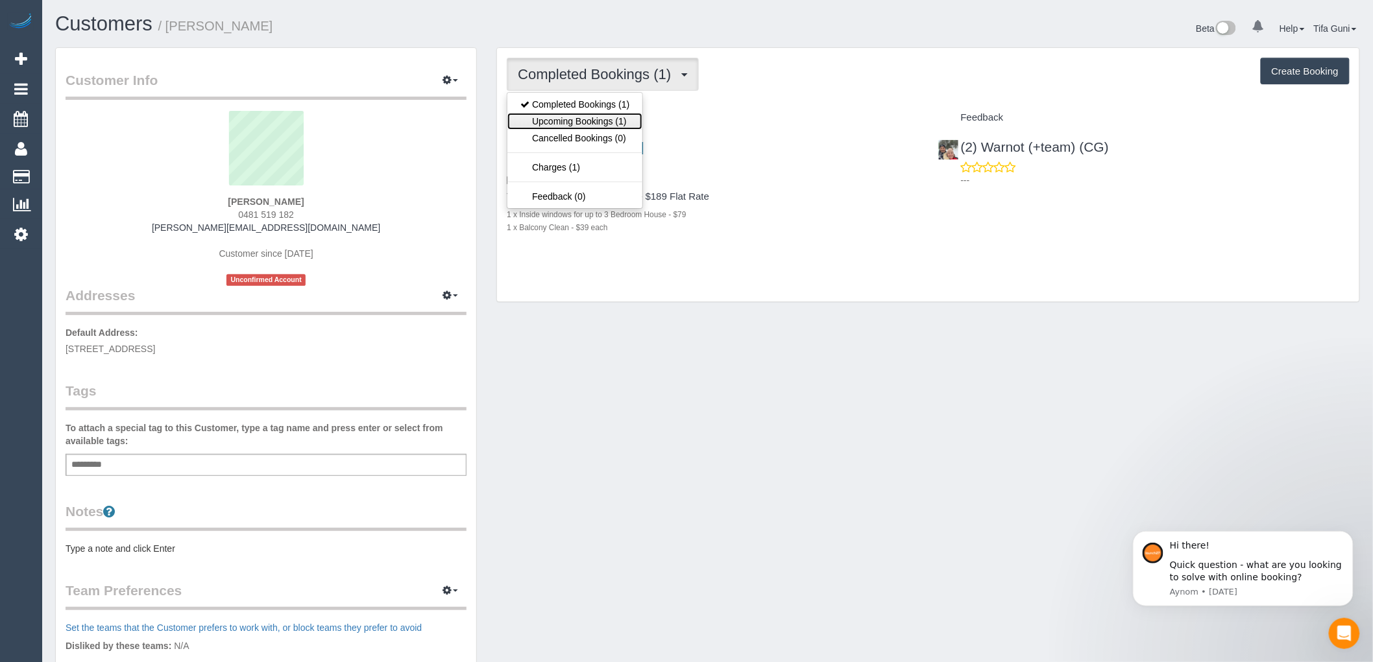
click at [594, 124] on link "Upcoming Bookings (1)" at bounding box center [574, 121] width 135 height 17
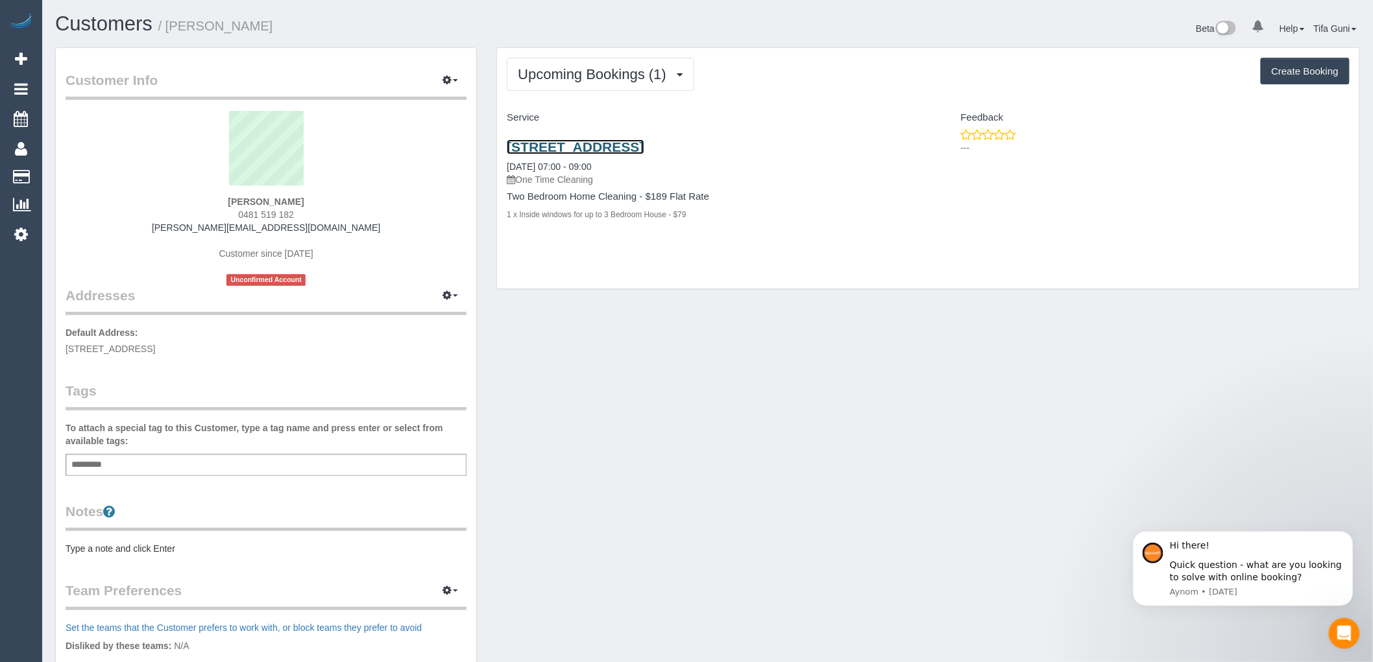
click at [606, 145] on link "202/611 Sydney Rd, Brunswick, VIC 3056" at bounding box center [575, 146] width 137 height 15
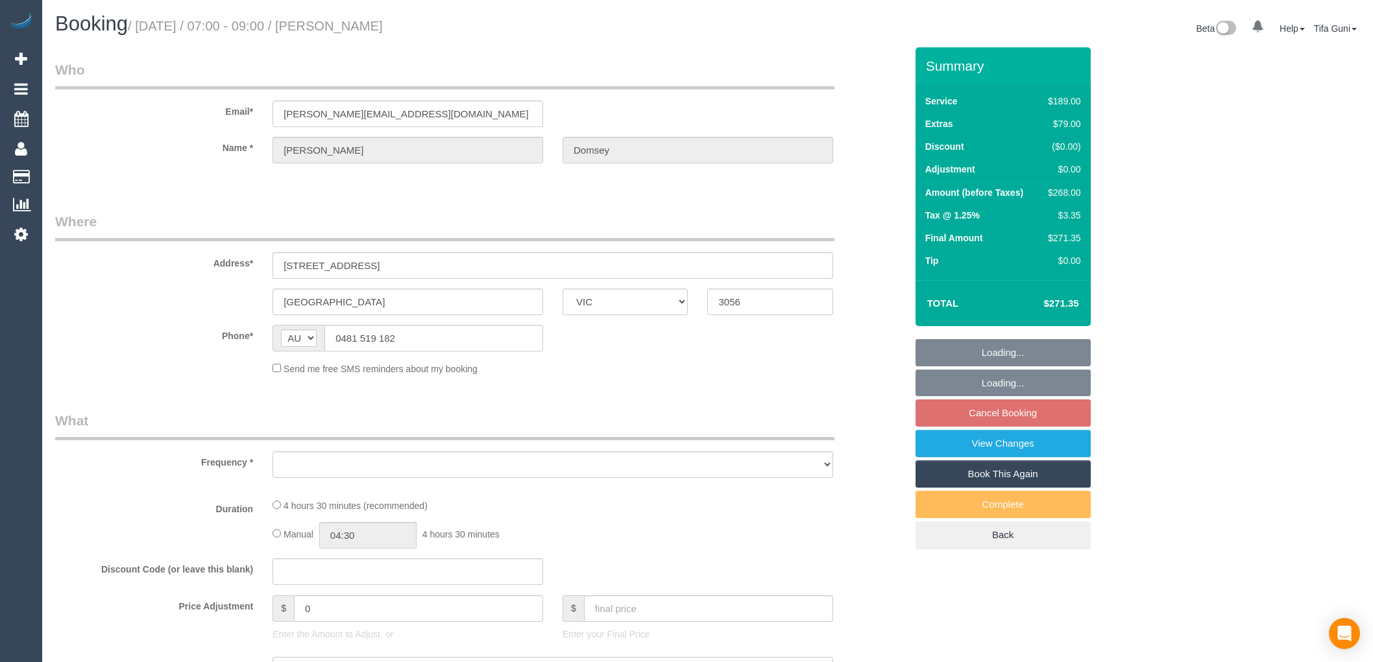
select select "VIC"
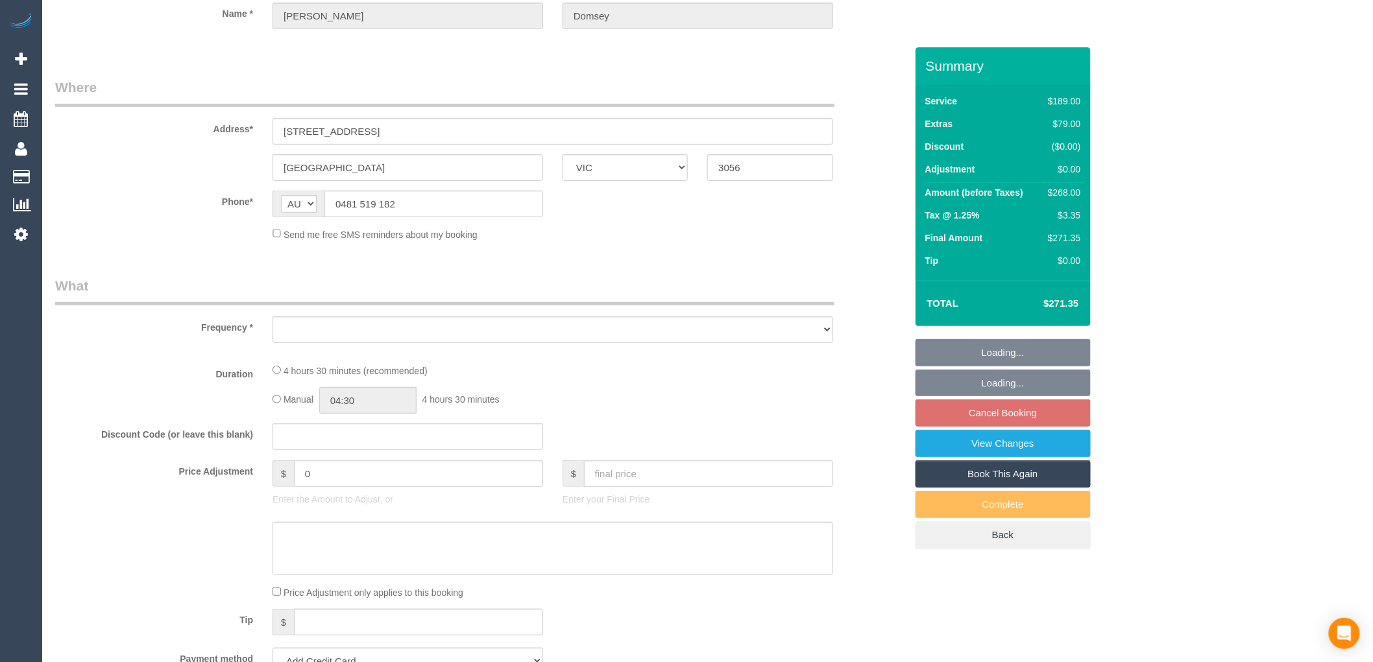
select select "string:stripe-pm_1Rztuc2GScqysDRVDnUJVFEA"
select select "number:28"
select select "number:14"
select select "number:18"
select select "number:36"
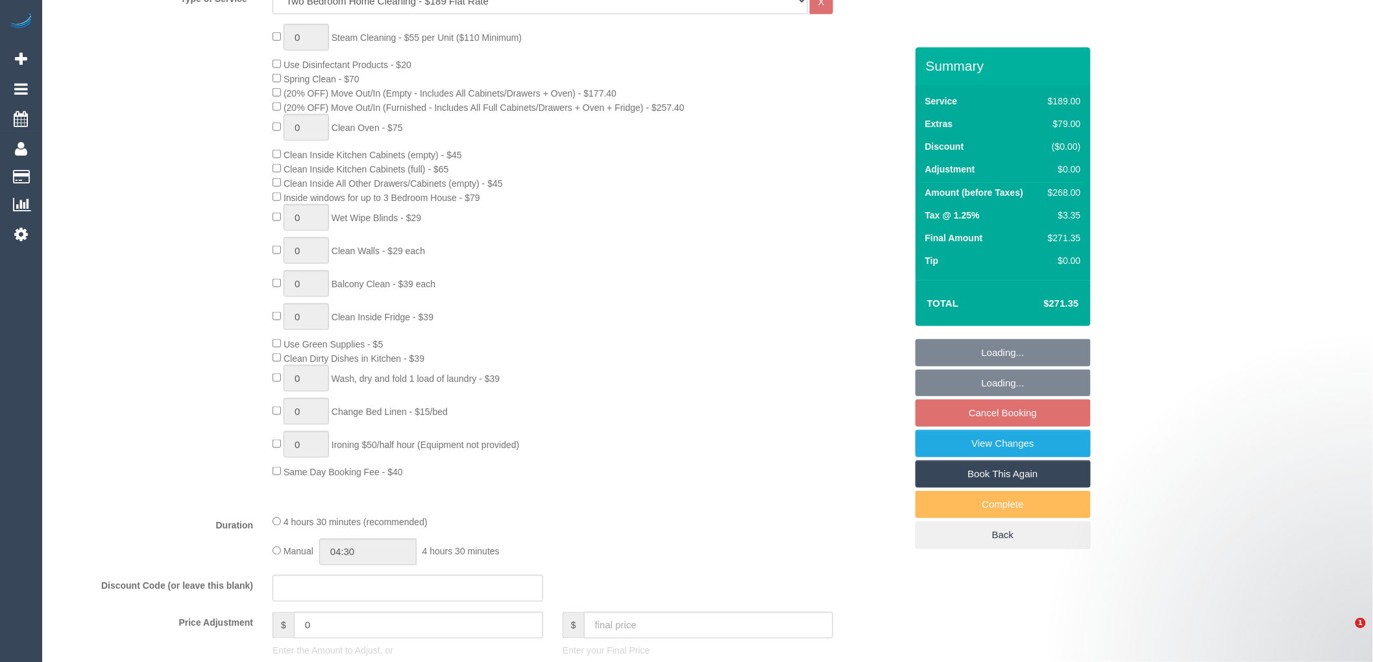
select select "object:1612"
select select "spot1"
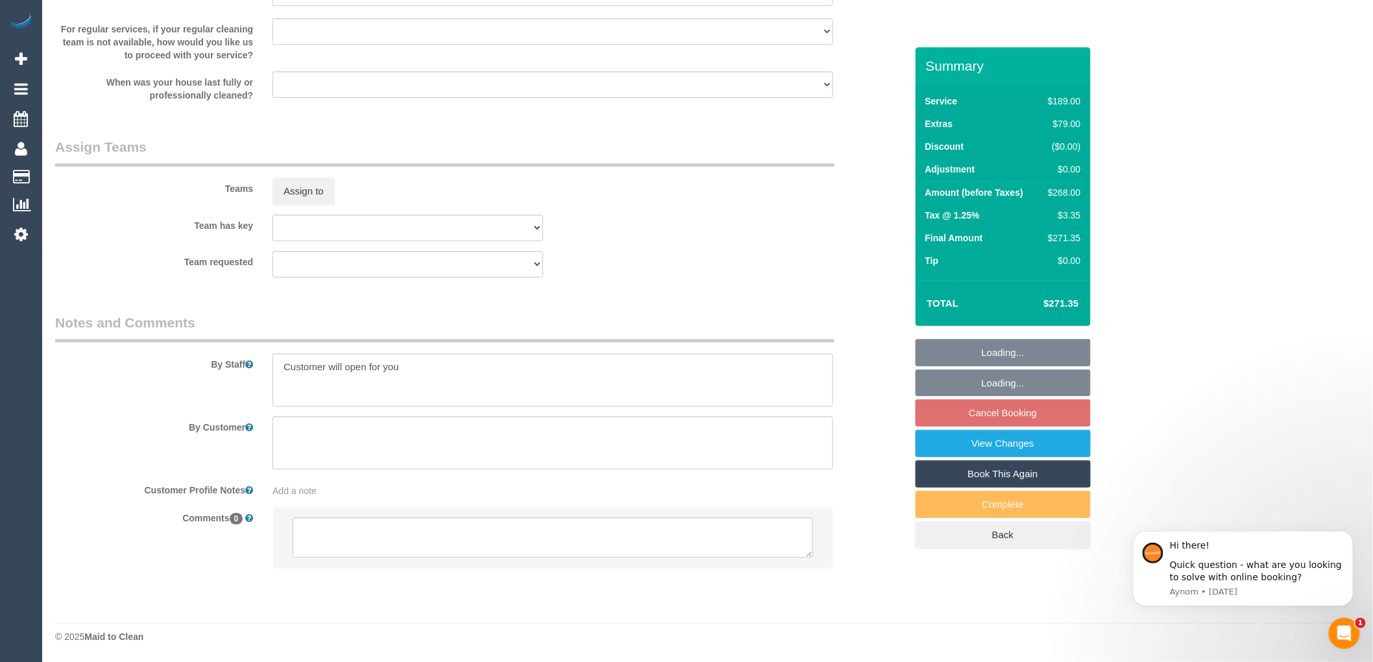
scroll to position [1817, 0]
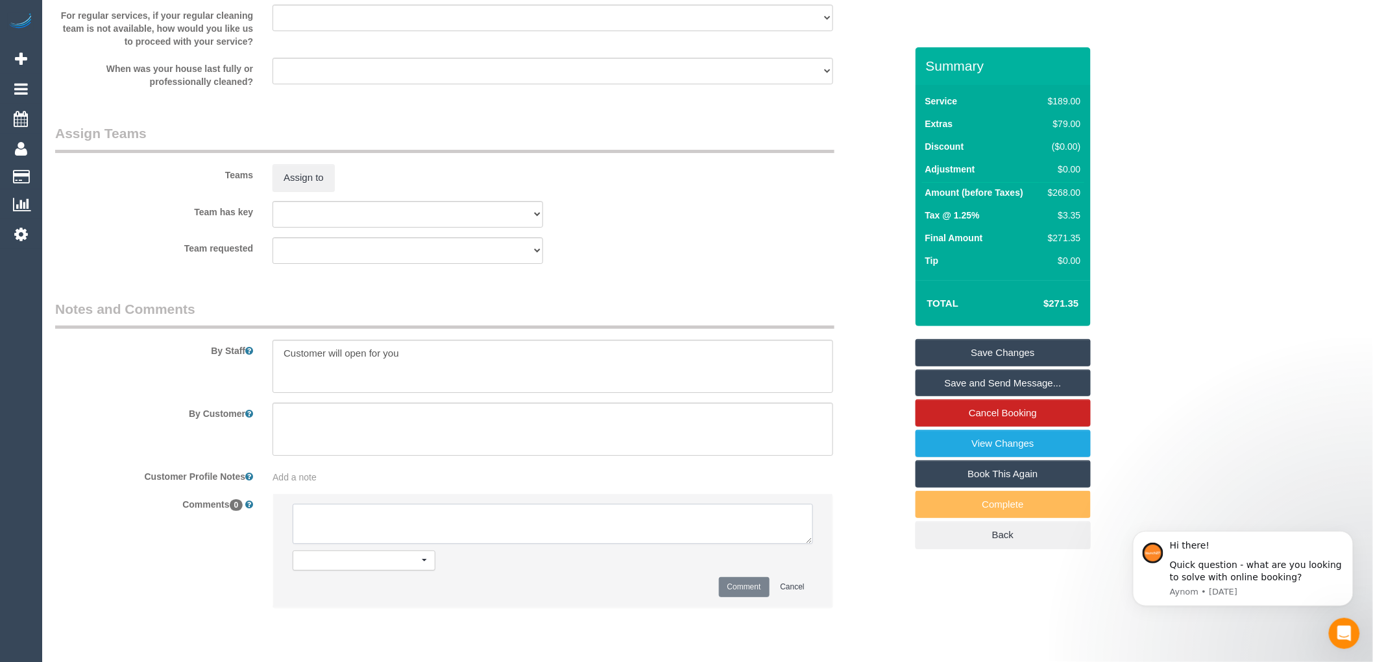
click at [309, 536] on textarea at bounding box center [553, 524] width 520 height 40
type textarea "-"
paste textarea "Flexibility dates: Flexibility times: Notes: knows we need to review Contact vi…"
click at [365, 529] on textarea at bounding box center [553, 524] width 520 height 40
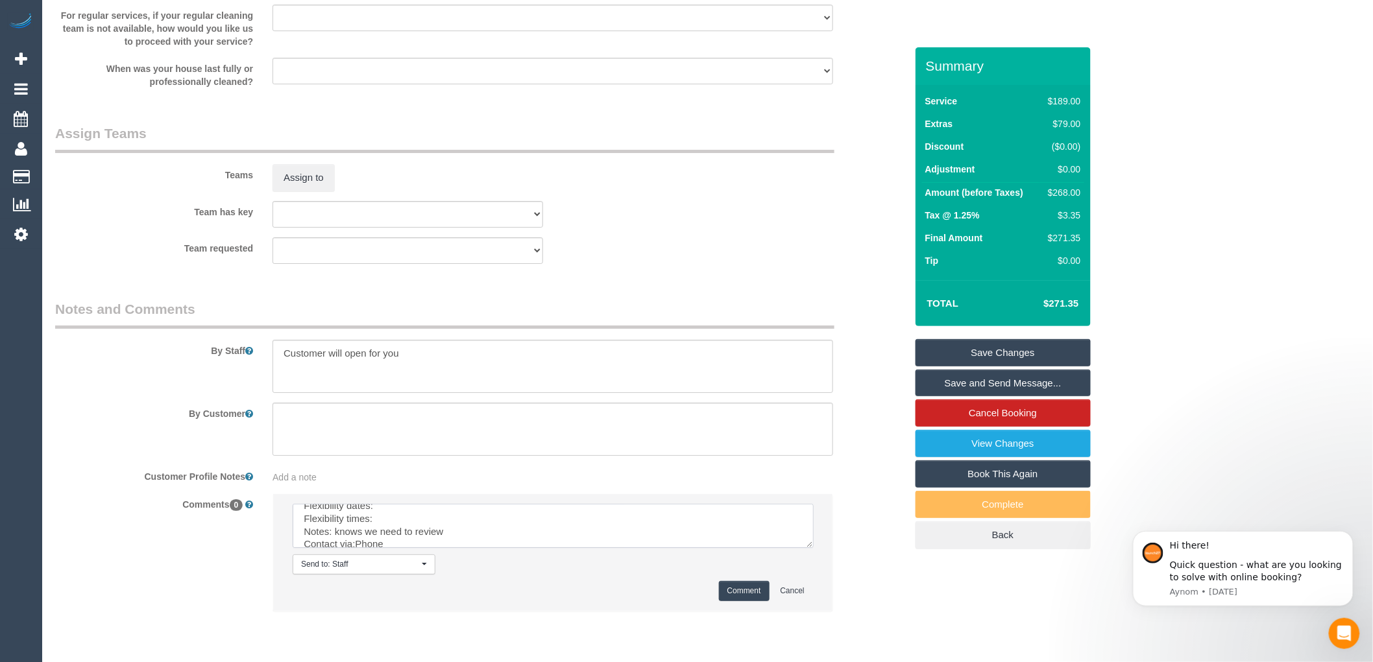
scroll to position [0, 0]
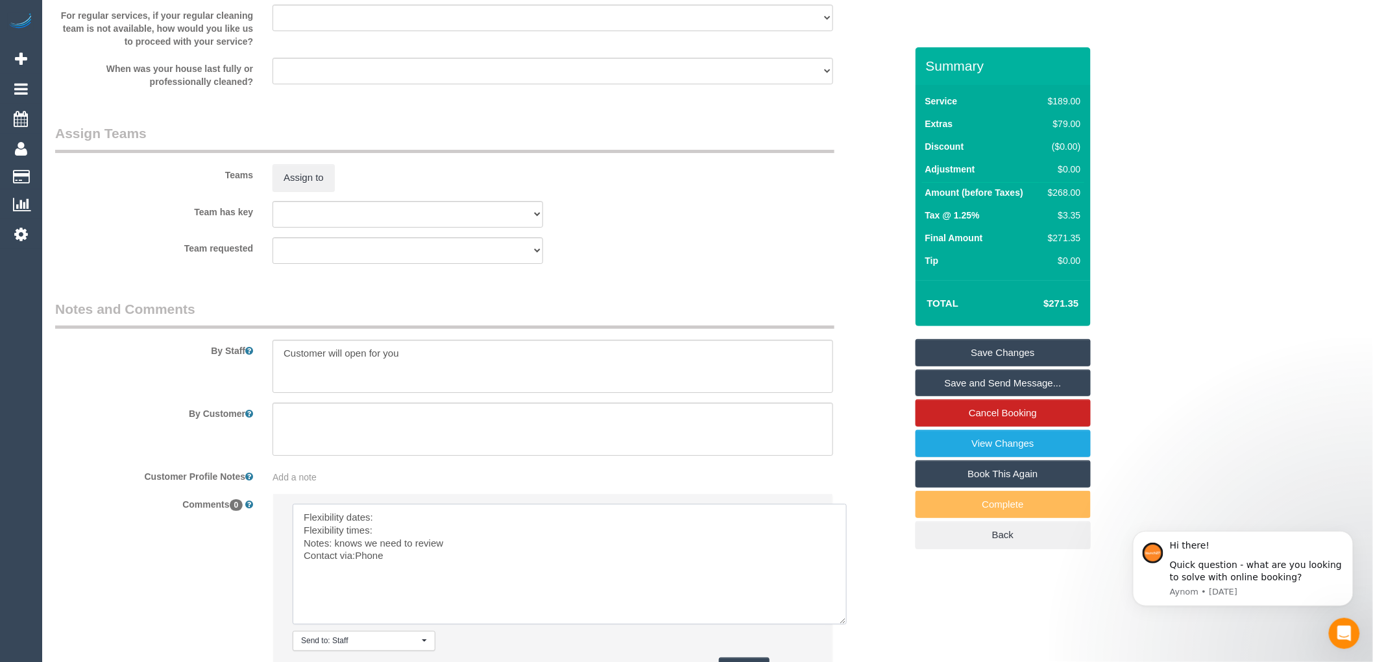
drag, startPoint x: 812, startPoint y: 553, endPoint x: 846, endPoint y: 634, distance: 87.5
click at [846, 625] on textarea at bounding box center [570, 564] width 554 height 121
click at [396, 529] on textarea at bounding box center [570, 564] width 554 height 121
drag, startPoint x: 388, startPoint y: 530, endPoint x: 373, endPoint y: 529, distance: 14.9
click at [373, 529] on textarea at bounding box center [570, 564] width 554 height 121
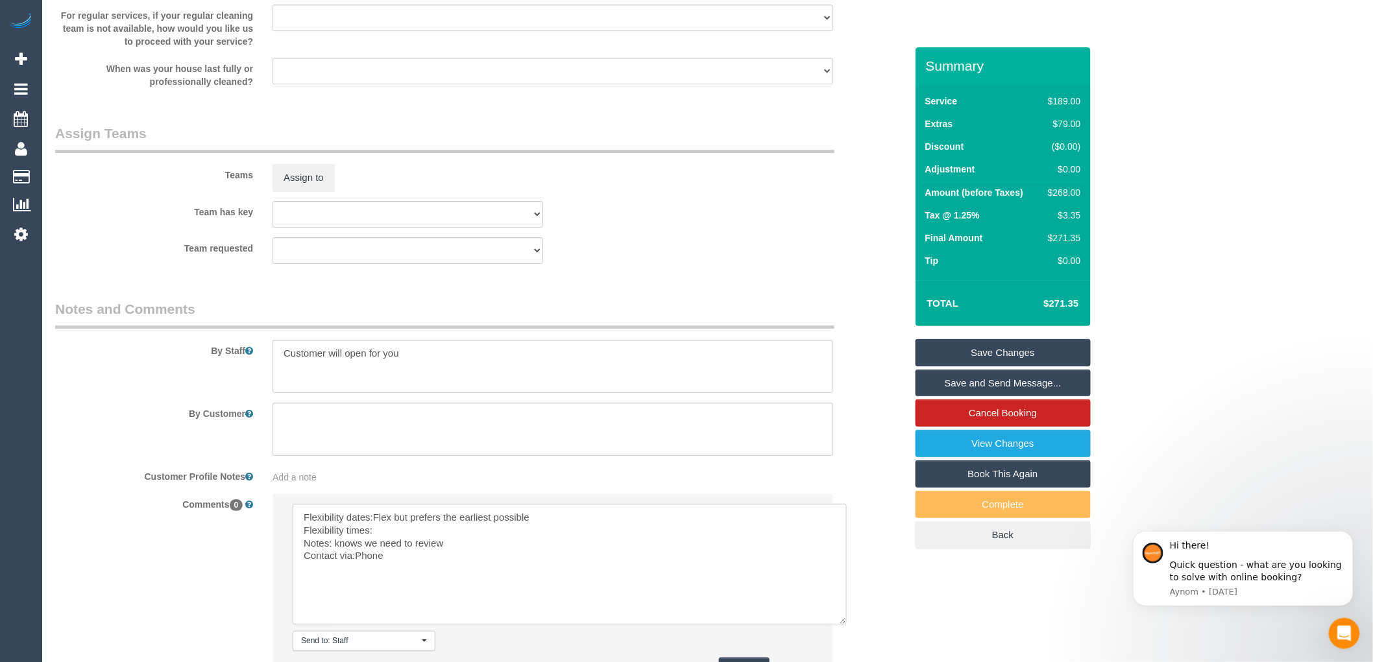
click at [387, 543] on textarea at bounding box center [570, 564] width 554 height 121
drag, startPoint x: 372, startPoint y: 527, endPoint x: 533, endPoint y: 534, distance: 161.1
click at [533, 534] on textarea at bounding box center [570, 564] width 554 height 121
click at [391, 548] on textarea at bounding box center [570, 564] width 554 height 121
paste textarea "Flex but prefers the earliest possible"
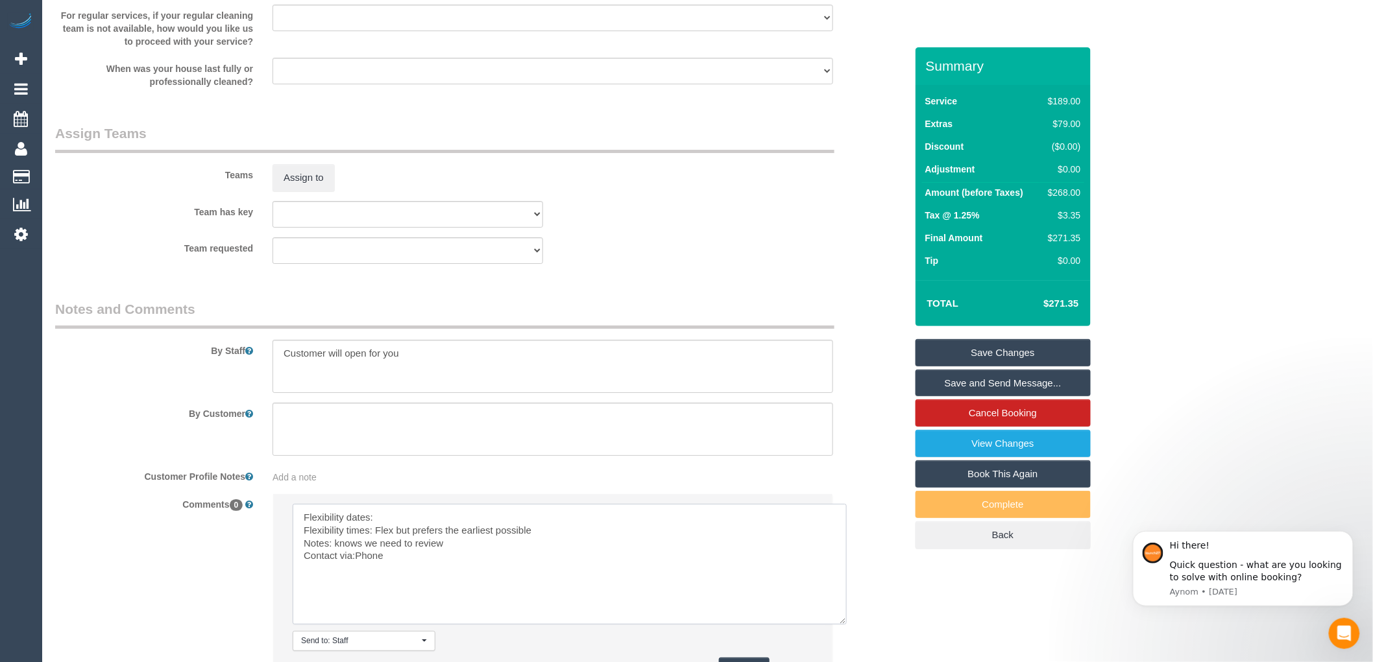
click at [379, 529] on textarea at bounding box center [570, 564] width 554 height 121
click at [455, 529] on textarea at bounding box center [570, 564] width 554 height 121
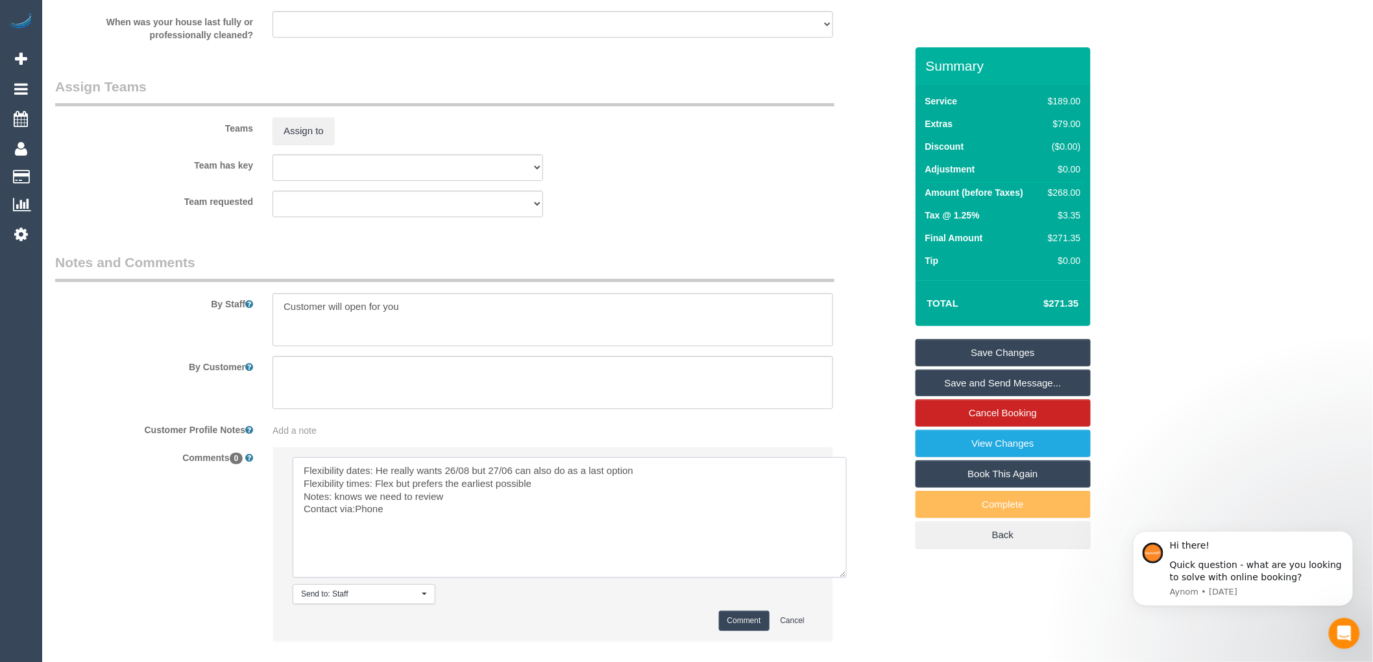
scroll to position [1889, 0]
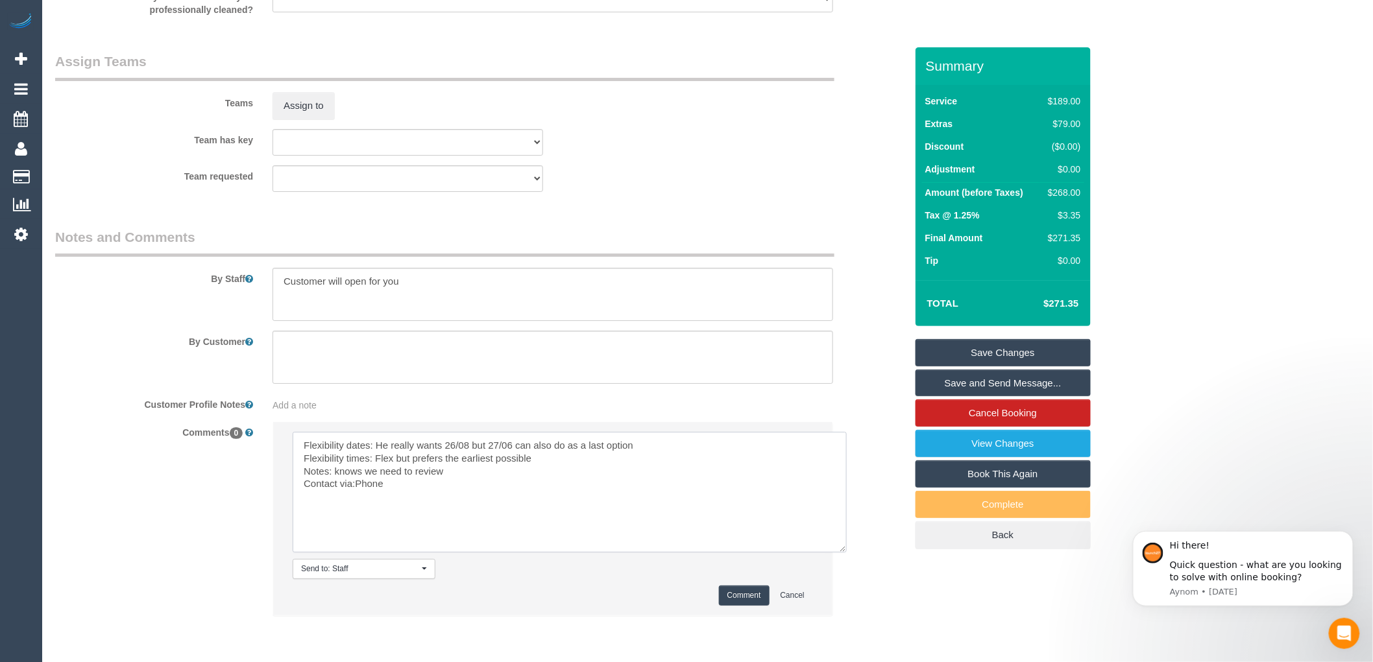
click at [354, 498] on textarea at bounding box center [570, 492] width 554 height 121
click at [357, 495] on textarea at bounding box center [570, 492] width 554 height 121
click at [456, 484] on textarea at bounding box center [570, 492] width 554 height 121
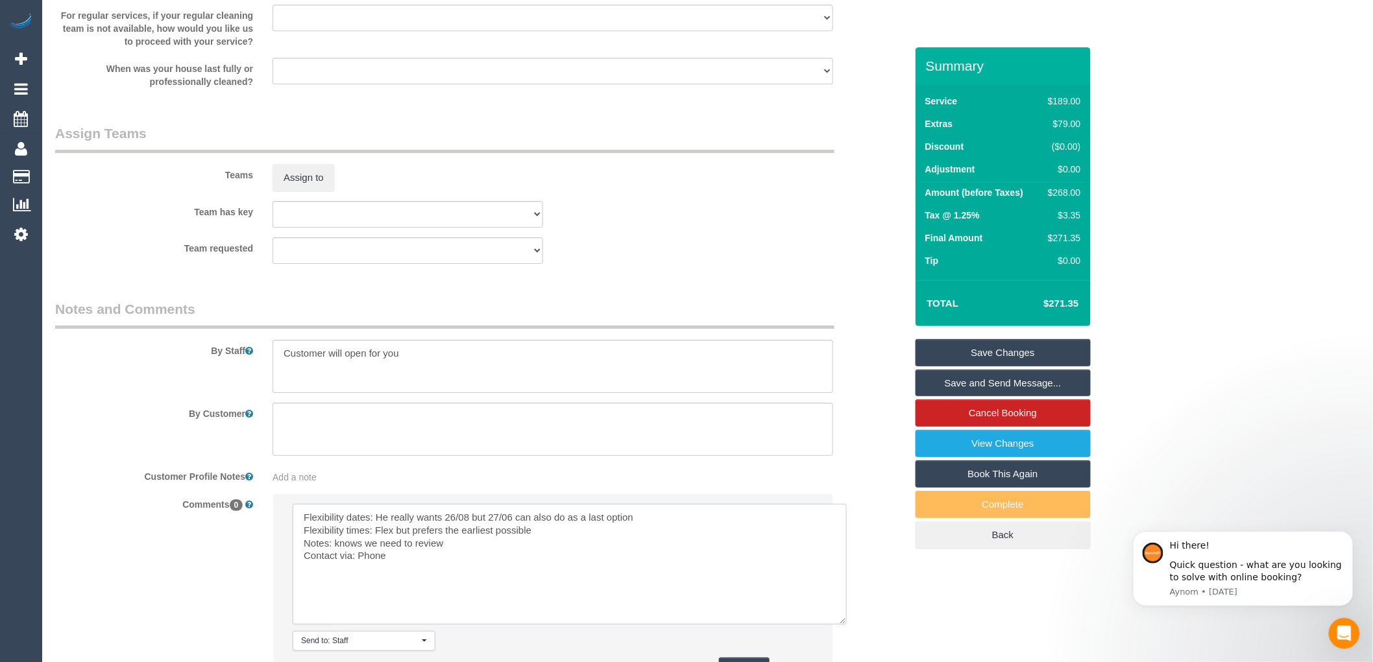
click at [374, 533] on textarea at bounding box center [570, 564] width 554 height 121
drag, startPoint x: 566, startPoint y: 529, endPoint x: 614, endPoint y: 532, distance: 47.4
click at [614, 532] on textarea at bounding box center [570, 564] width 554 height 121
click at [598, 560] on textarea at bounding box center [570, 564] width 554 height 121
click at [689, 529] on textarea at bounding box center [570, 564] width 554 height 121
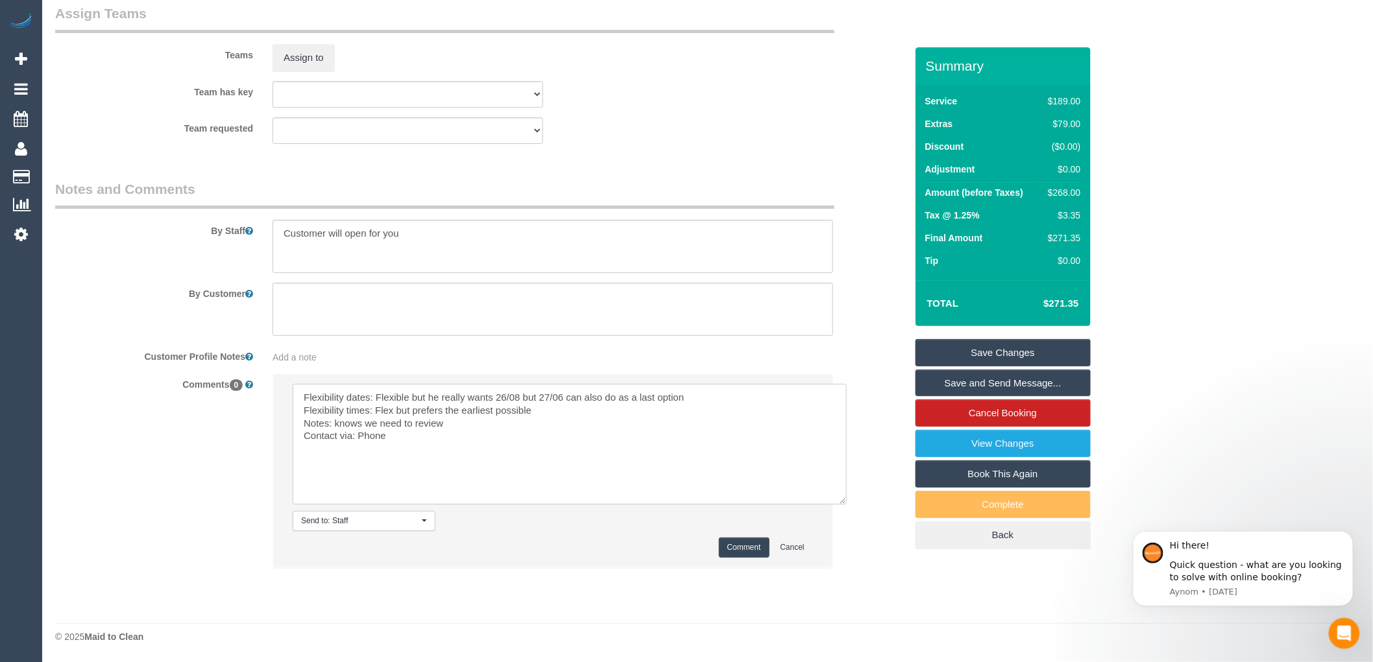
scroll to position [1951, 0]
type textarea "Flexibility dates: Flexible but he really wants 26/08 but 27/06 can also do as …"
click at [734, 548] on button "Comment" at bounding box center [744, 548] width 51 height 20
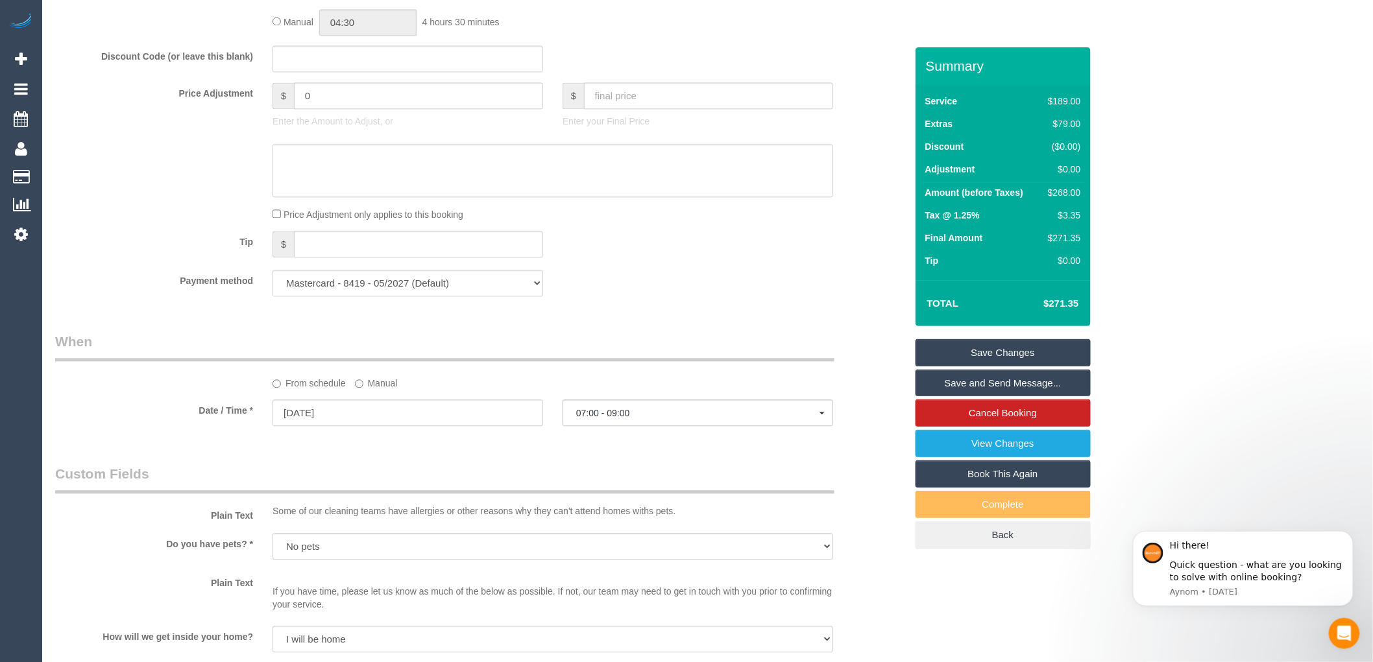
scroll to position [1081, 0]
click at [261, 333] on div "Who Email* michael.domseh98@gmail.com Name * Michael Domsey Where Address* 202/…" at bounding box center [480, 261] width 870 height 2591
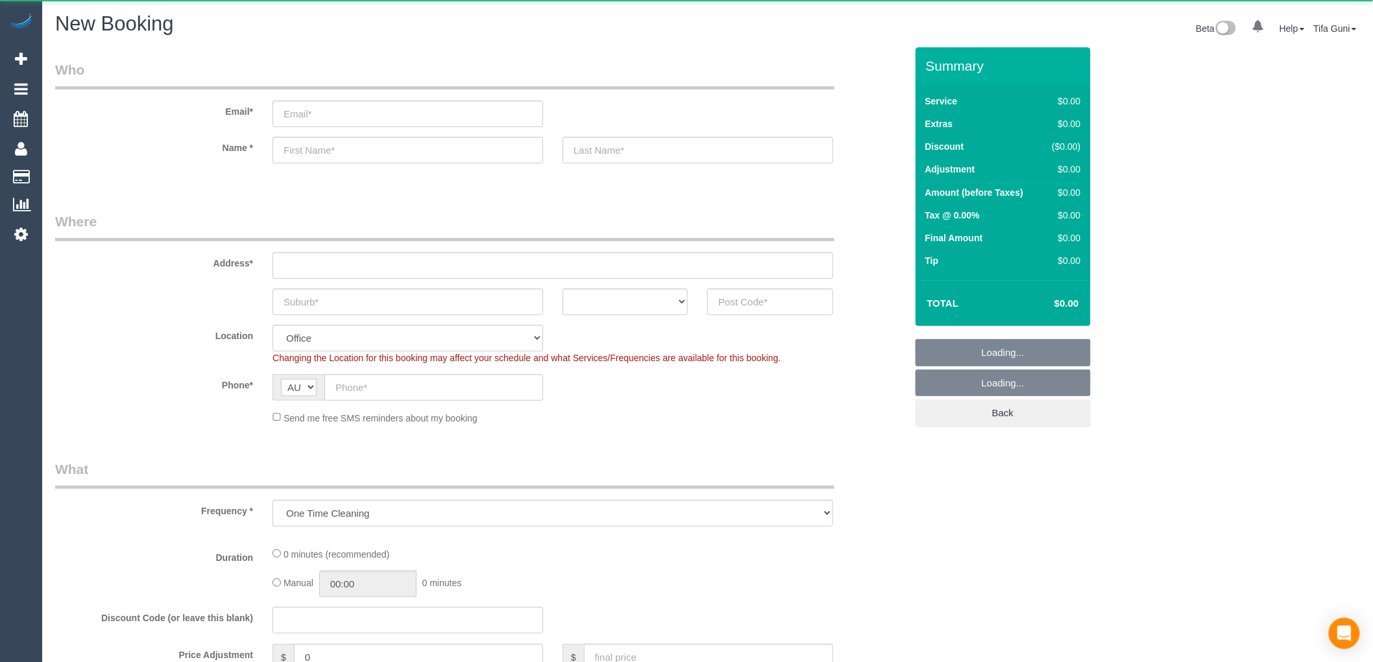
select select "object:813"
